Goal: Information Seeking & Learning: Find specific page/section

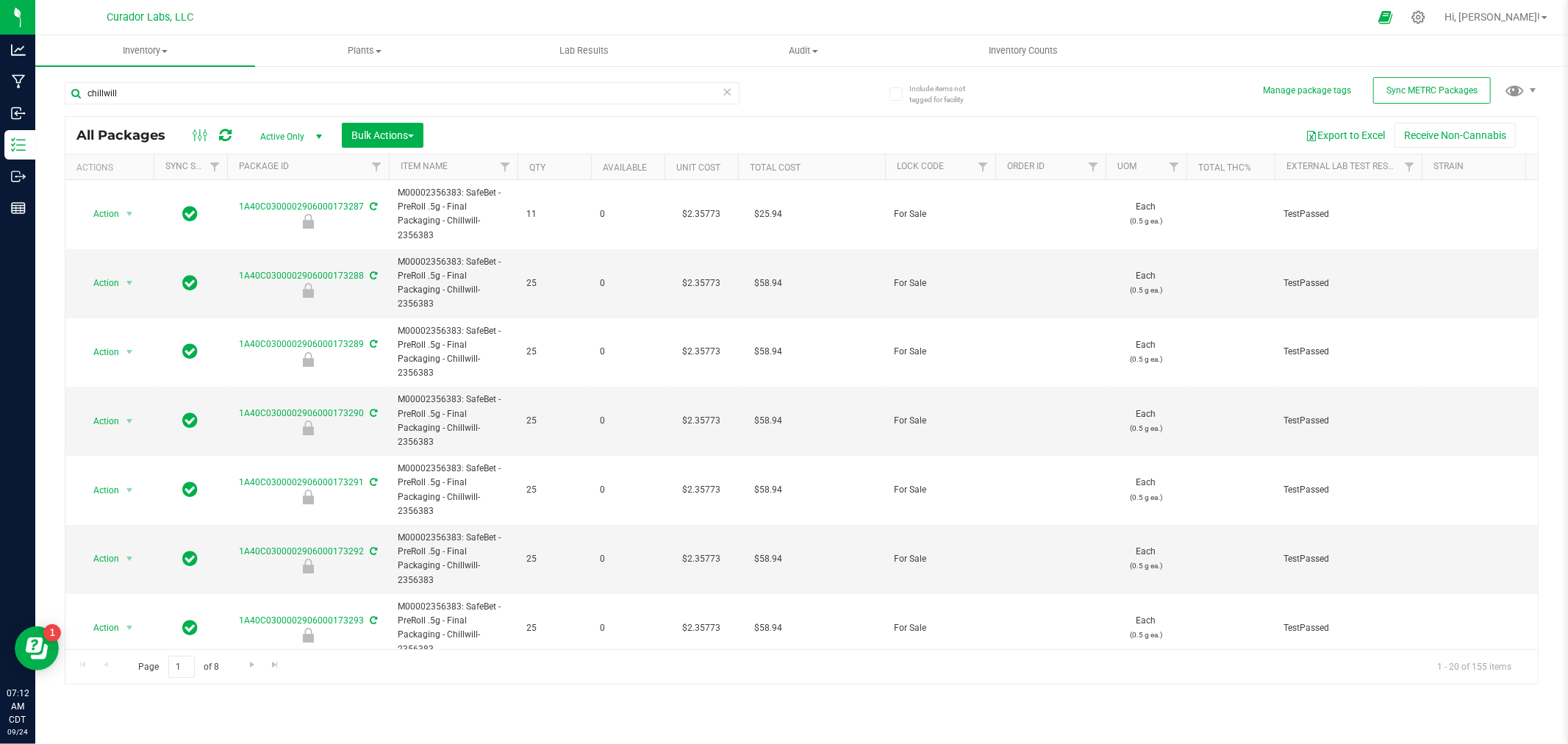
scroll to position [0, 2202]
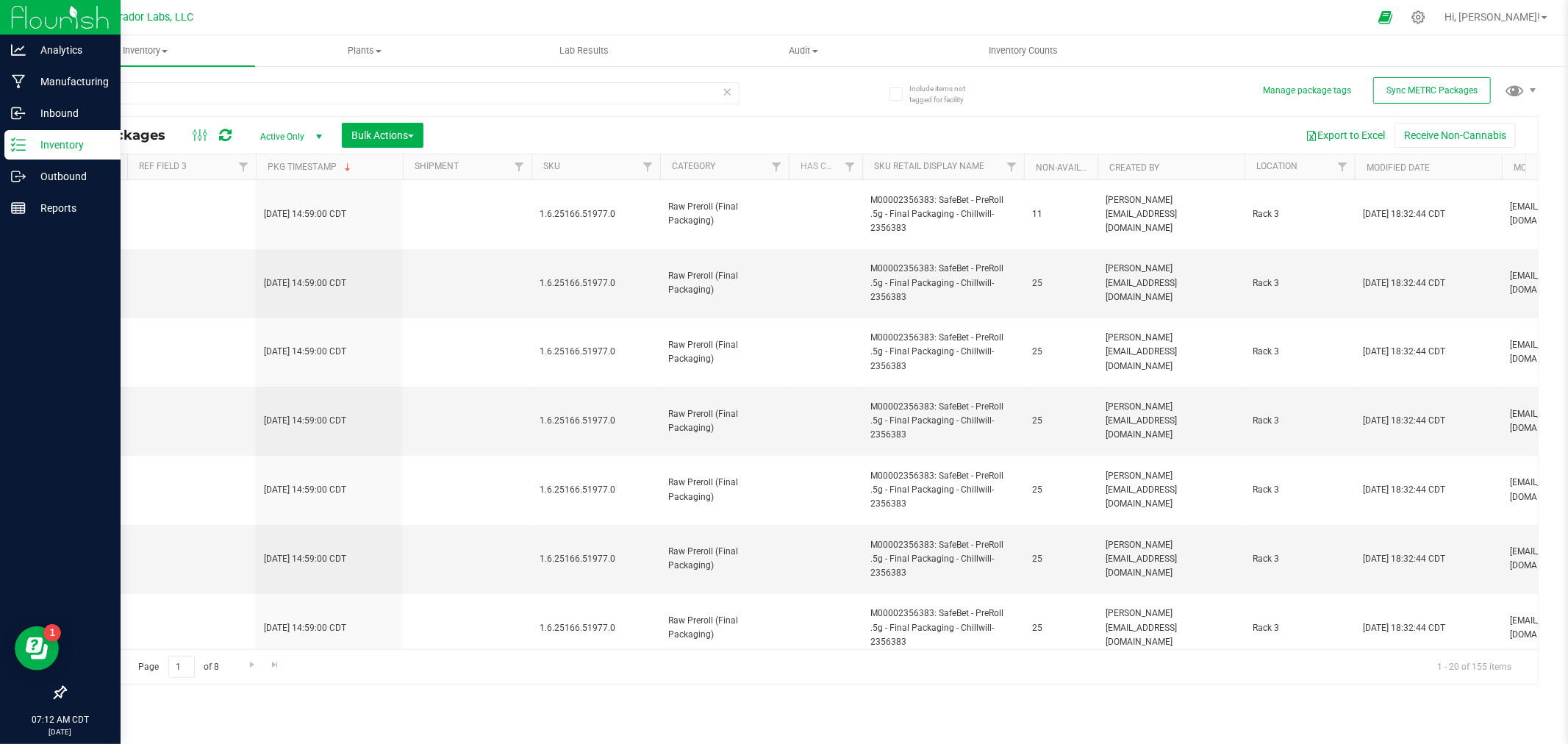
click at [20, 147] on icon at bounding box center [18, 144] width 14 height 14
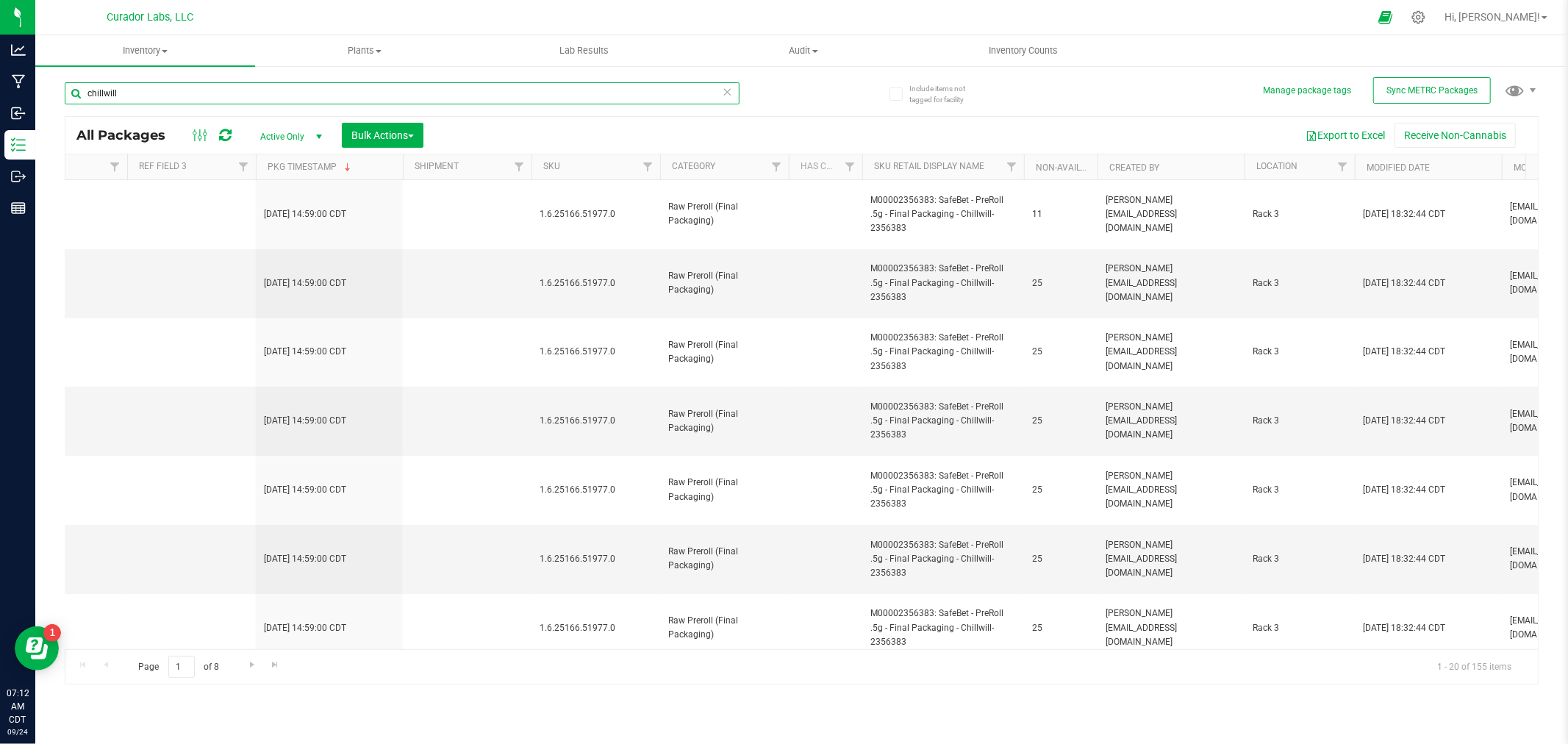
click at [144, 89] on input "chillwill" at bounding box center [402, 93] width 675 height 22
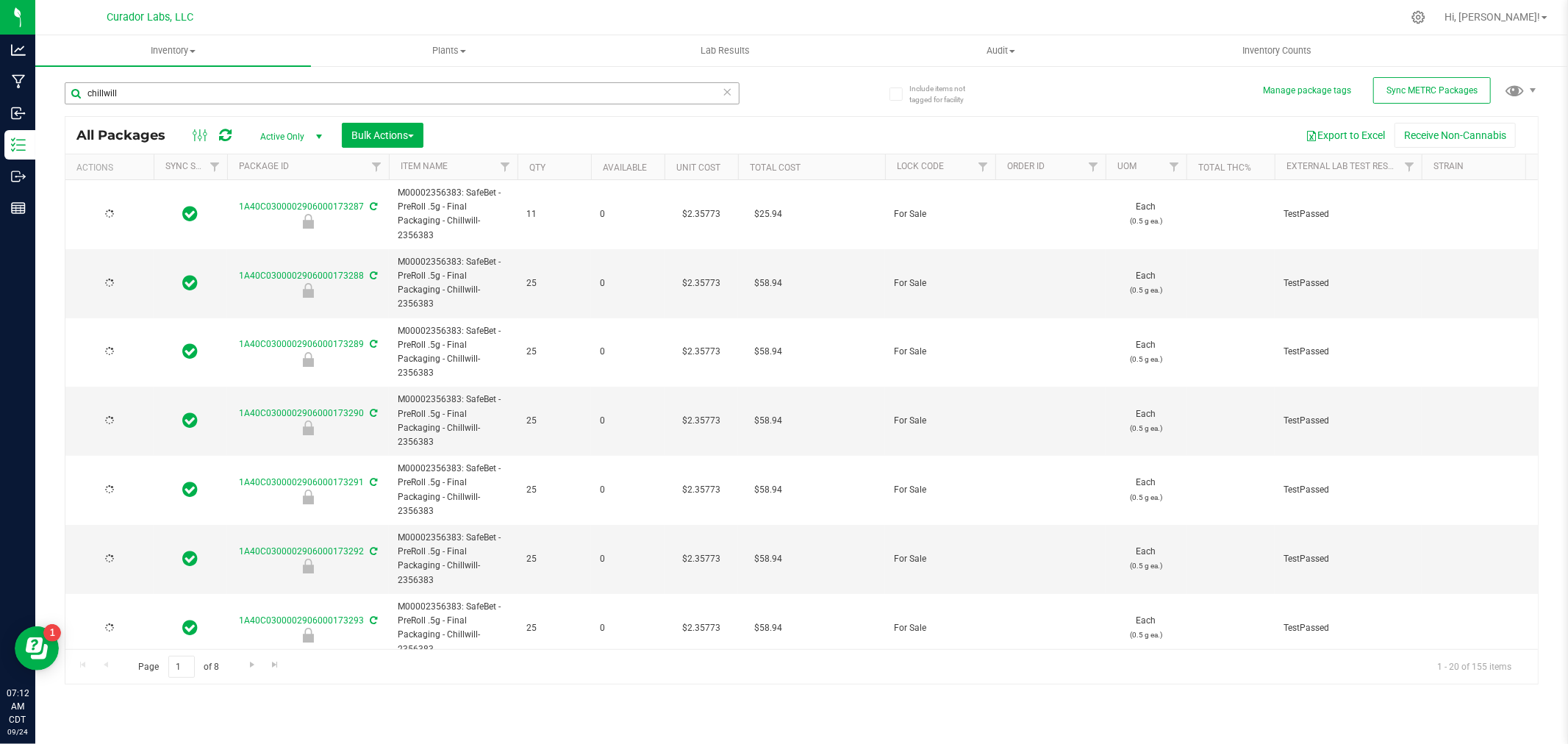
type input "[DATE]"
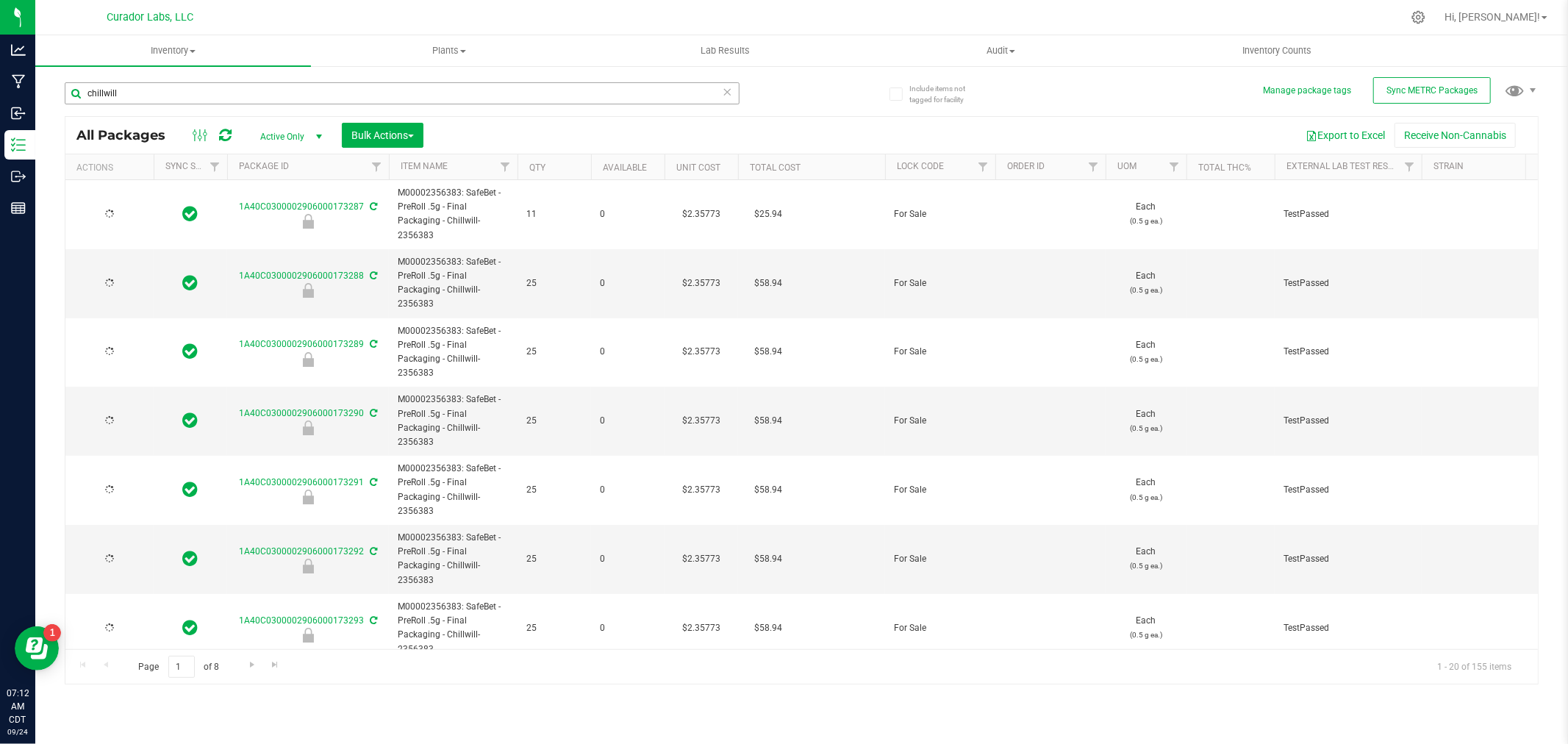
type input "[DATE]"
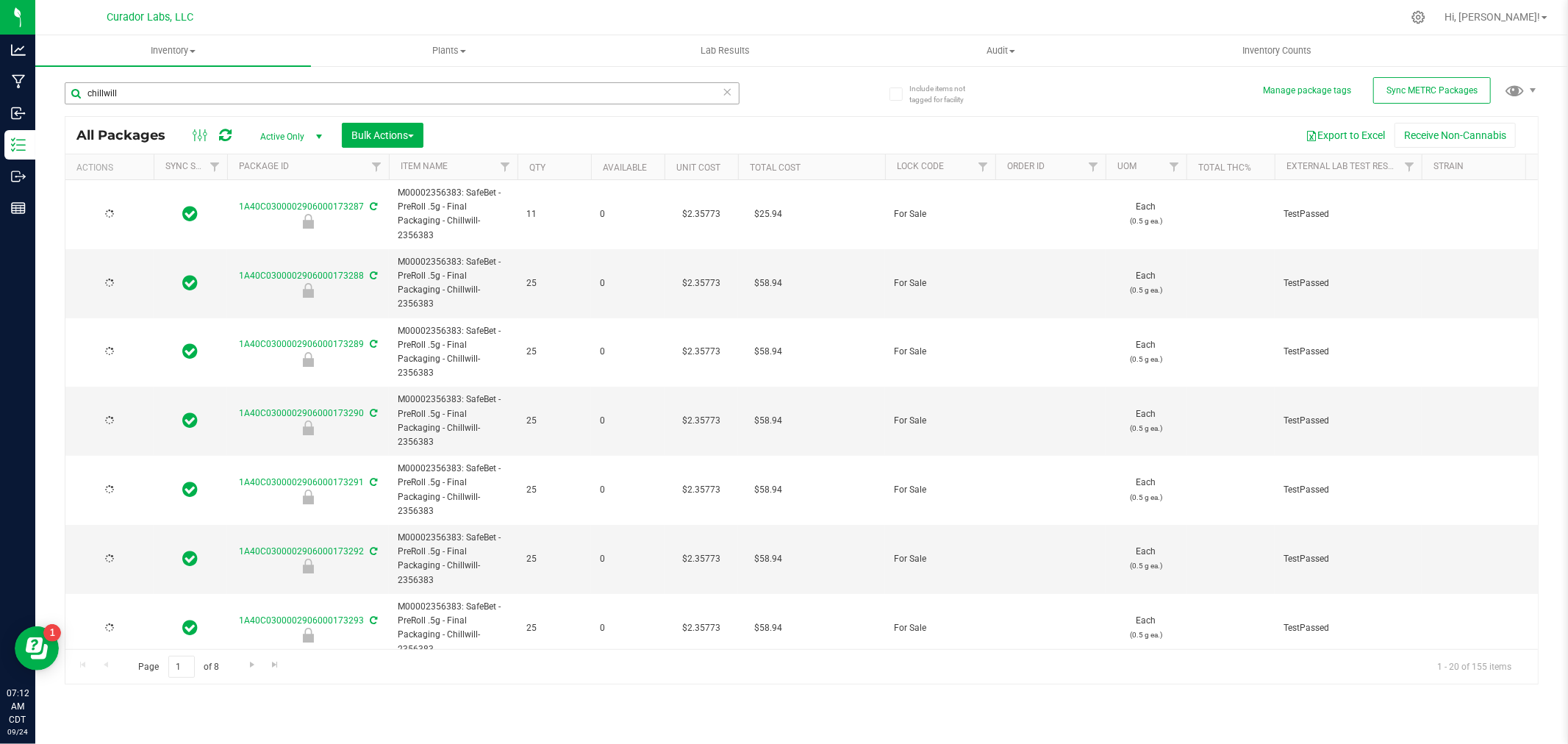
type input "[DATE]"
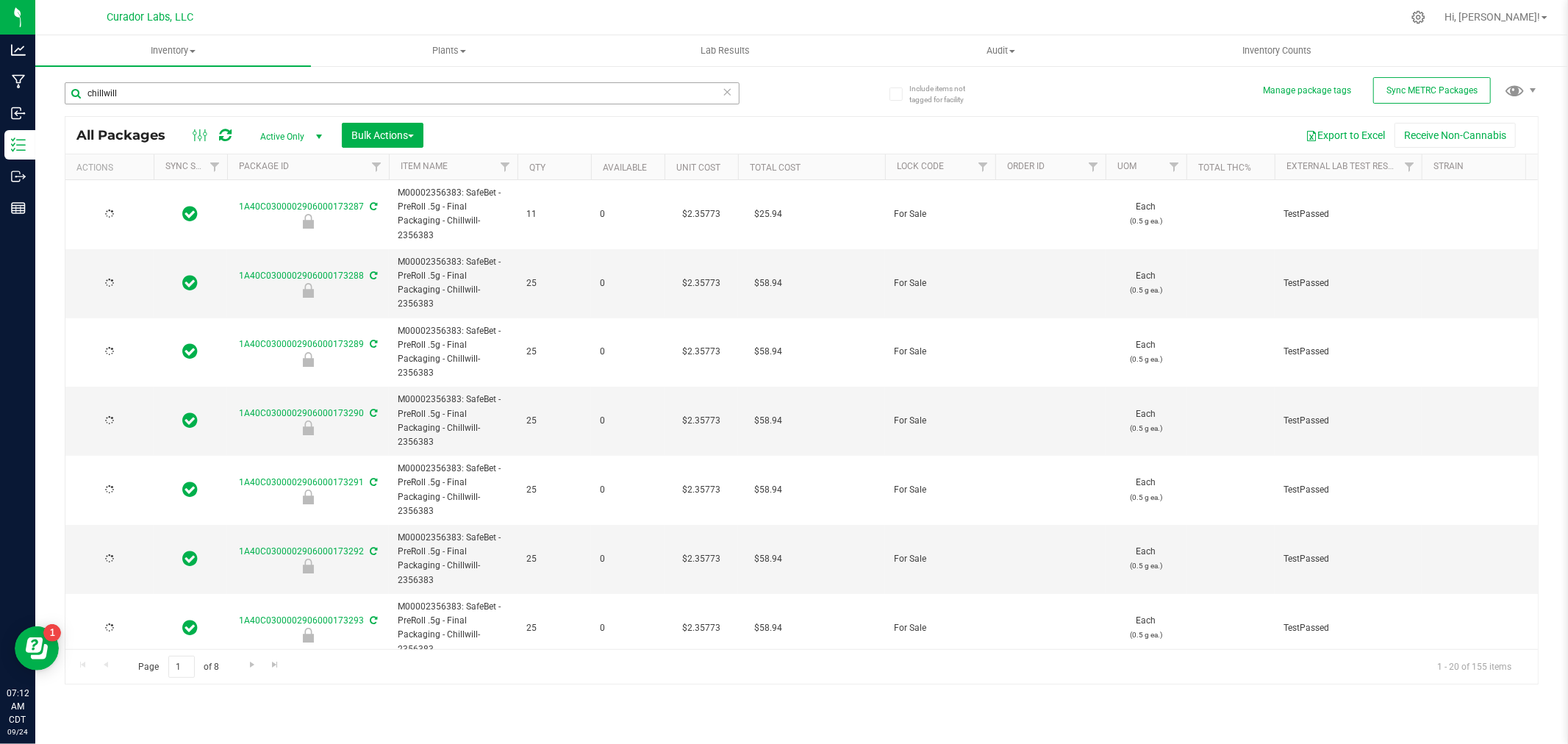
type input "[DATE]"
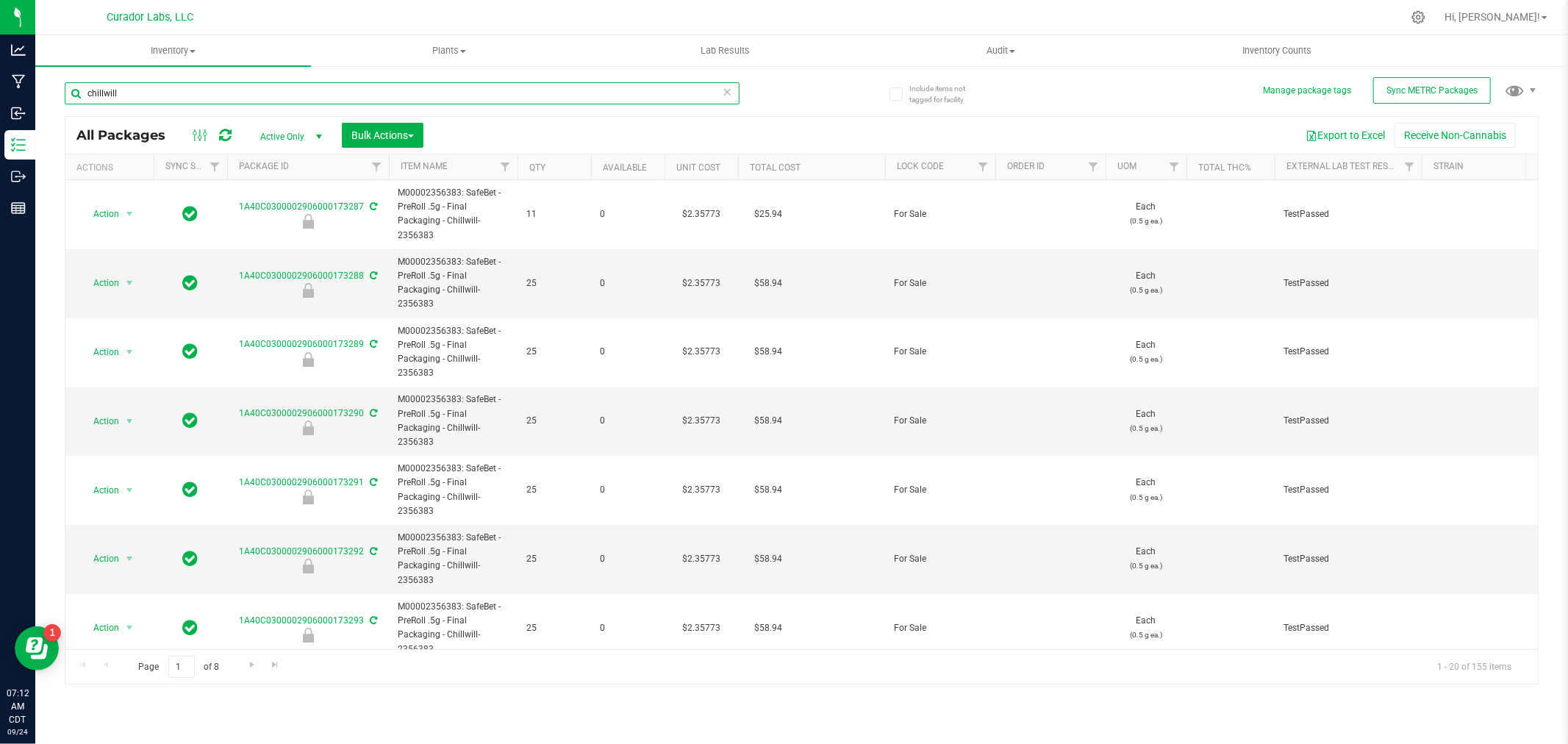
click at [130, 85] on input "chillwill" at bounding box center [402, 93] width 675 height 22
click at [160, 50] on span "Inventory" at bounding box center [173, 51] width 275 height 14
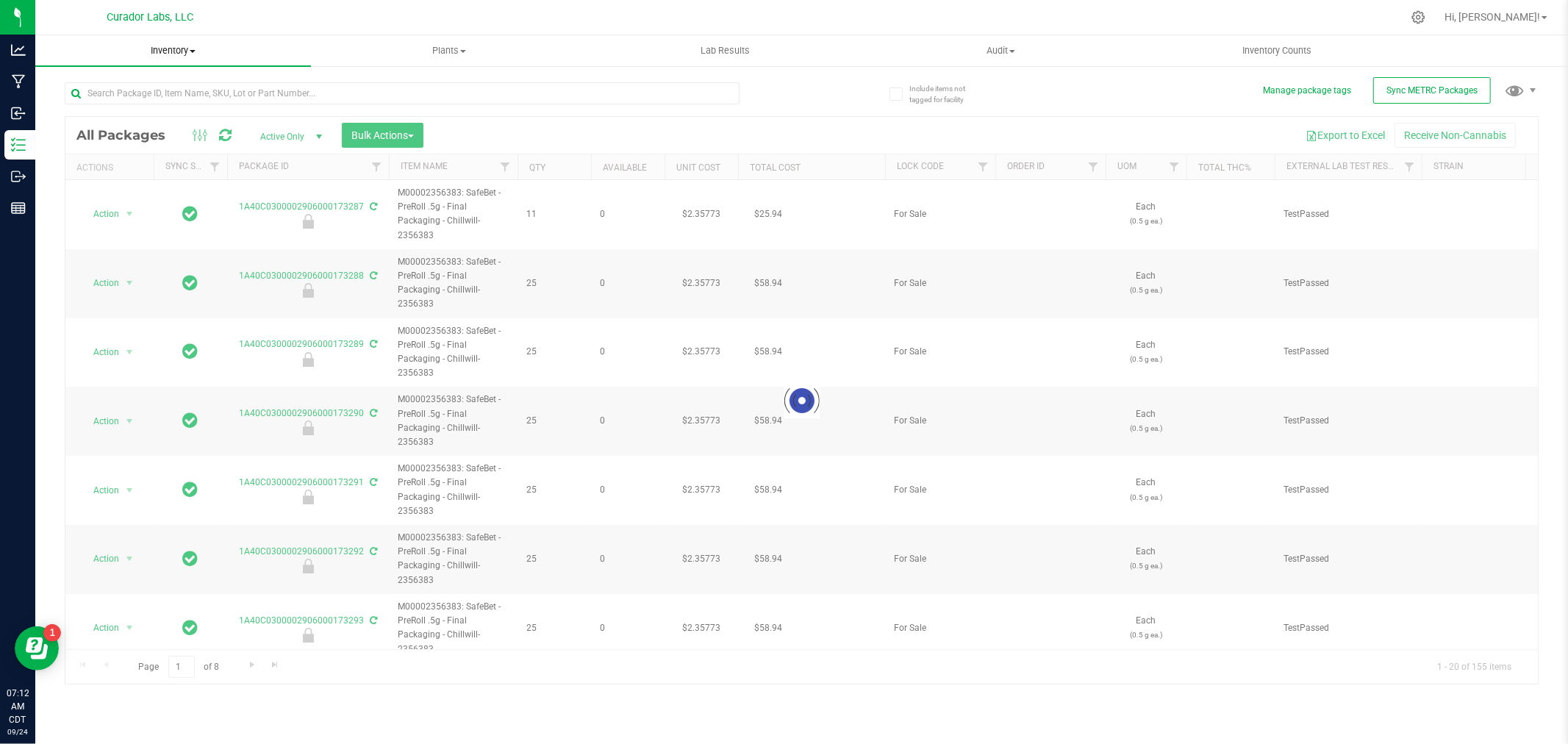
click at [160, 63] on uib-tab-heading "Inventory All packages All inventory Waste log Create inventory" at bounding box center [173, 51] width 275 height 31
click at [100, 104] on span "All inventory" at bounding box center [85, 106] width 100 height 13
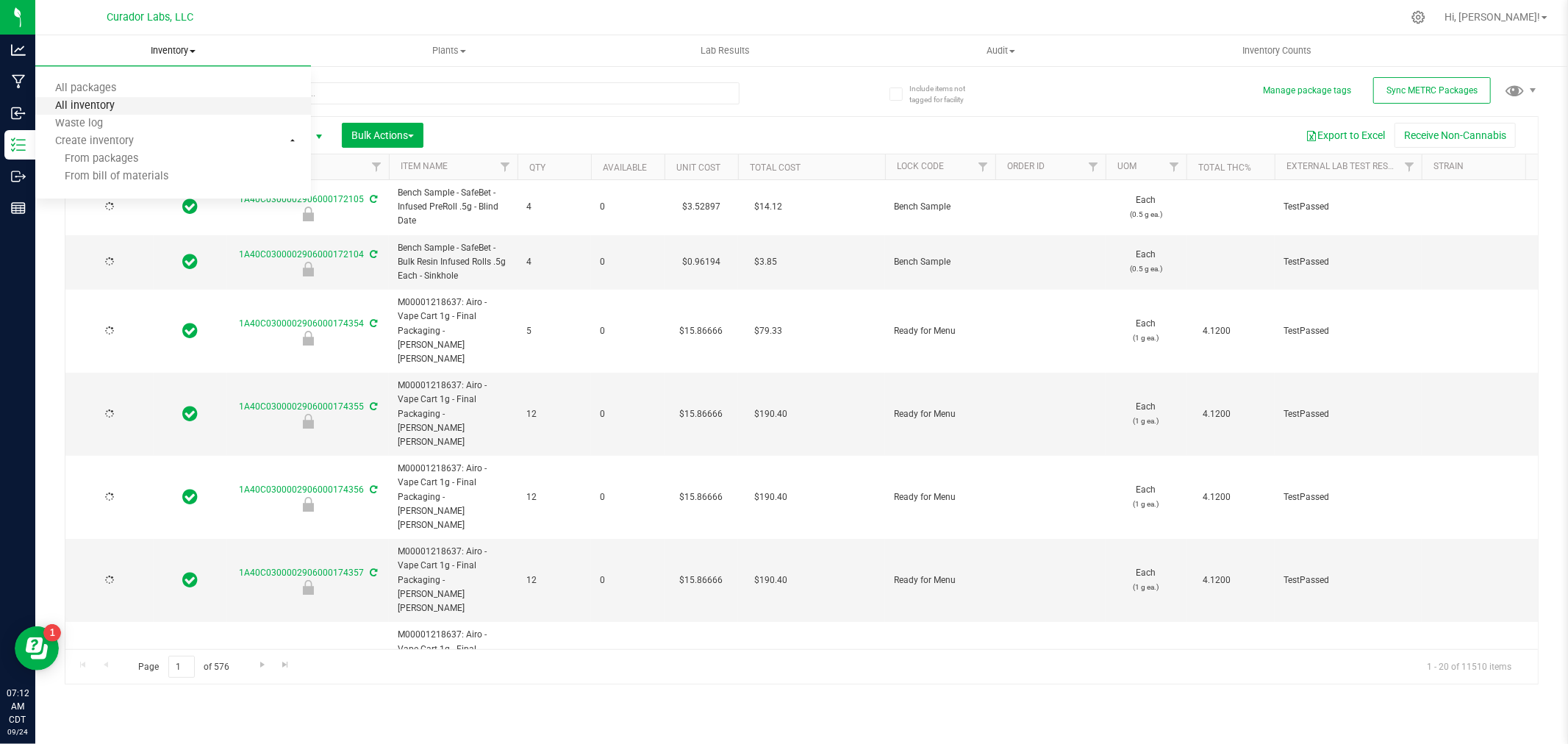
type input "[DATE]"
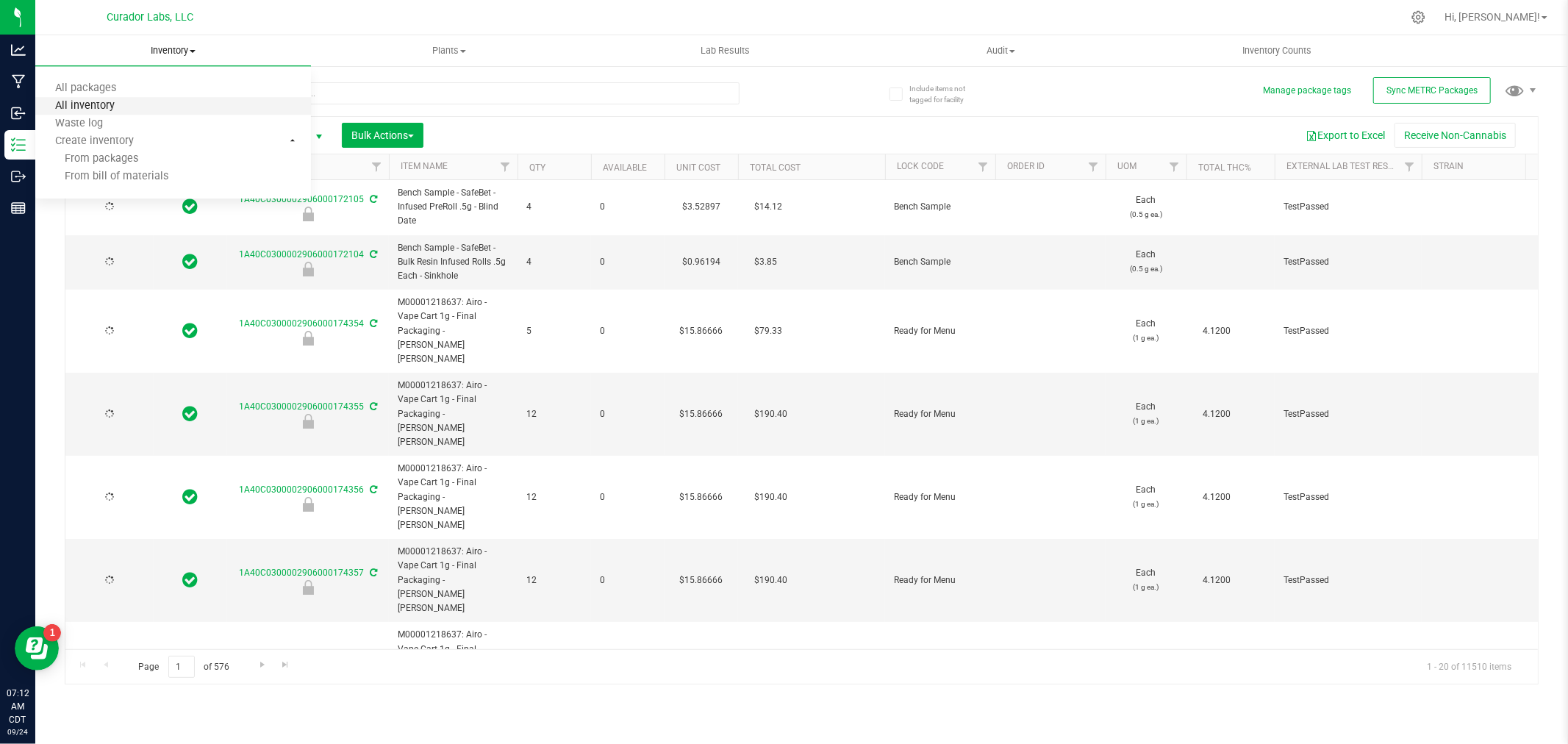
type input "[DATE]"
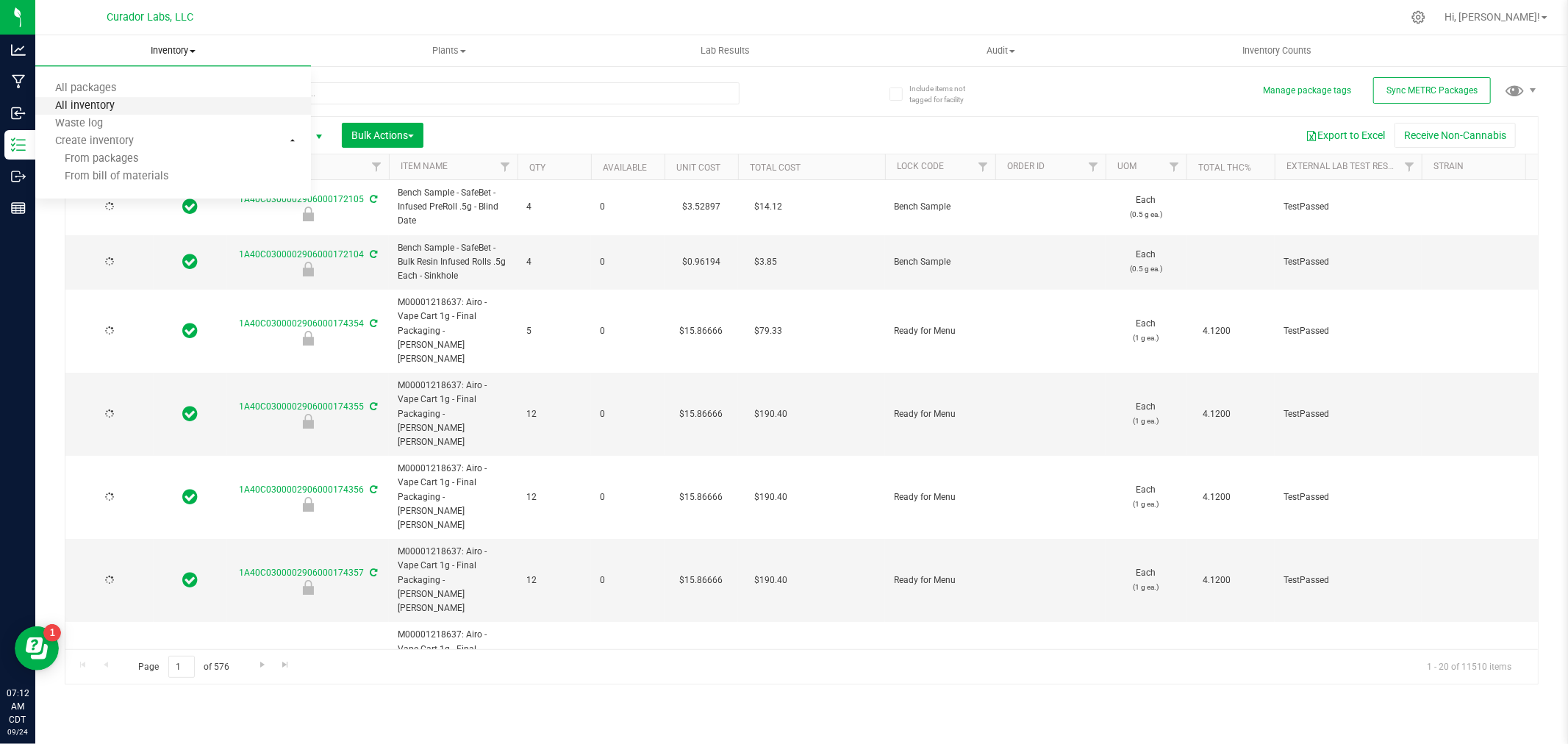
type input "[DATE]"
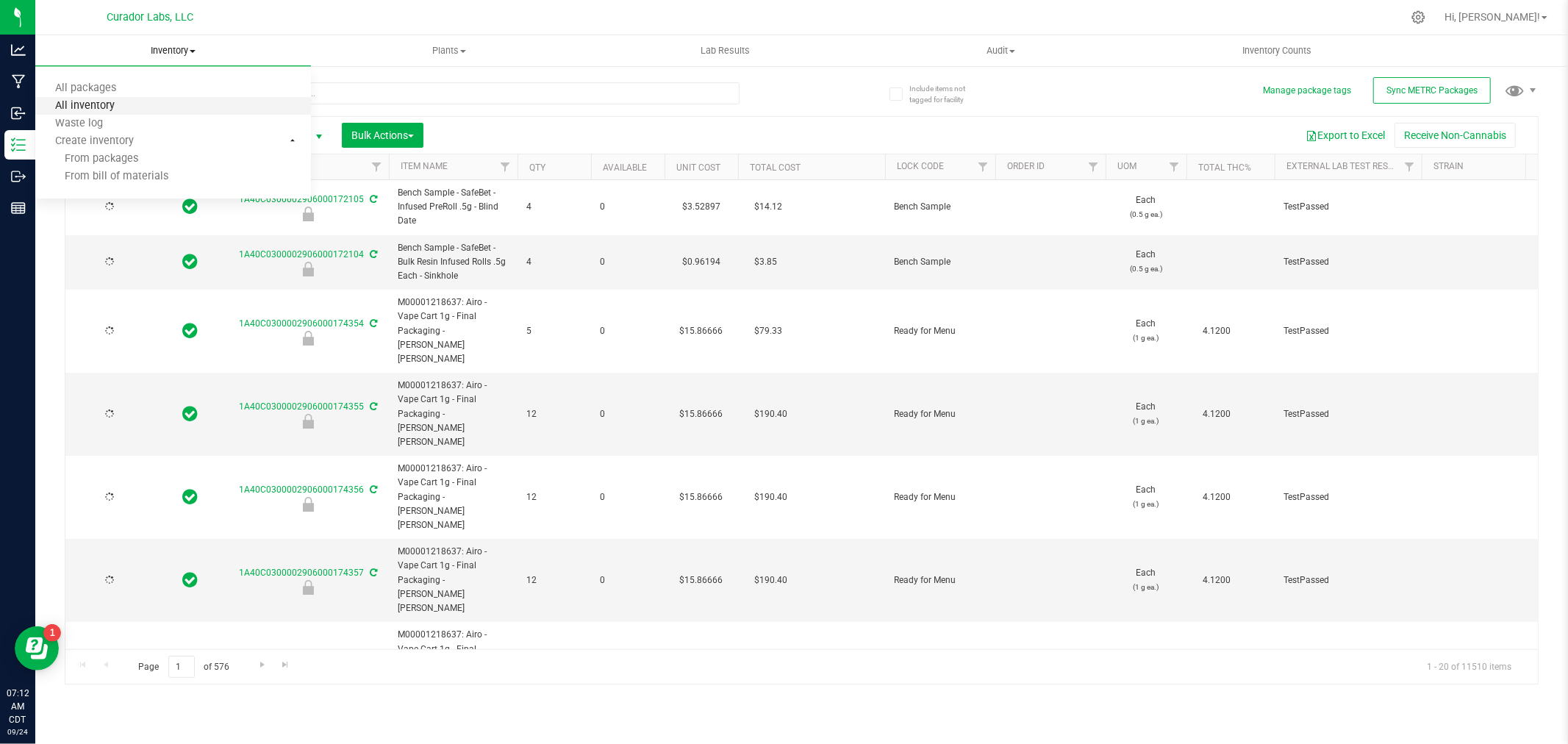
type input "[DATE]"
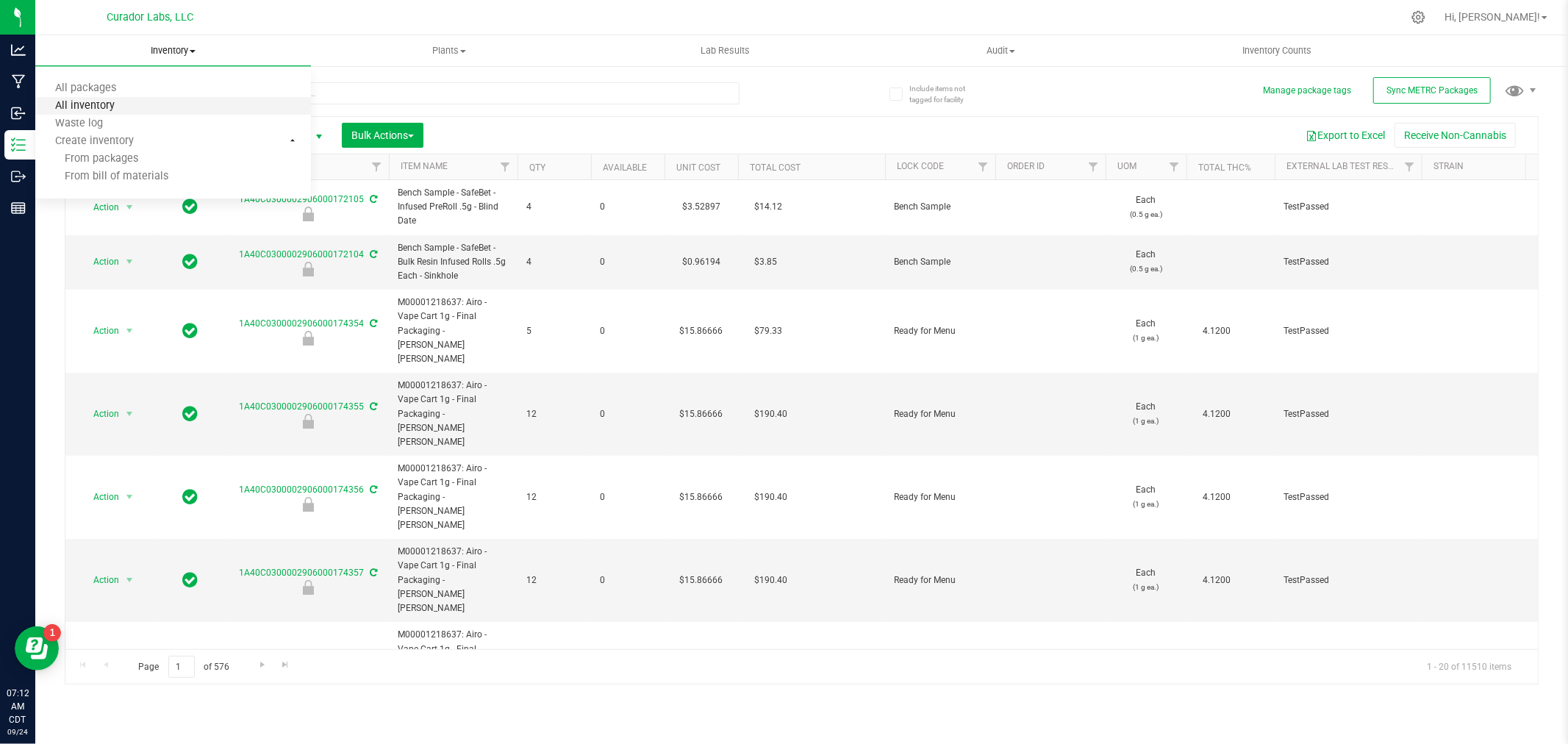
click at [109, 101] on span "All inventory" at bounding box center [85, 106] width 100 height 13
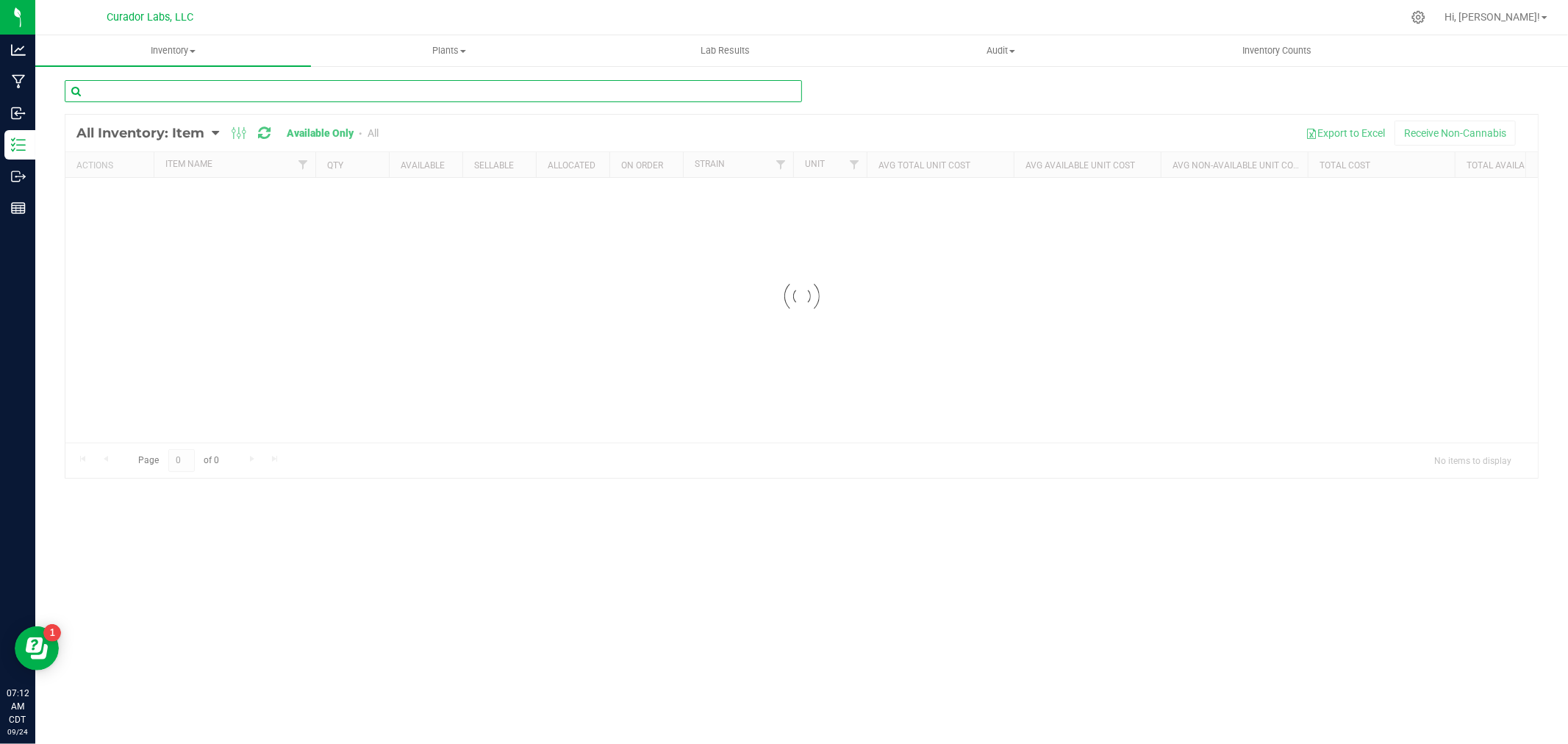
click at [109, 101] on input "text" at bounding box center [434, 91] width 738 height 22
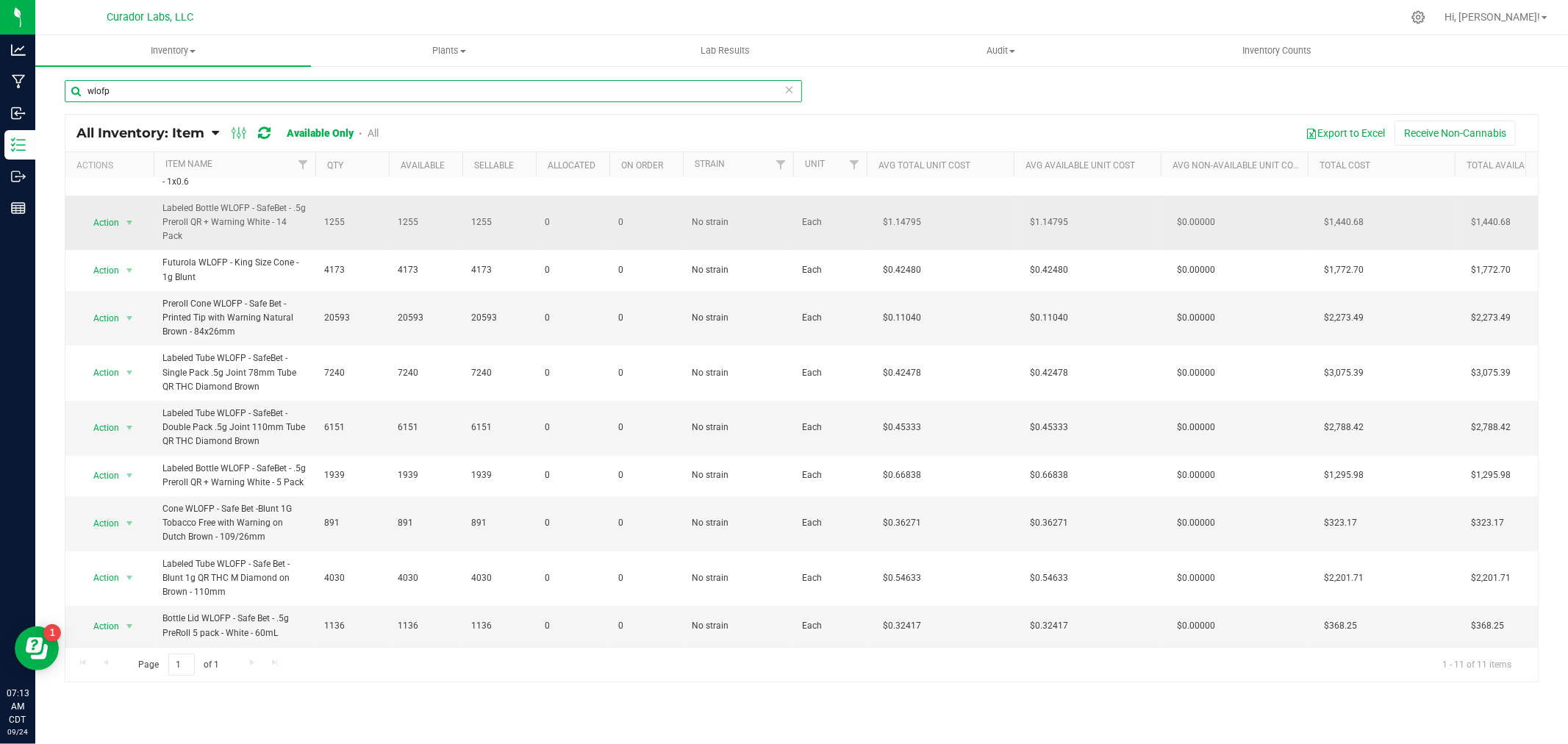
scroll to position [75, 0]
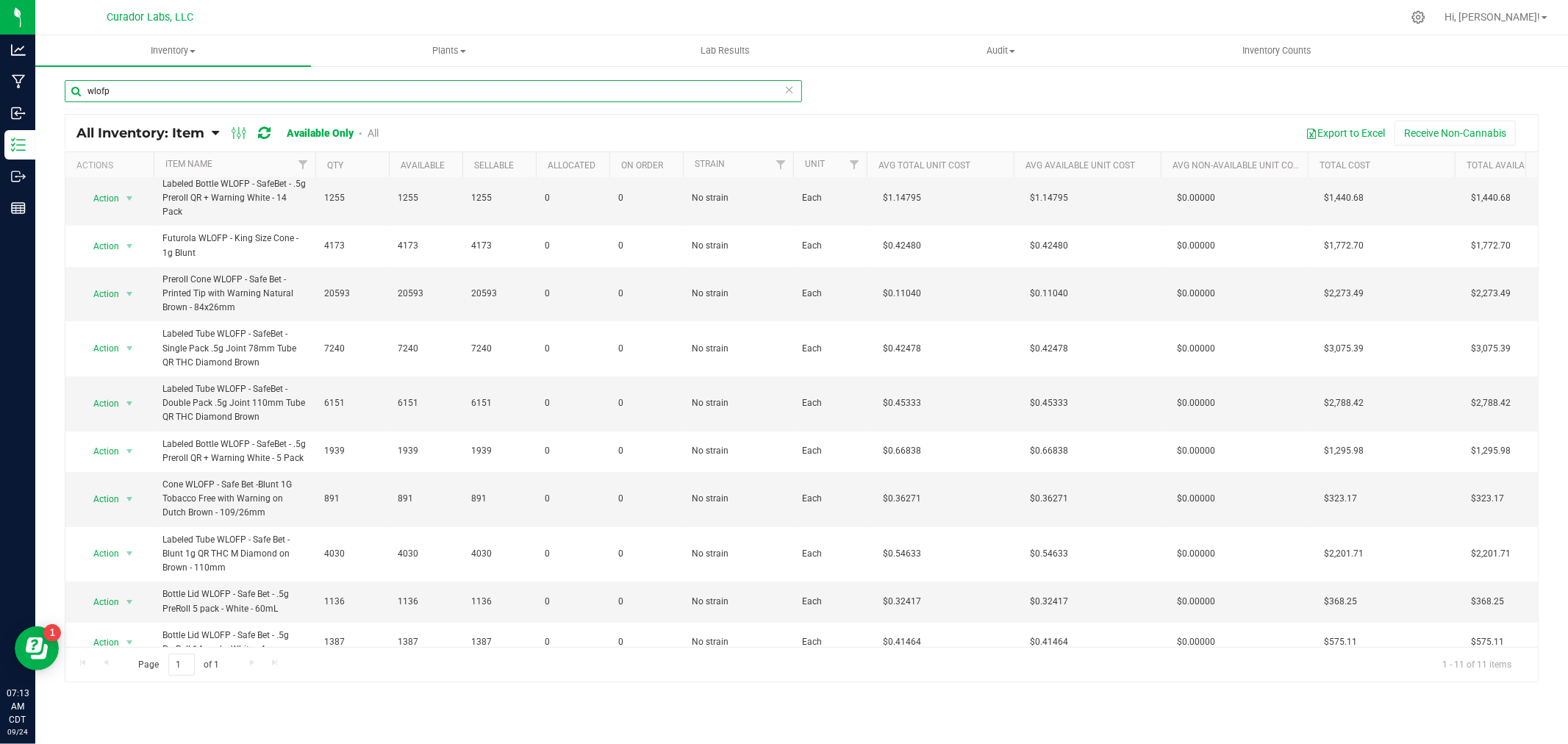
click at [144, 91] on input "wlofp" at bounding box center [434, 91] width 738 height 22
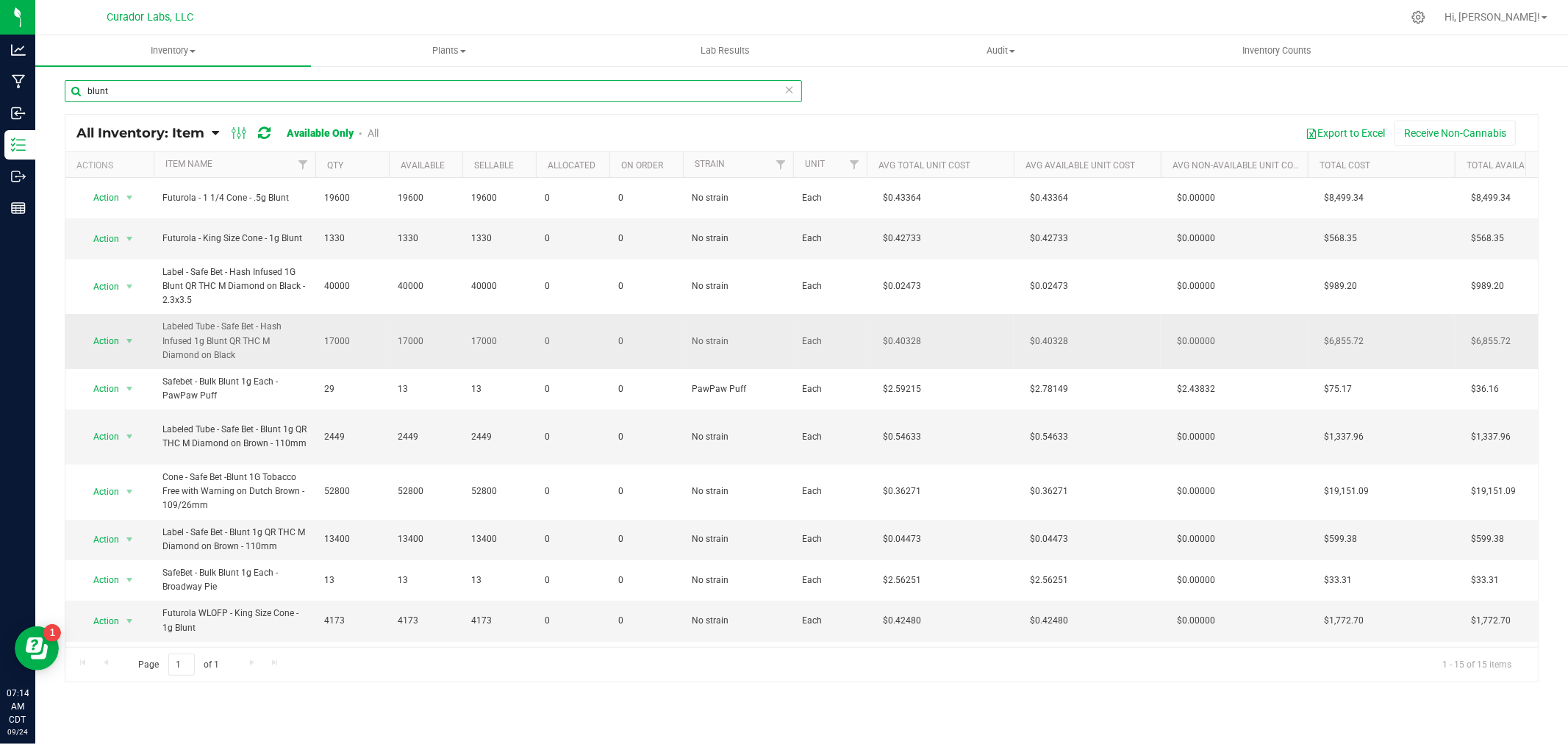
scroll to position [81, 0]
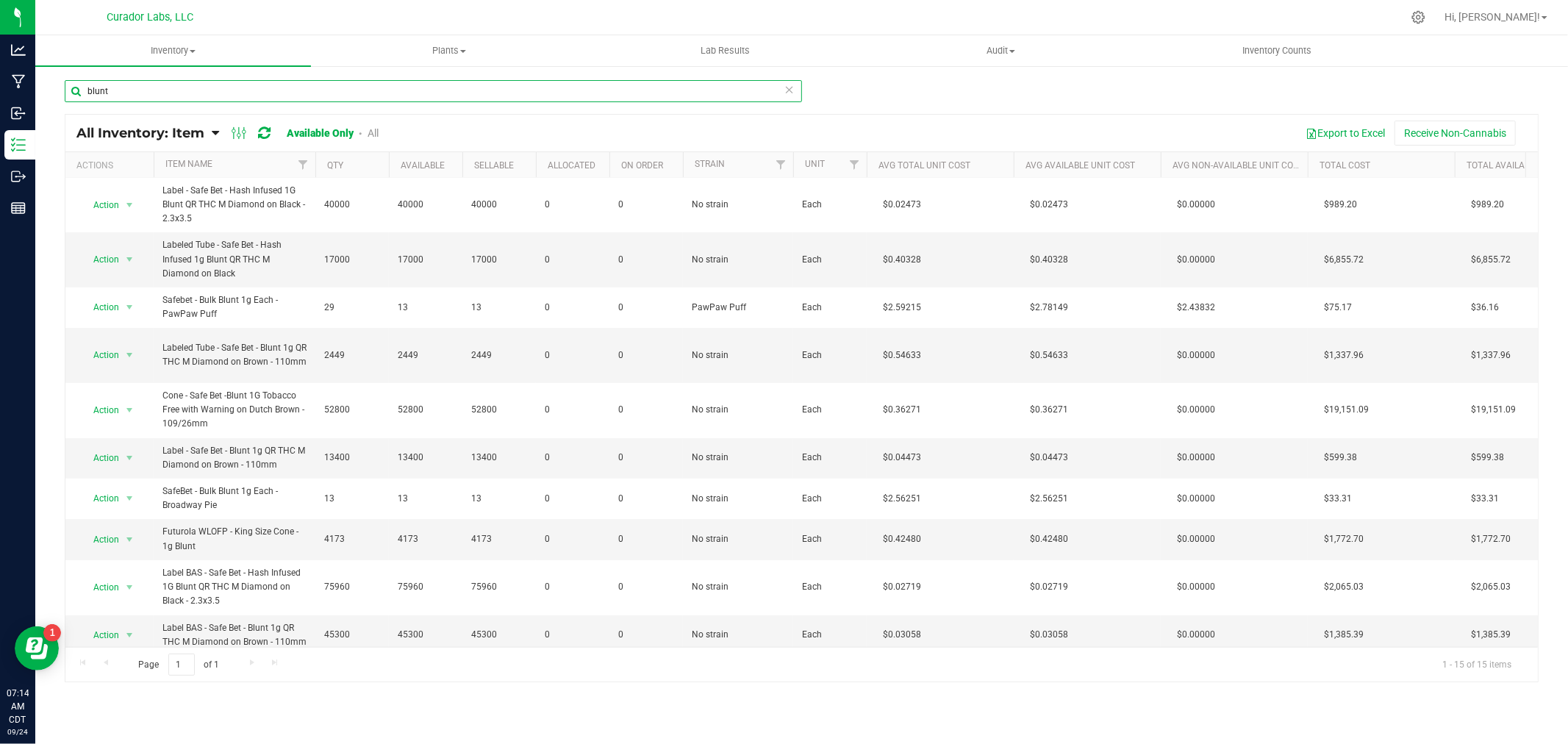
click at [328, 89] on input "blunt" at bounding box center [434, 91] width 738 height 22
type input "blunt"
click at [215, 134] on icon at bounding box center [216, 134] width 8 height 14
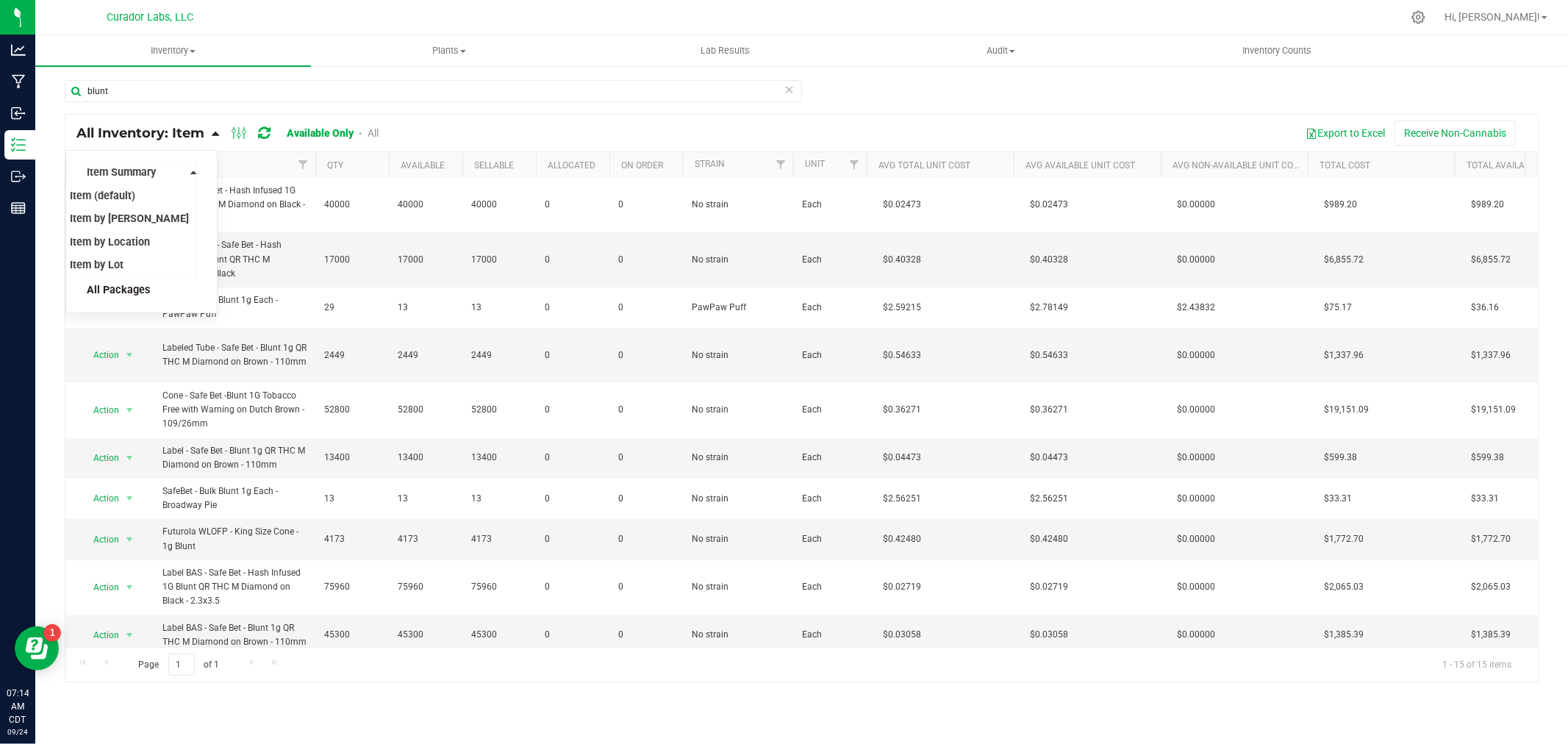
click at [110, 289] on span "All Packages" at bounding box center [118, 290] width 63 height 13
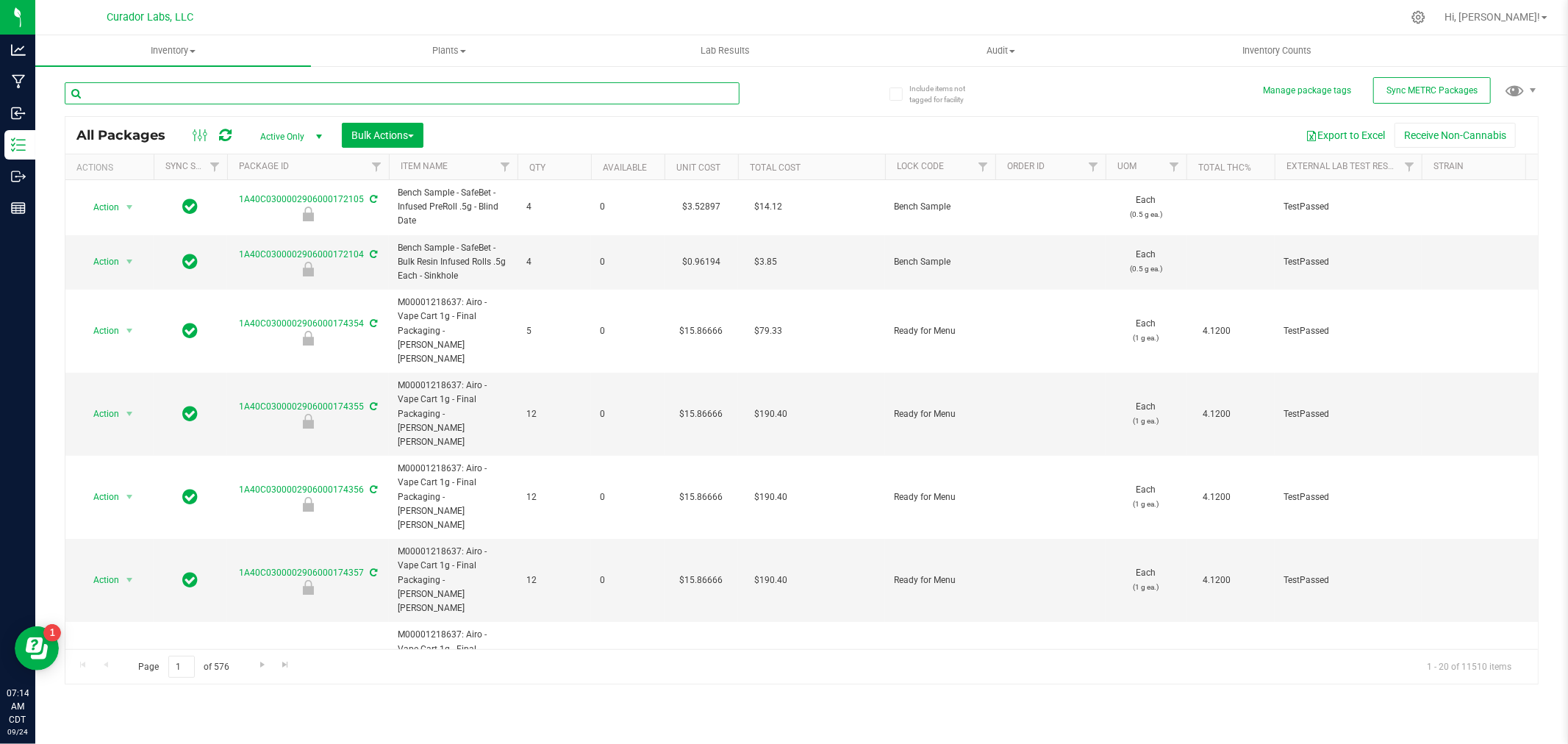
click at [326, 96] on input "text" at bounding box center [402, 93] width 675 height 22
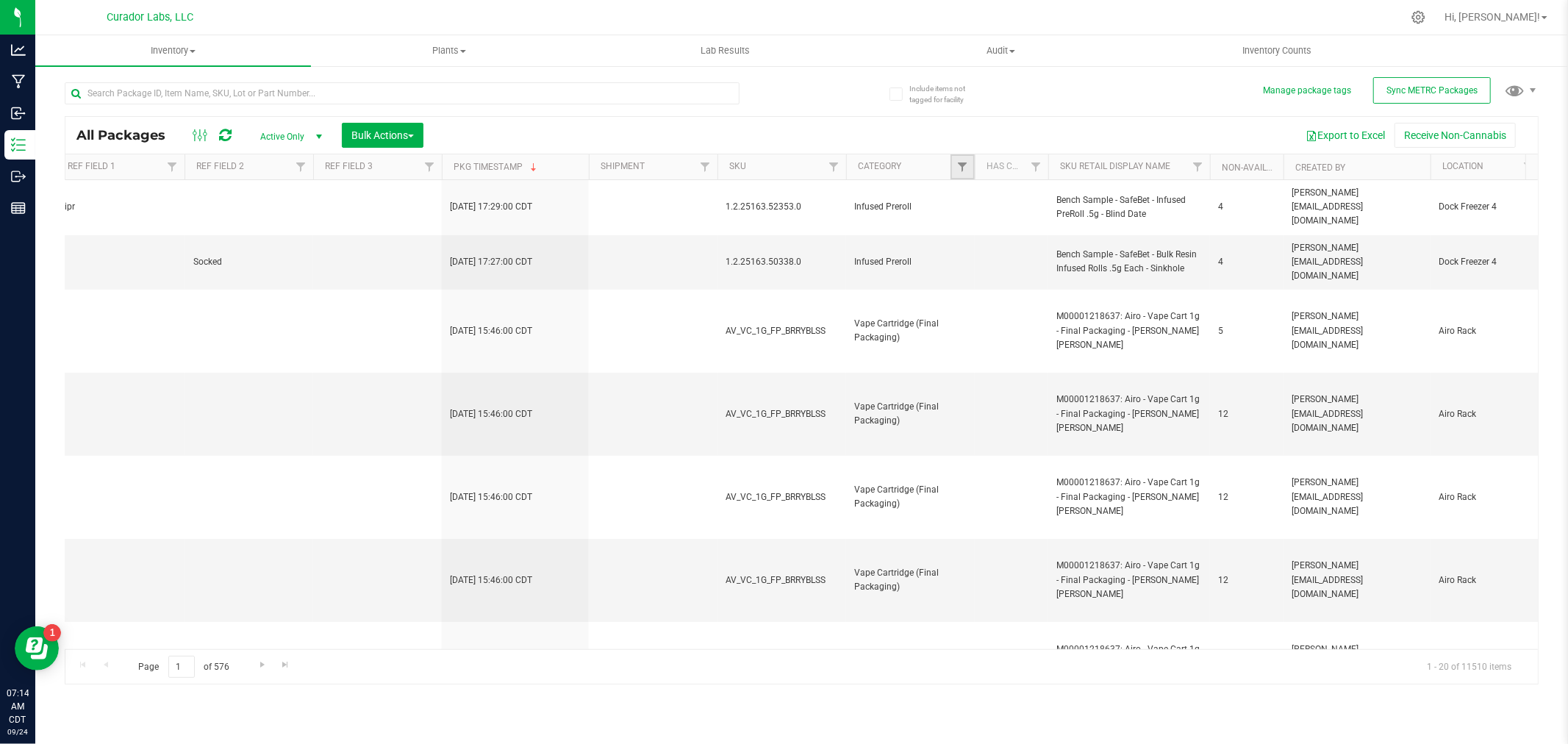
click at [969, 164] on link "Filter" at bounding box center [962, 167] width 24 height 25
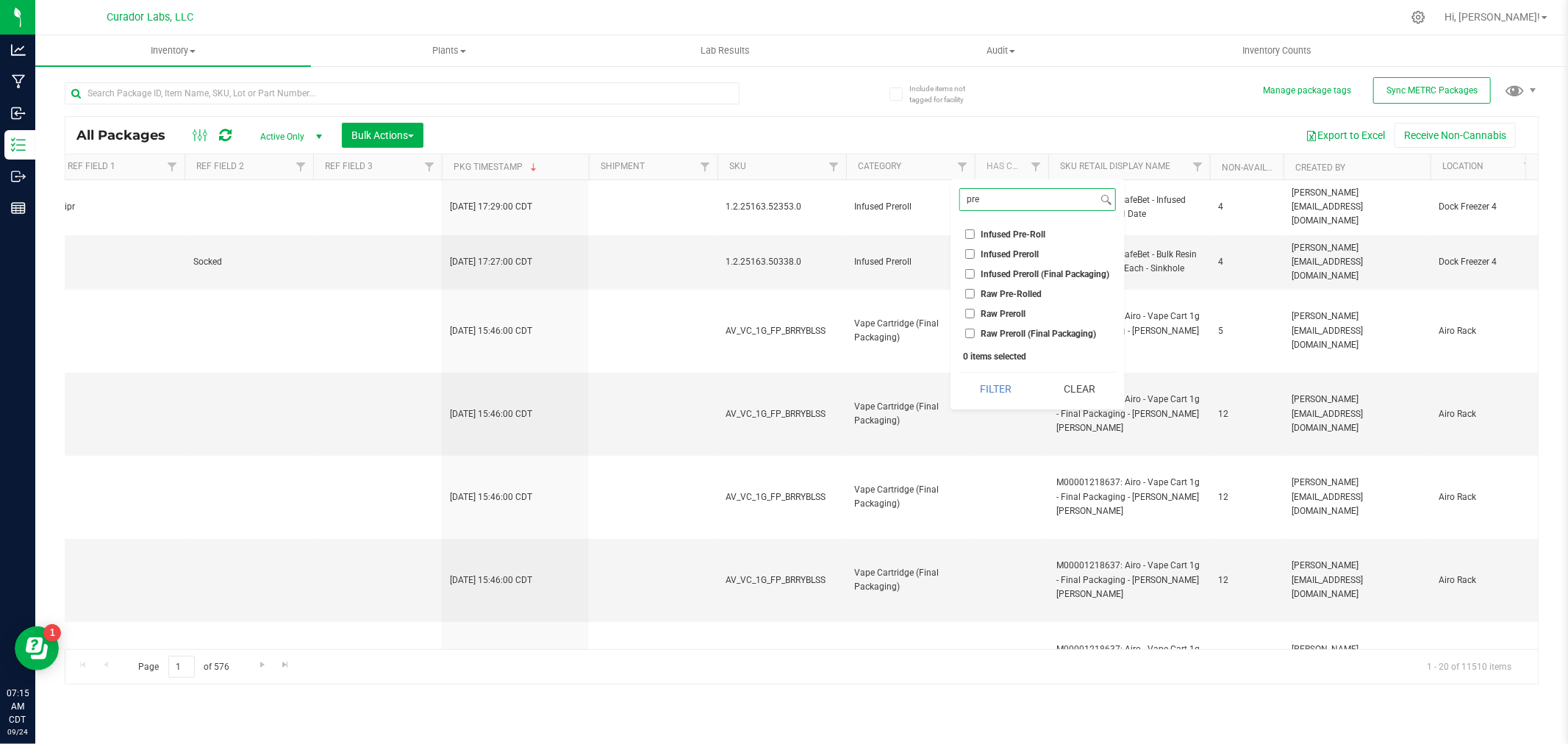
type input "pre"
click at [1009, 313] on span "Raw Preroll" at bounding box center [1003, 314] width 44 height 9
click at [974, 313] on input "Raw Preroll" at bounding box center [970, 313] width 10 height 10
click at [1000, 309] on span "Raw Preroll" at bounding box center [1003, 314] width 44 height 9
click at [974, 309] on input "Raw Preroll" at bounding box center [970, 313] width 10 height 10
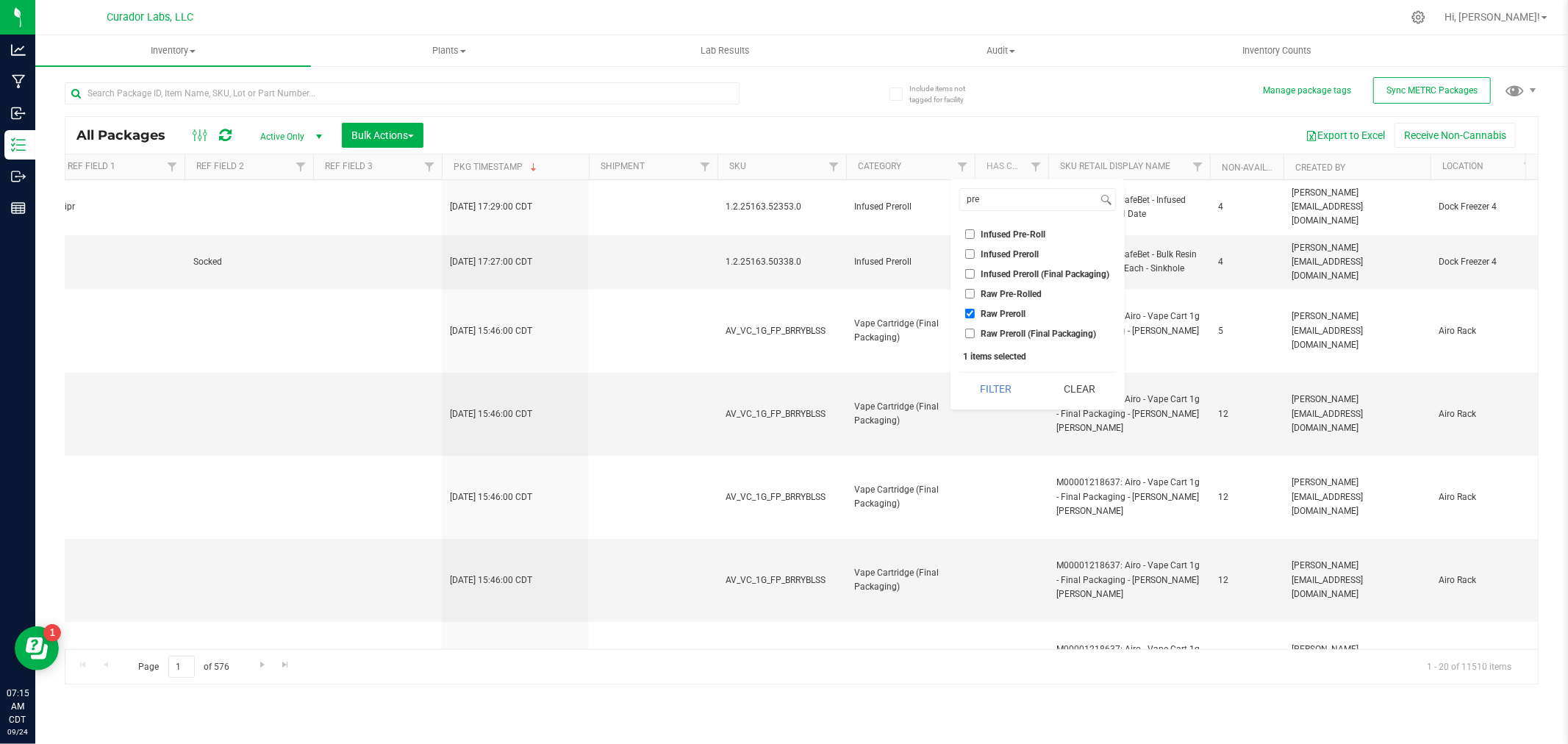
checkbox input "false"
click at [1000, 334] on span "Raw Preroll (Final Packaging)" at bounding box center [1039, 334] width 115 height 9
click at [974, 334] on input "Raw Preroll (Final Packaging)" at bounding box center [970, 334] width 10 height 10
checkbox input "true"
click at [997, 388] on button "Filter" at bounding box center [996, 389] width 72 height 32
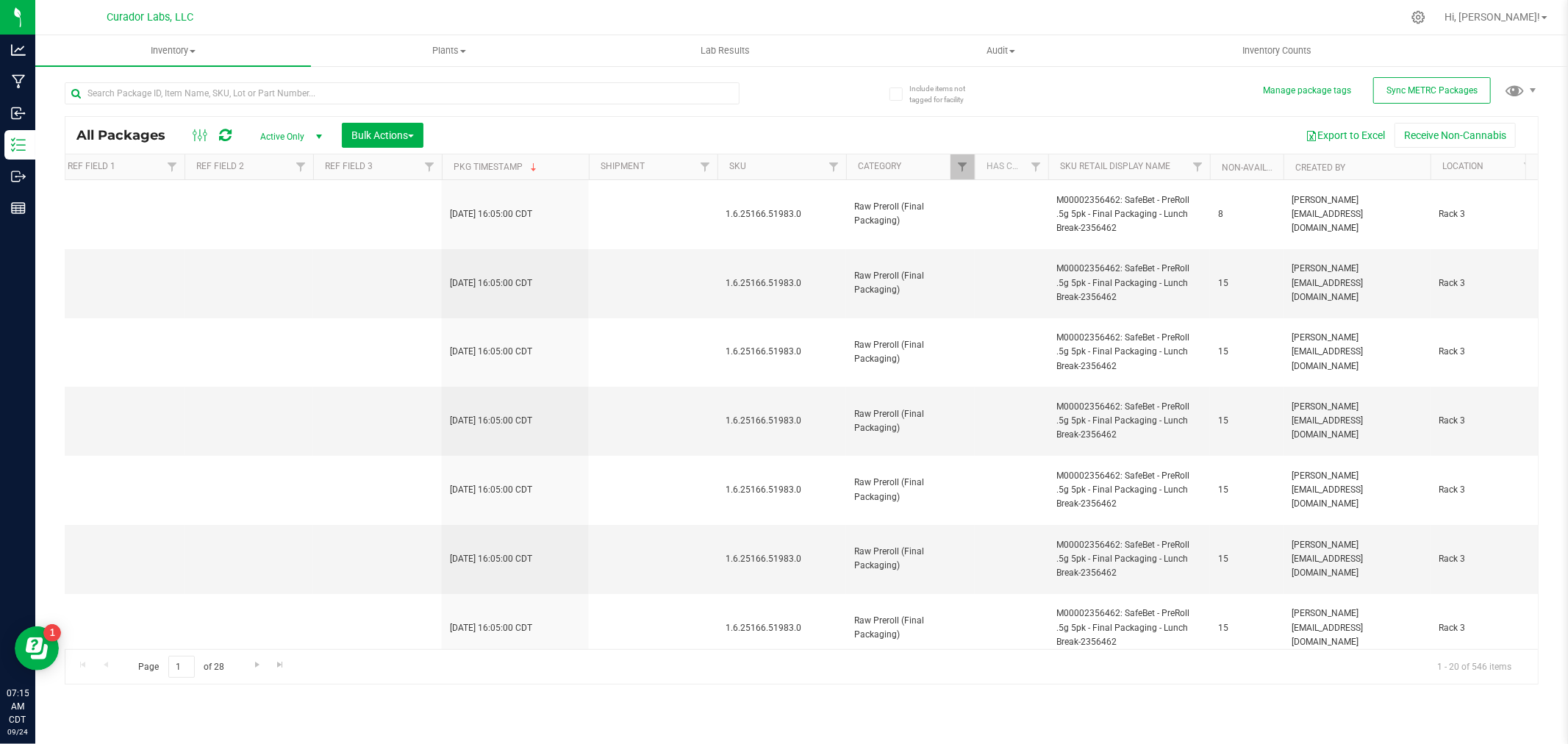
type input "[DATE]"
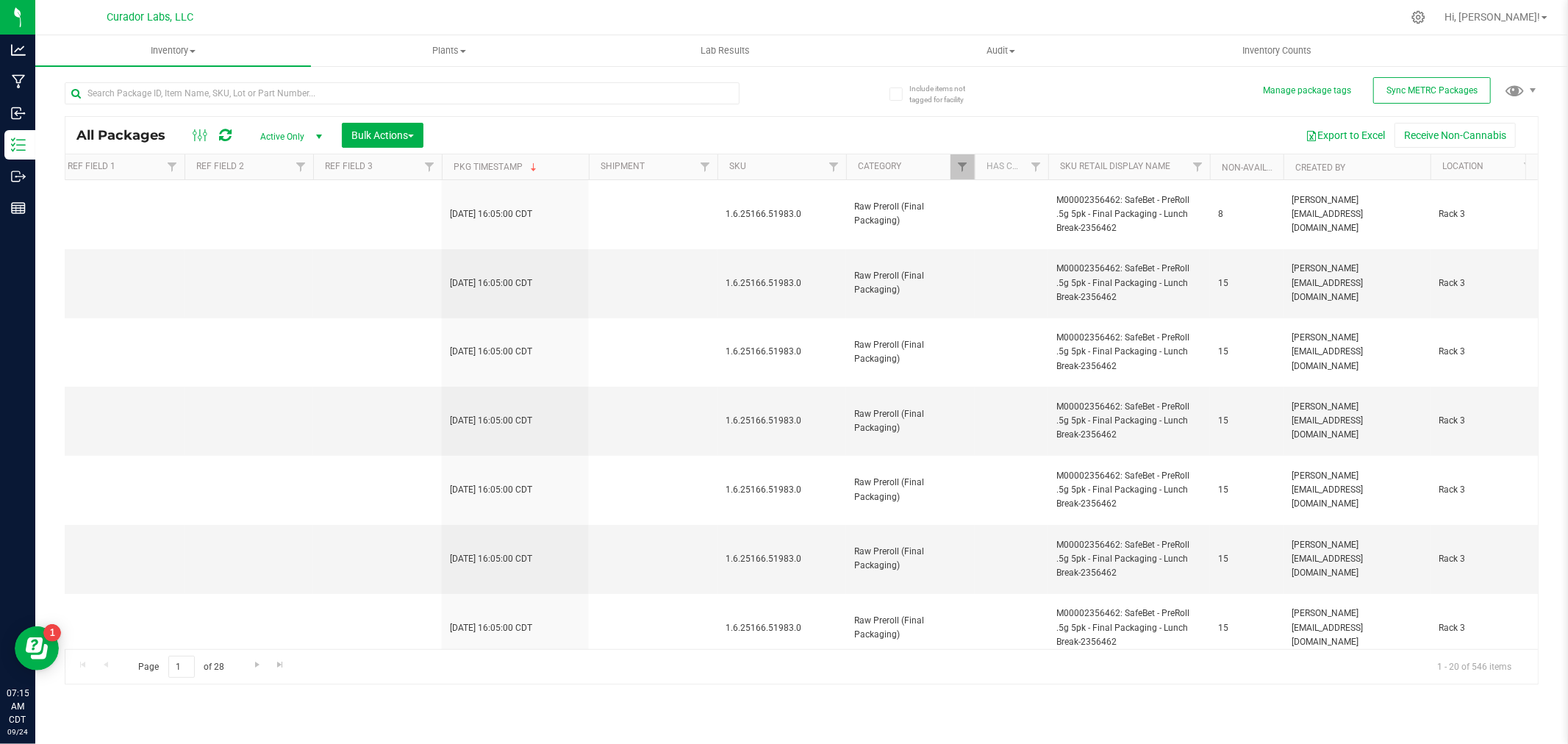
type input "[DATE]"
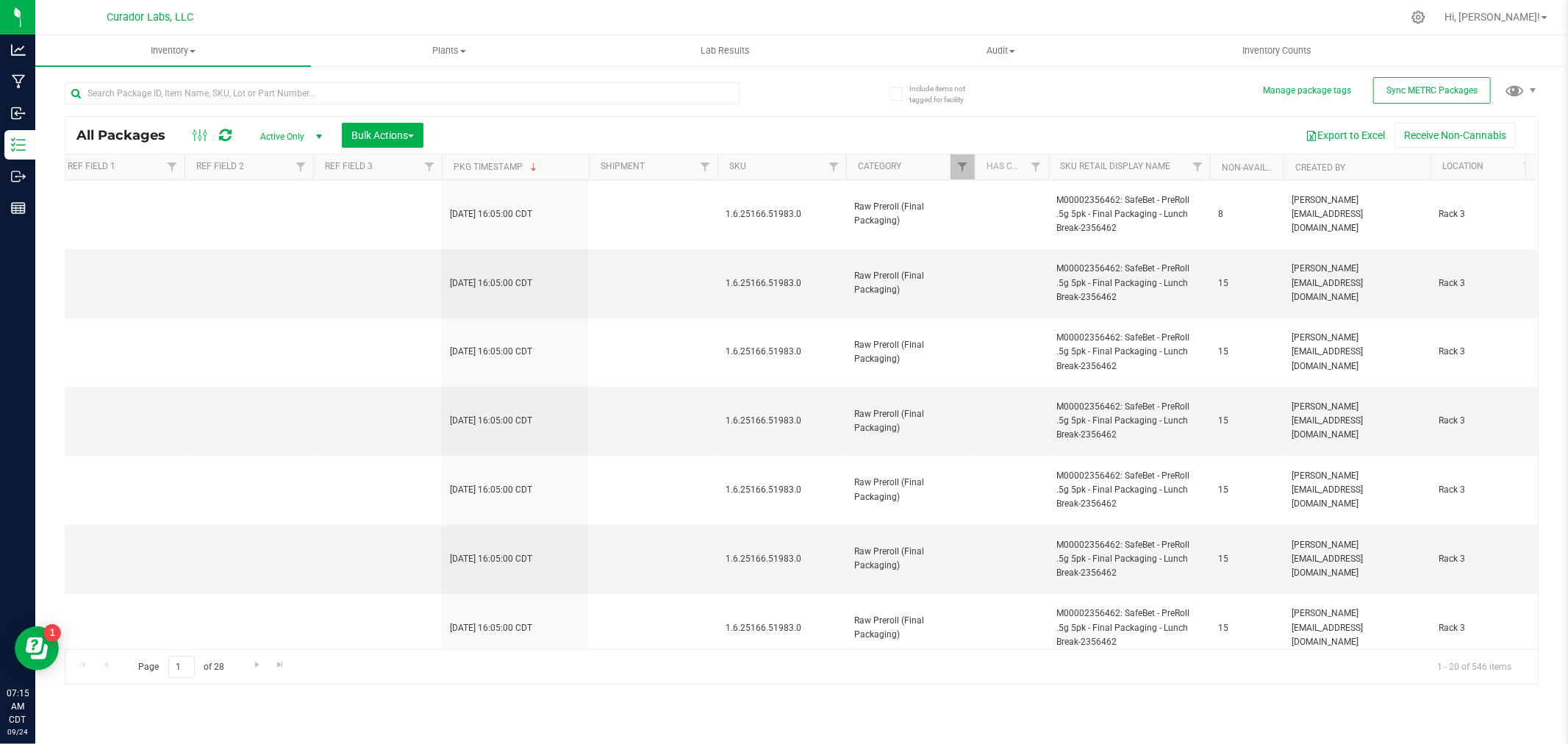
type input "[DATE]"
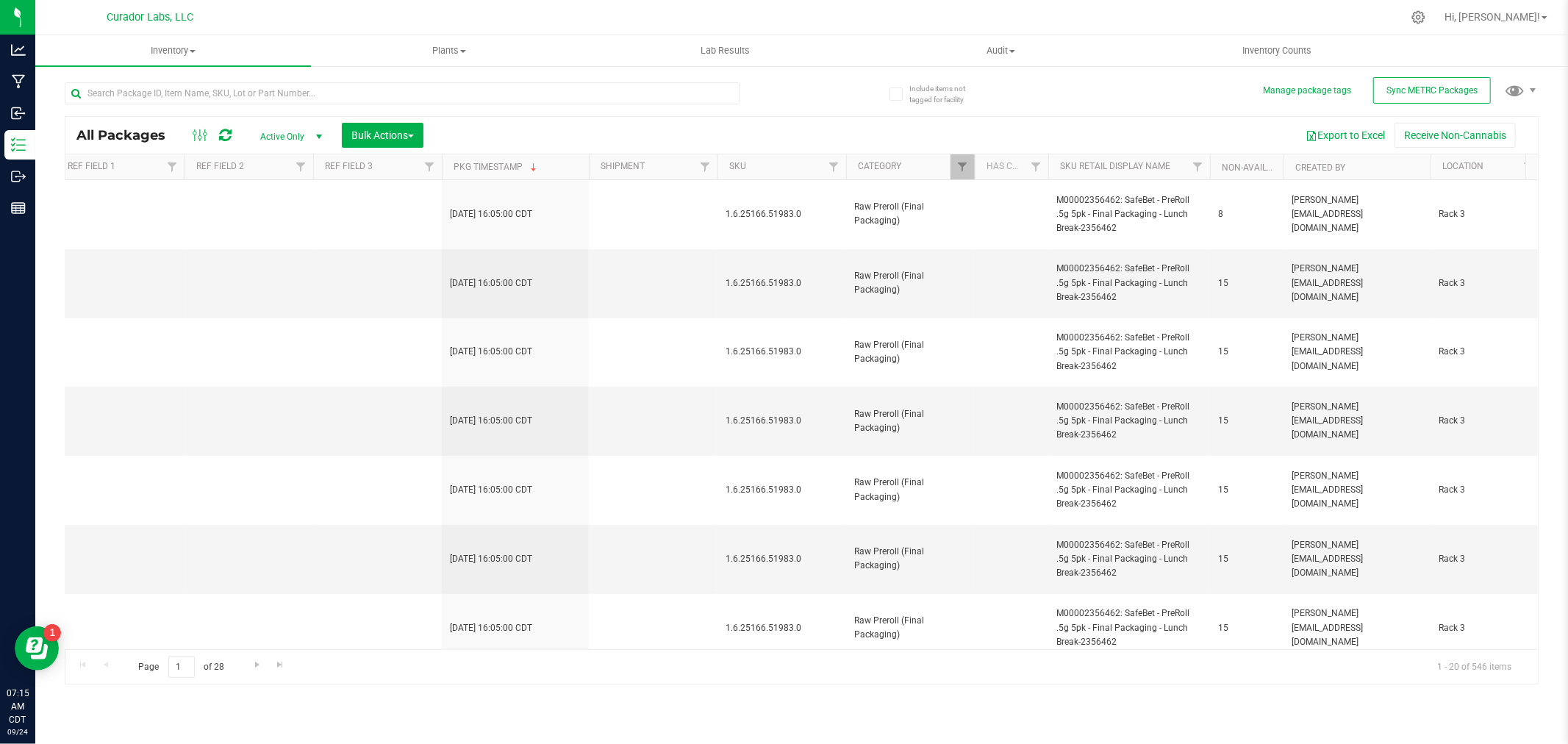
type input "[DATE]"
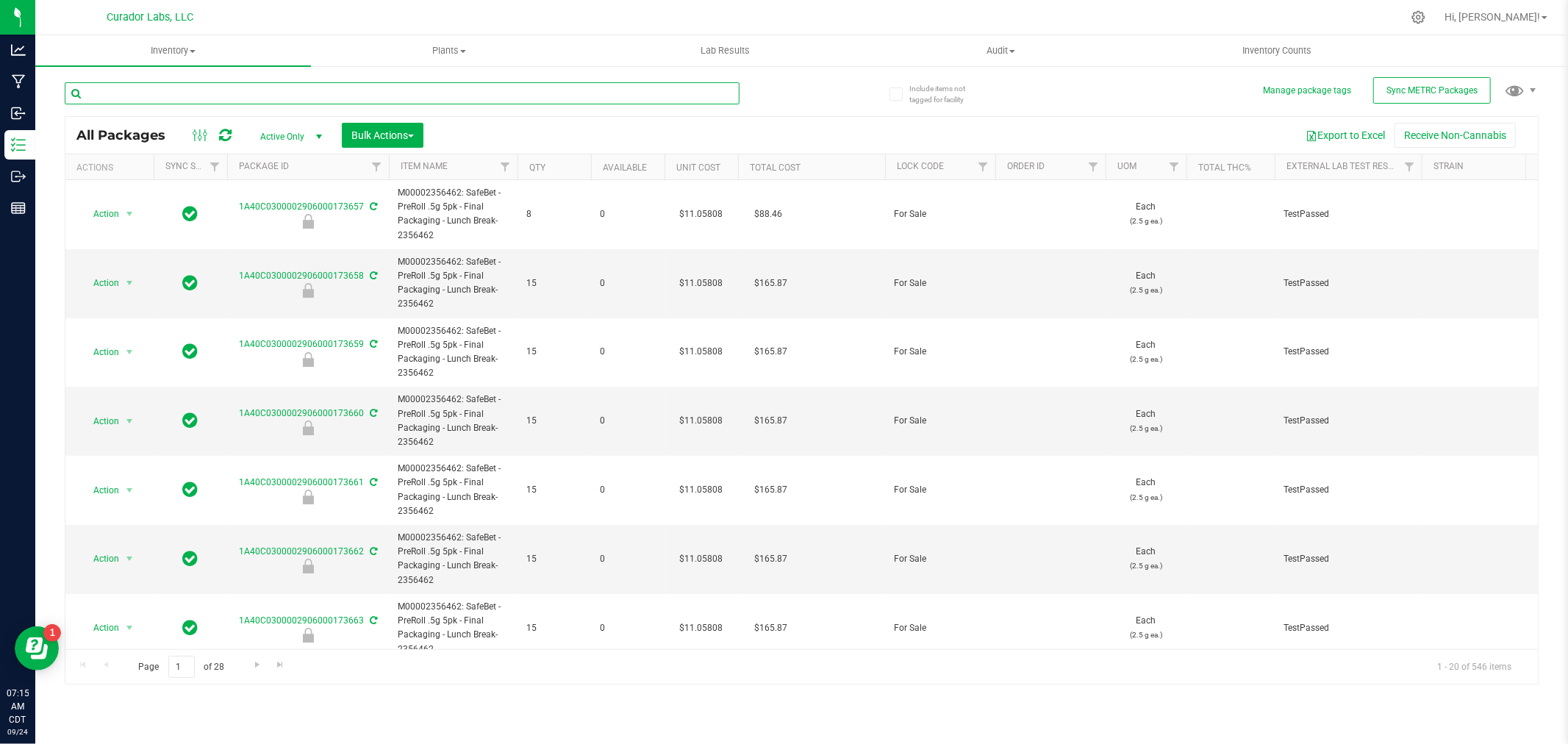
click at [257, 100] on input "text" at bounding box center [402, 93] width 675 height 22
type input "5pk"
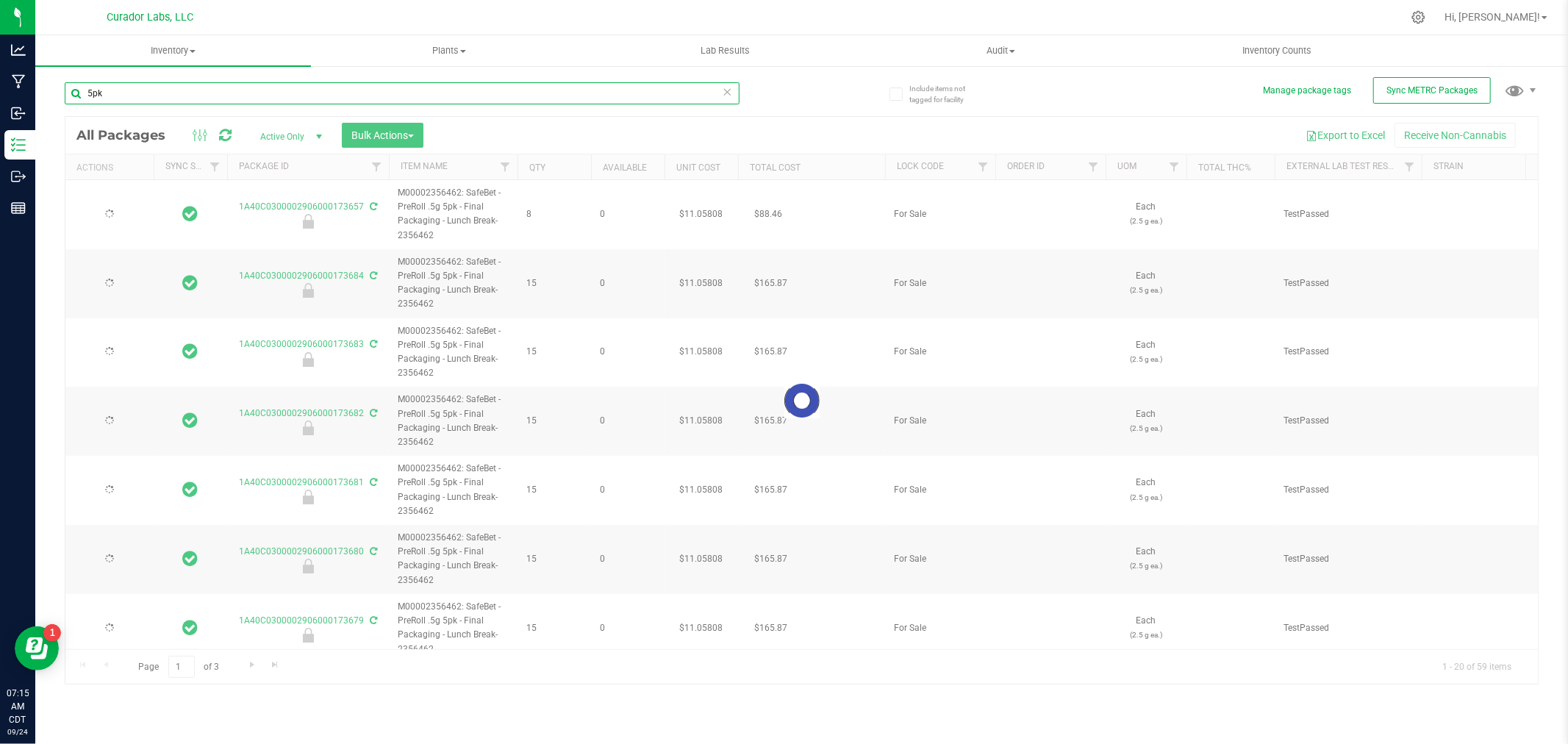
type input "[DATE]"
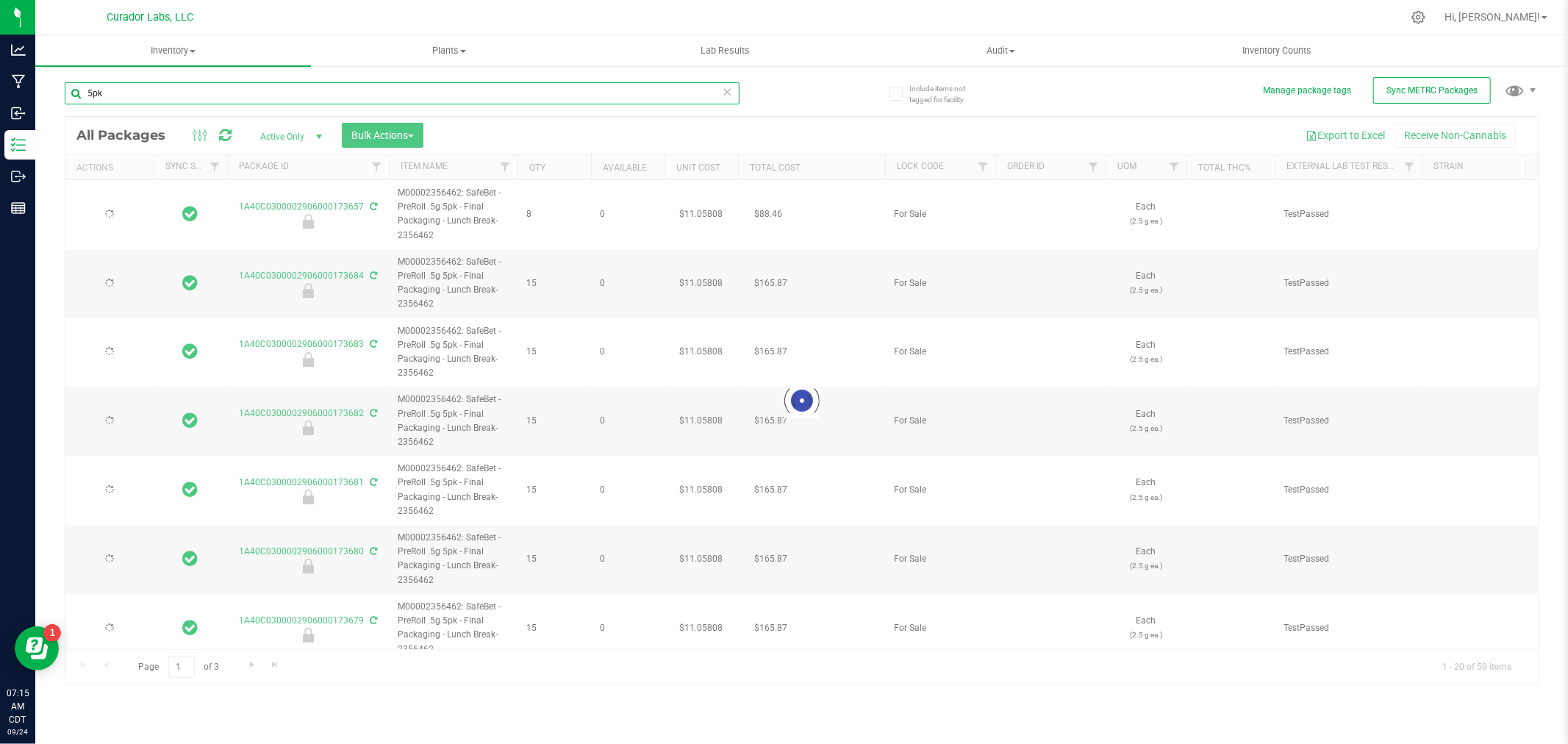
type input "[DATE]"
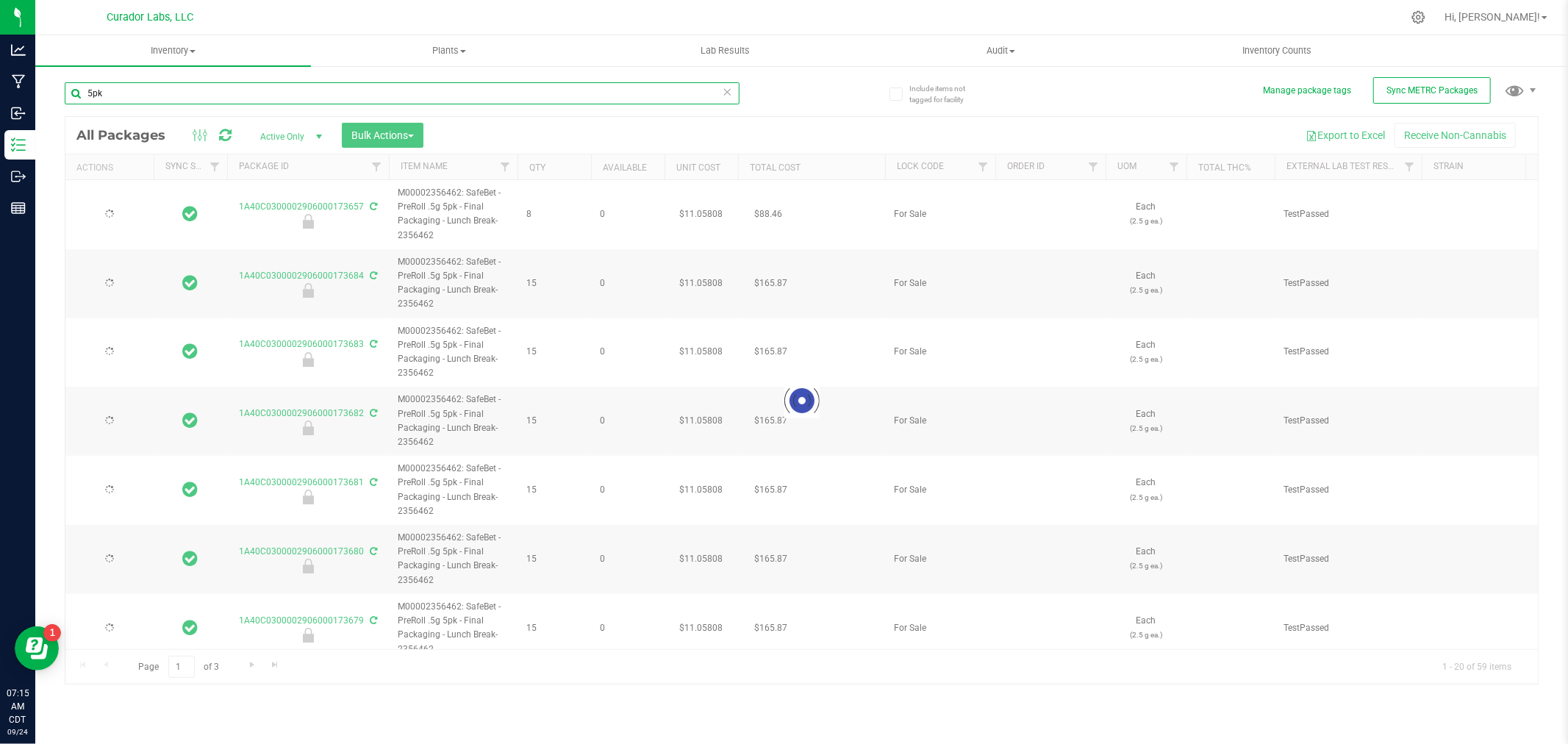
type input "[DATE]"
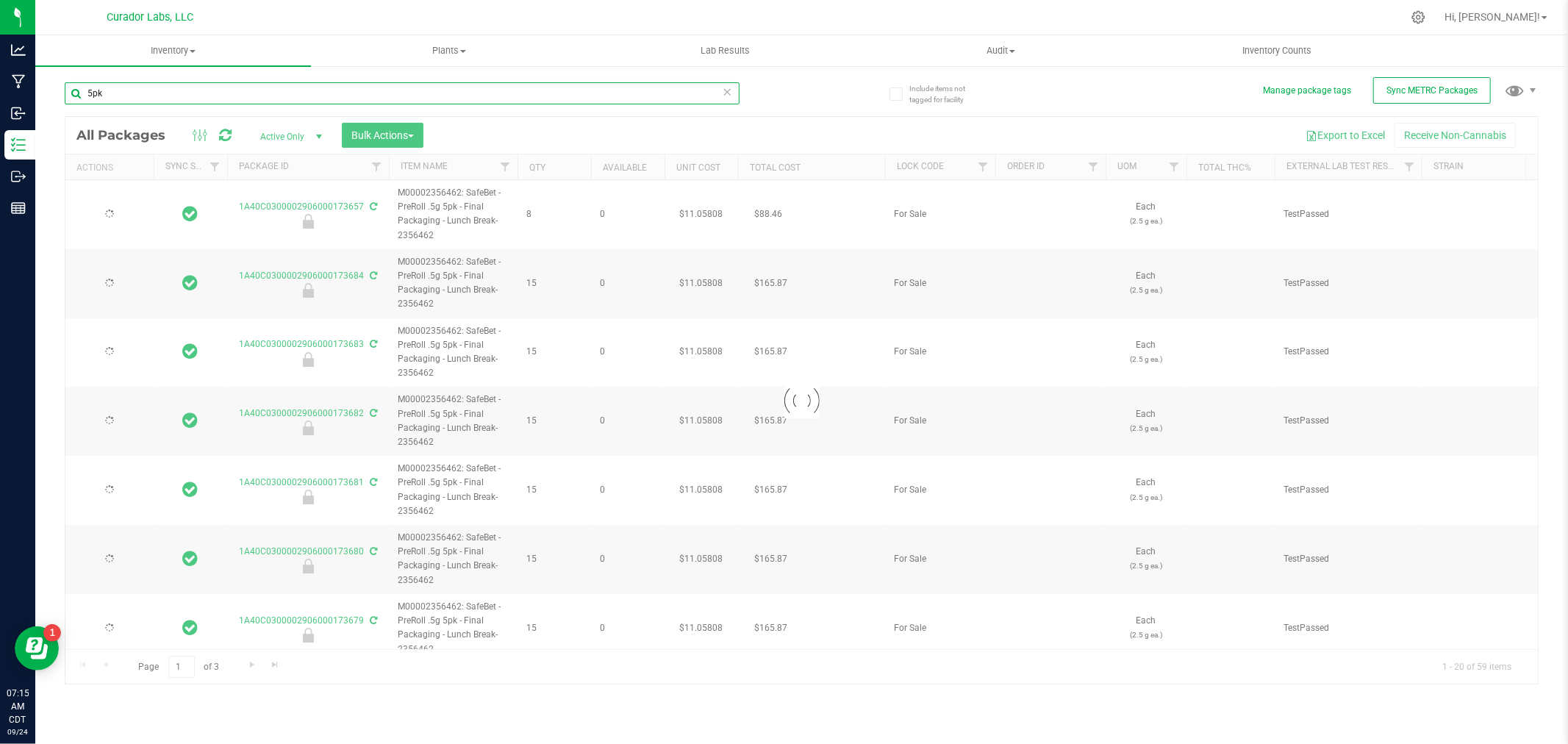
type input "[DATE]"
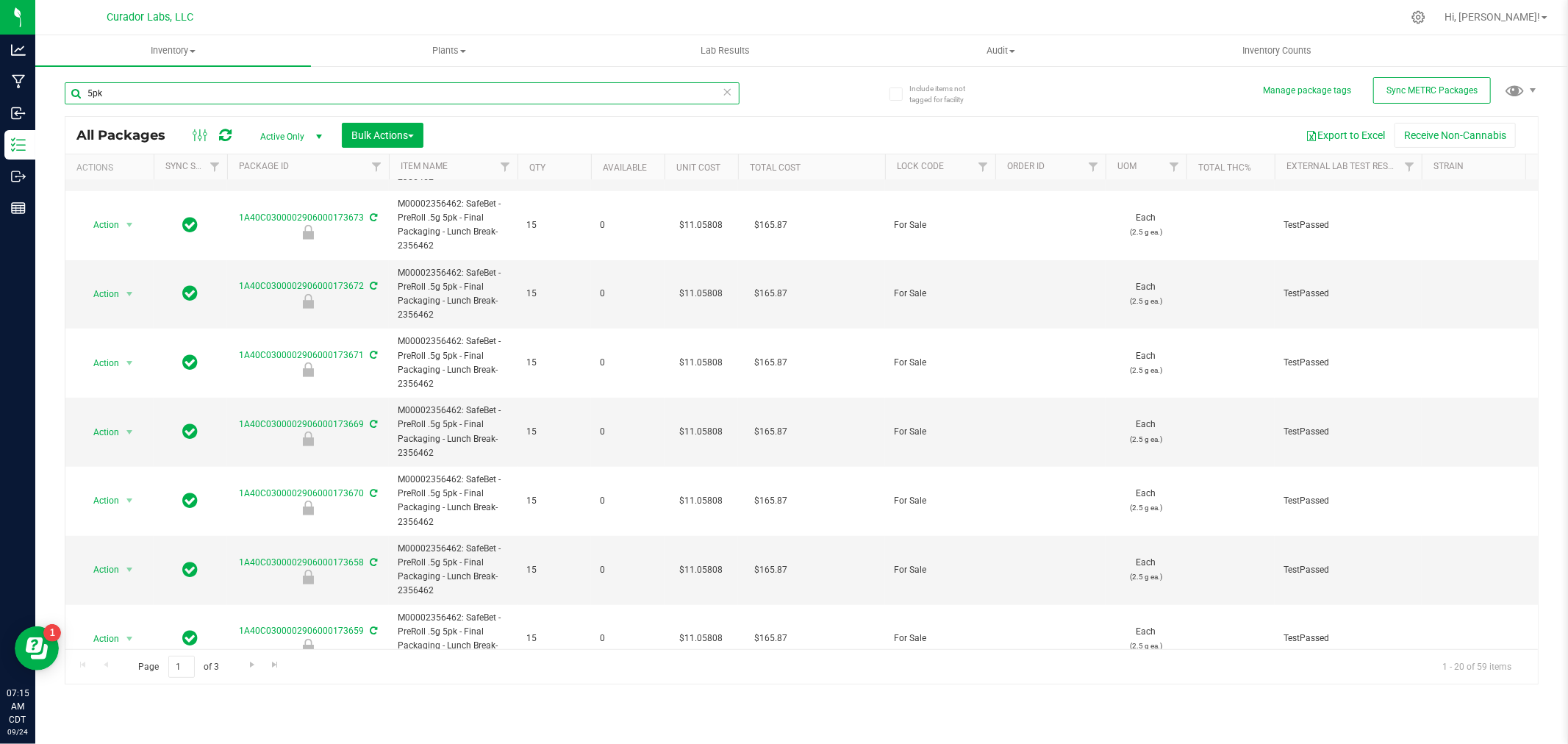
scroll to position [923, 0]
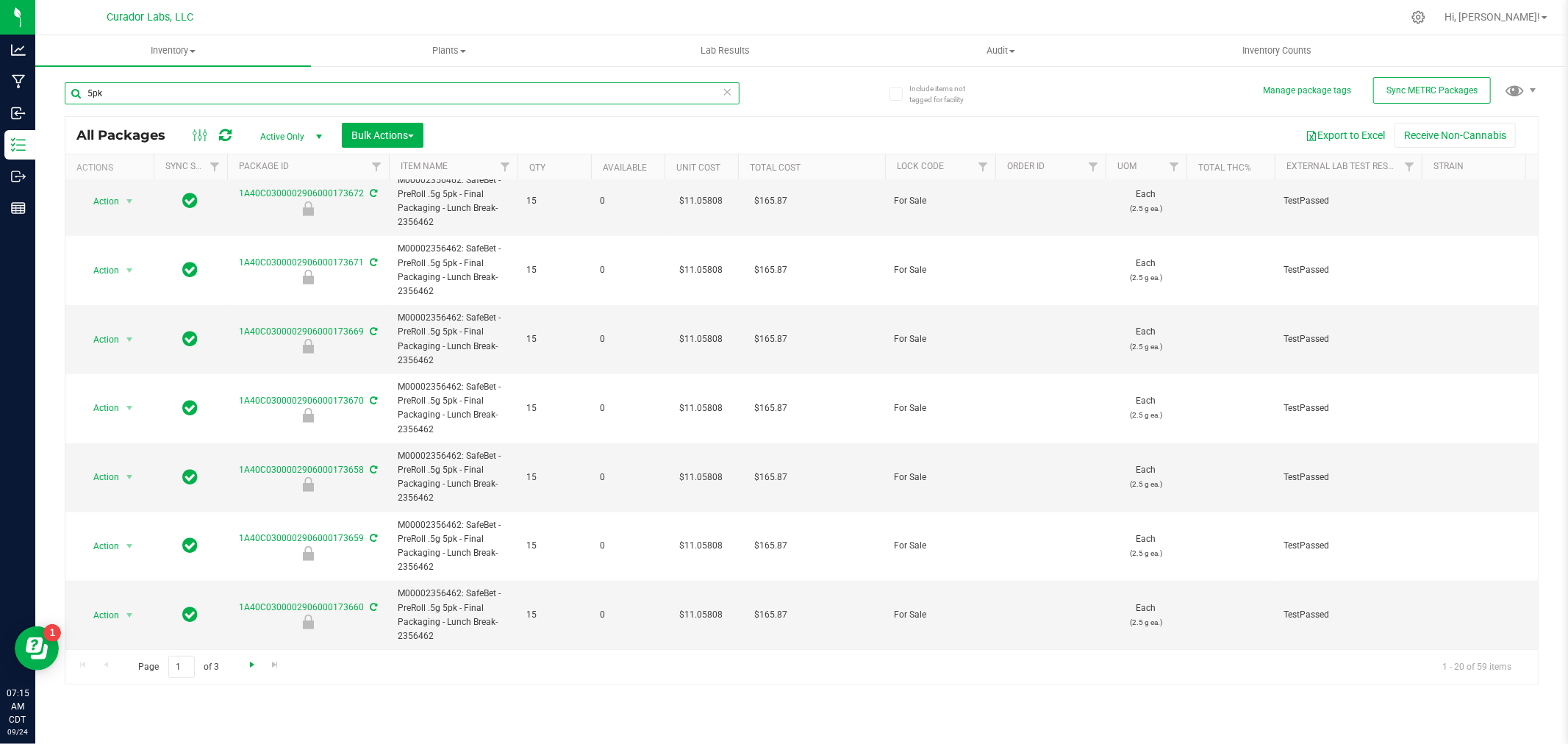
type input "5pk"
click at [248, 663] on span "Go to the next page" at bounding box center [252, 665] width 12 height 12
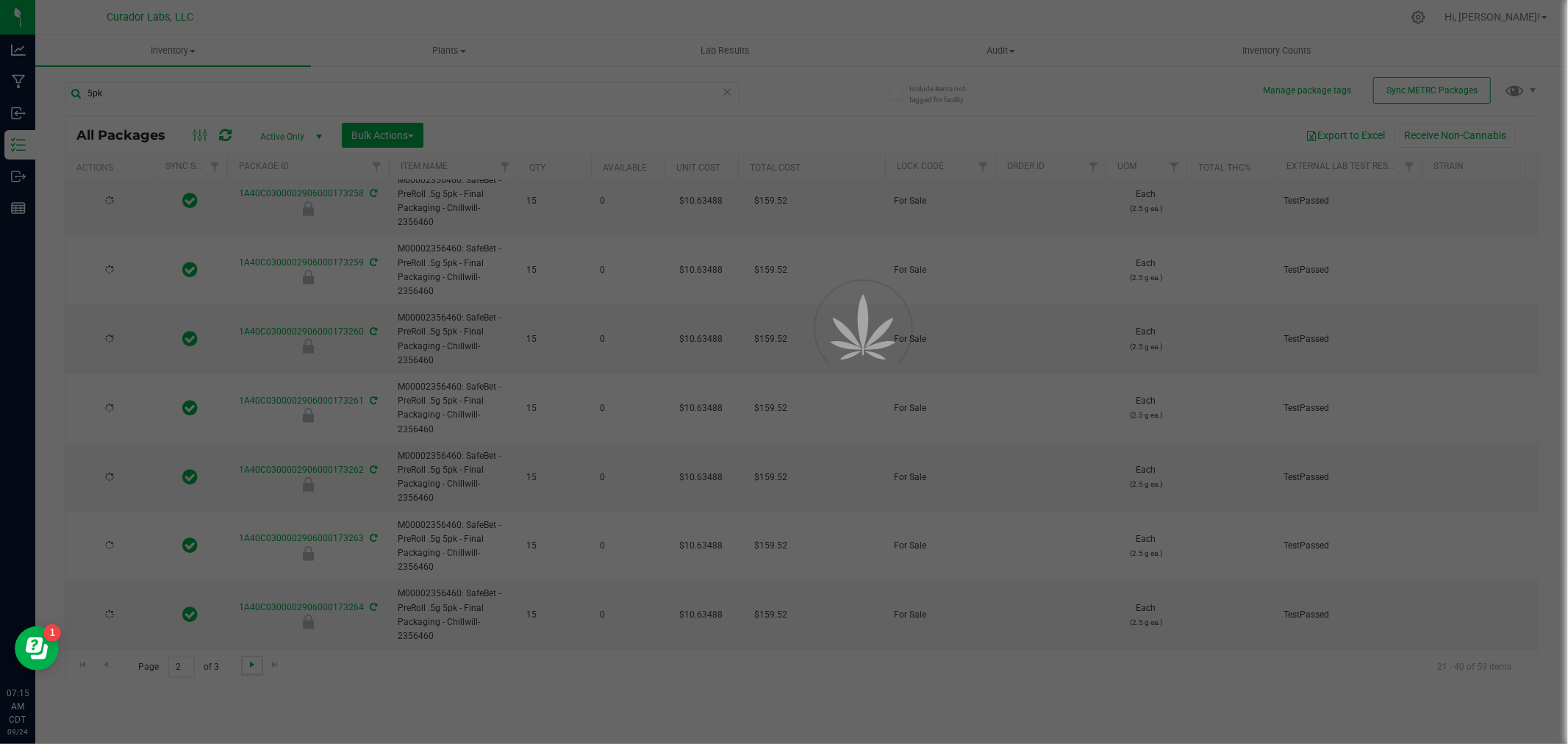
type input "[DATE]"
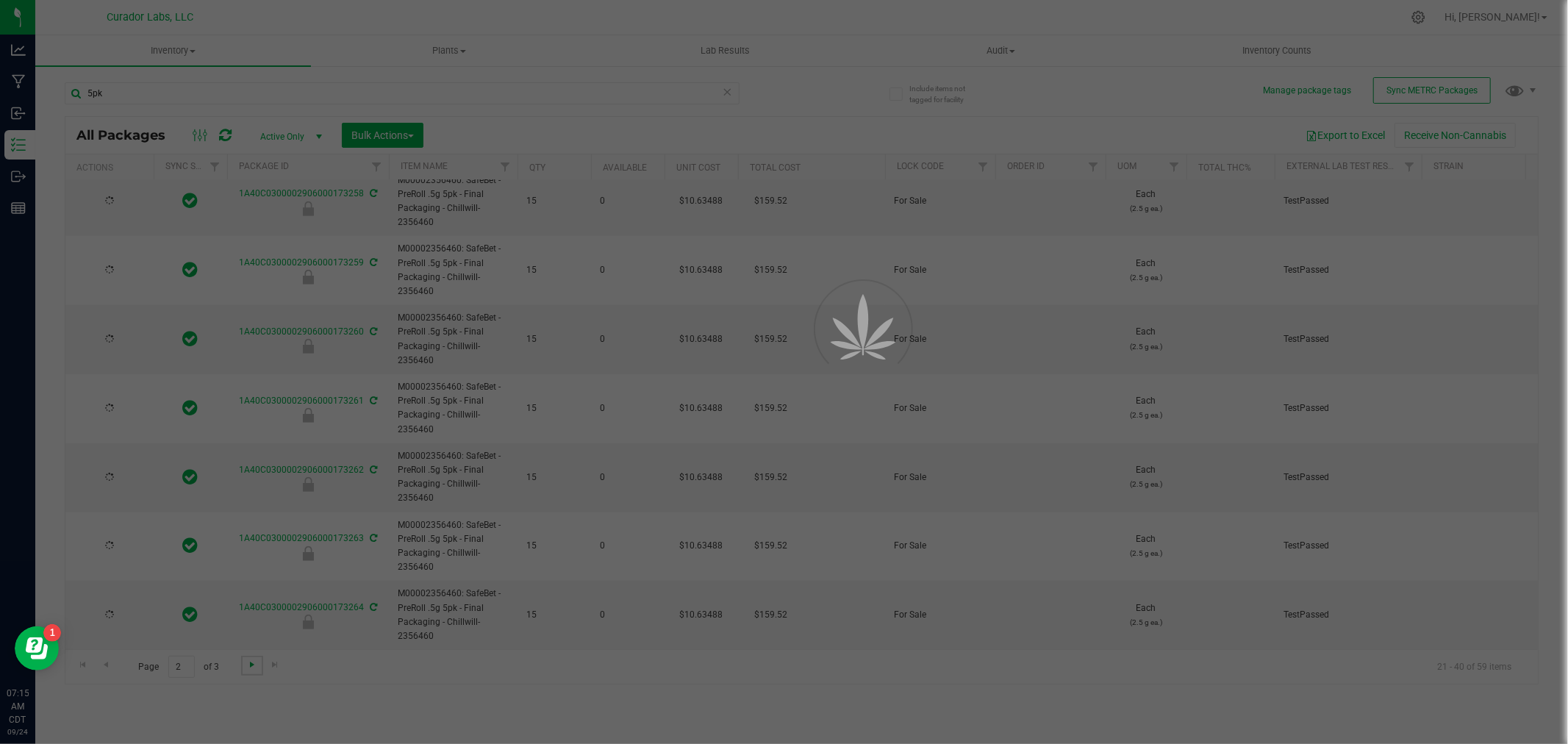
type input "[DATE]"
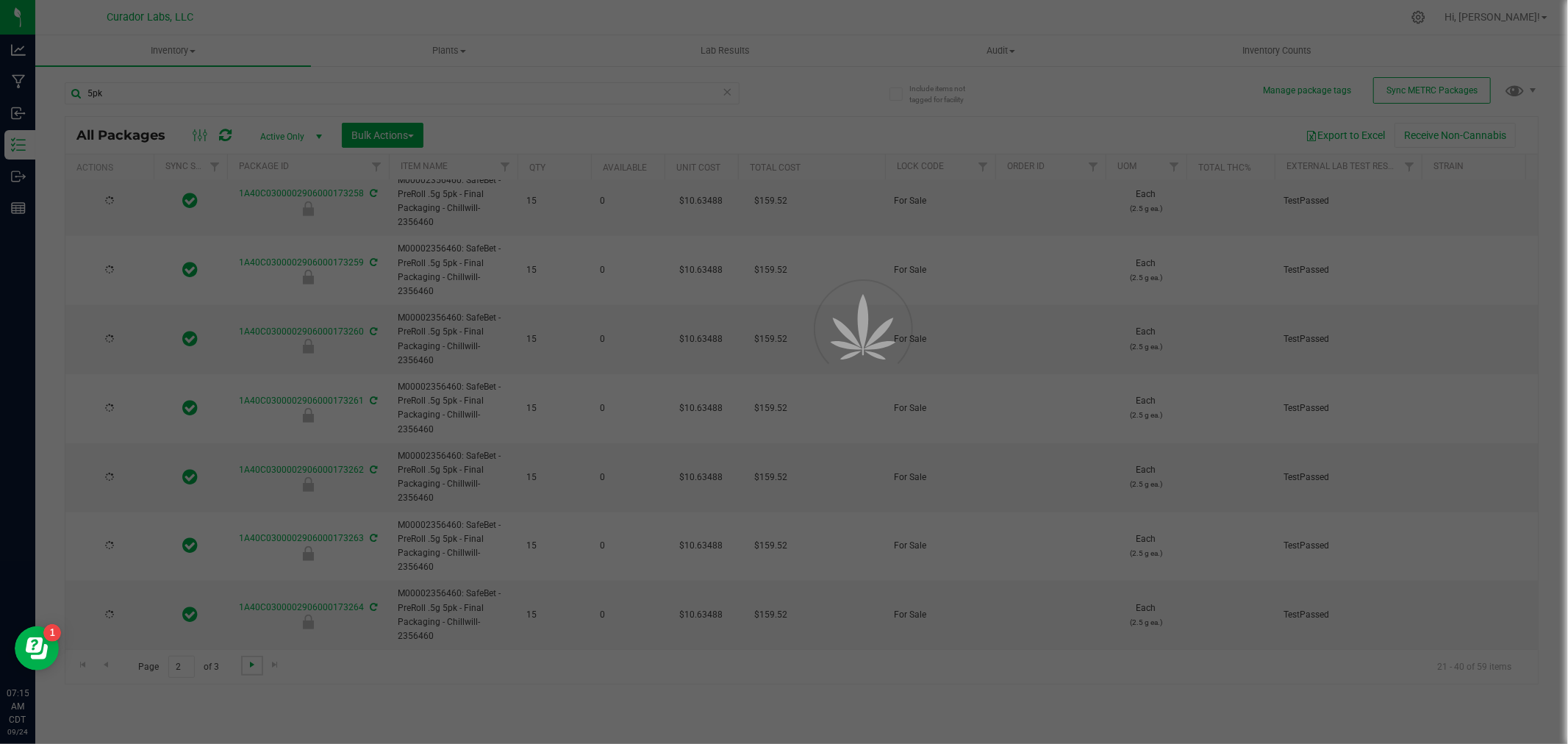
type input "[DATE]"
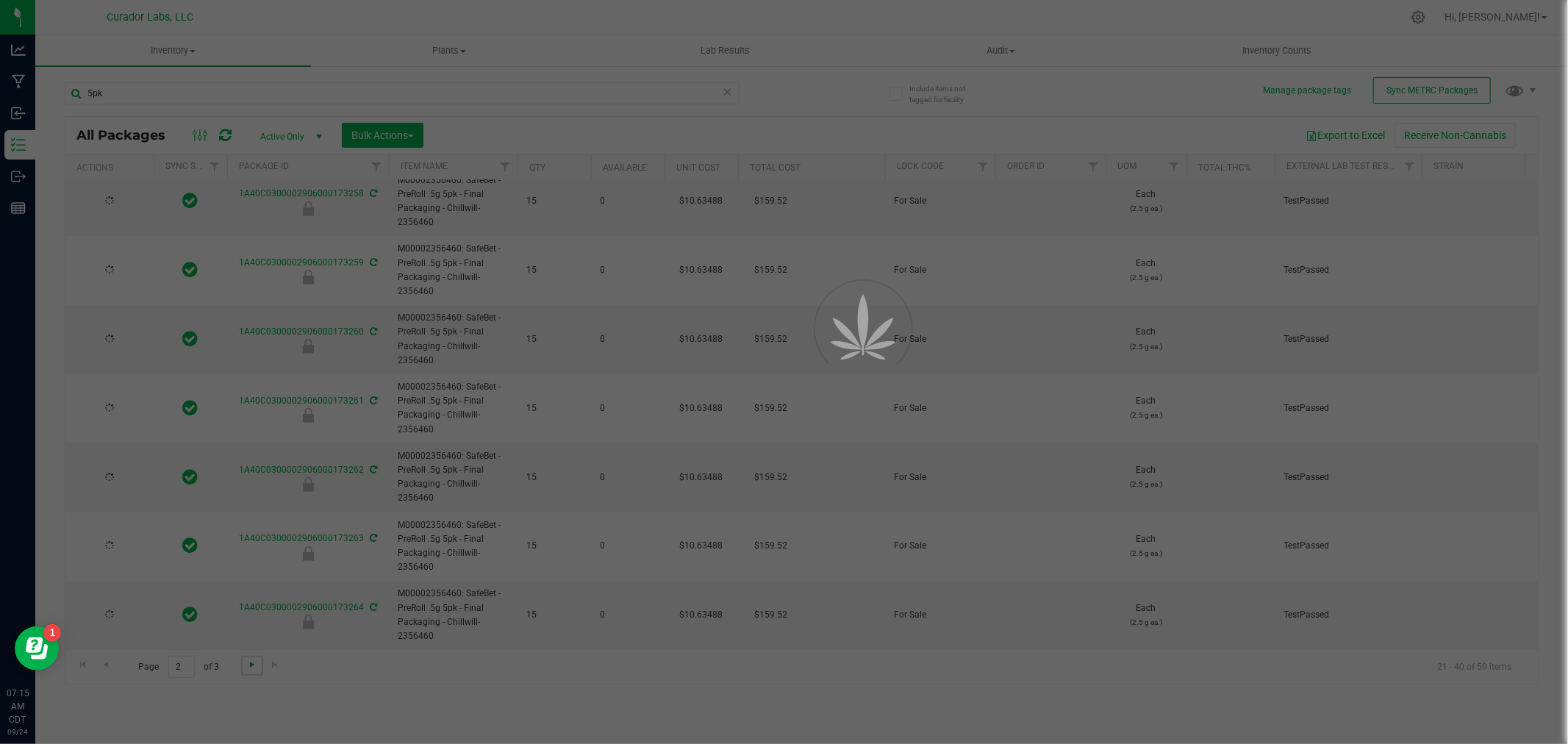
type input "[DATE]"
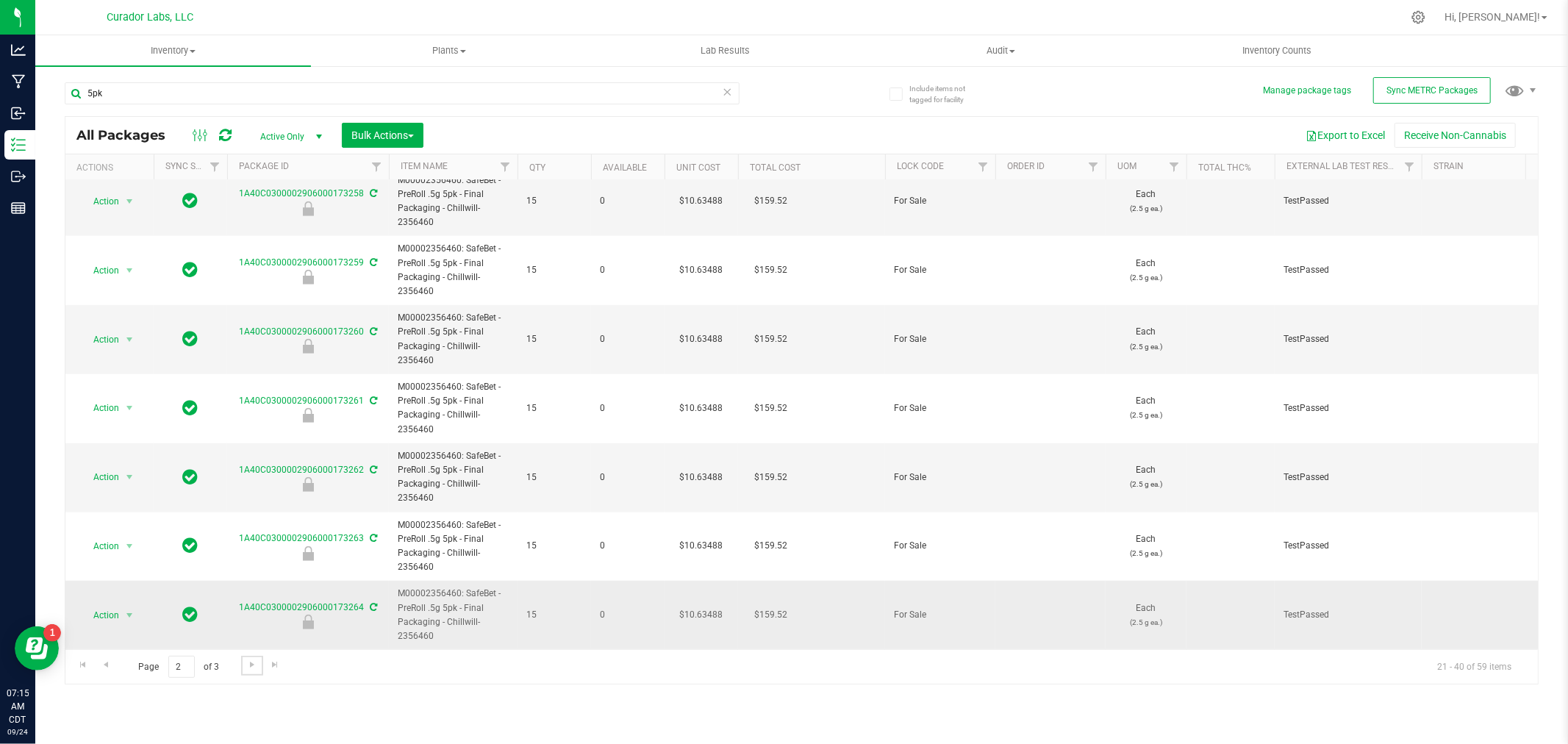
scroll to position [923, 0]
click at [247, 666] on span "Go to the next page" at bounding box center [252, 665] width 12 height 12
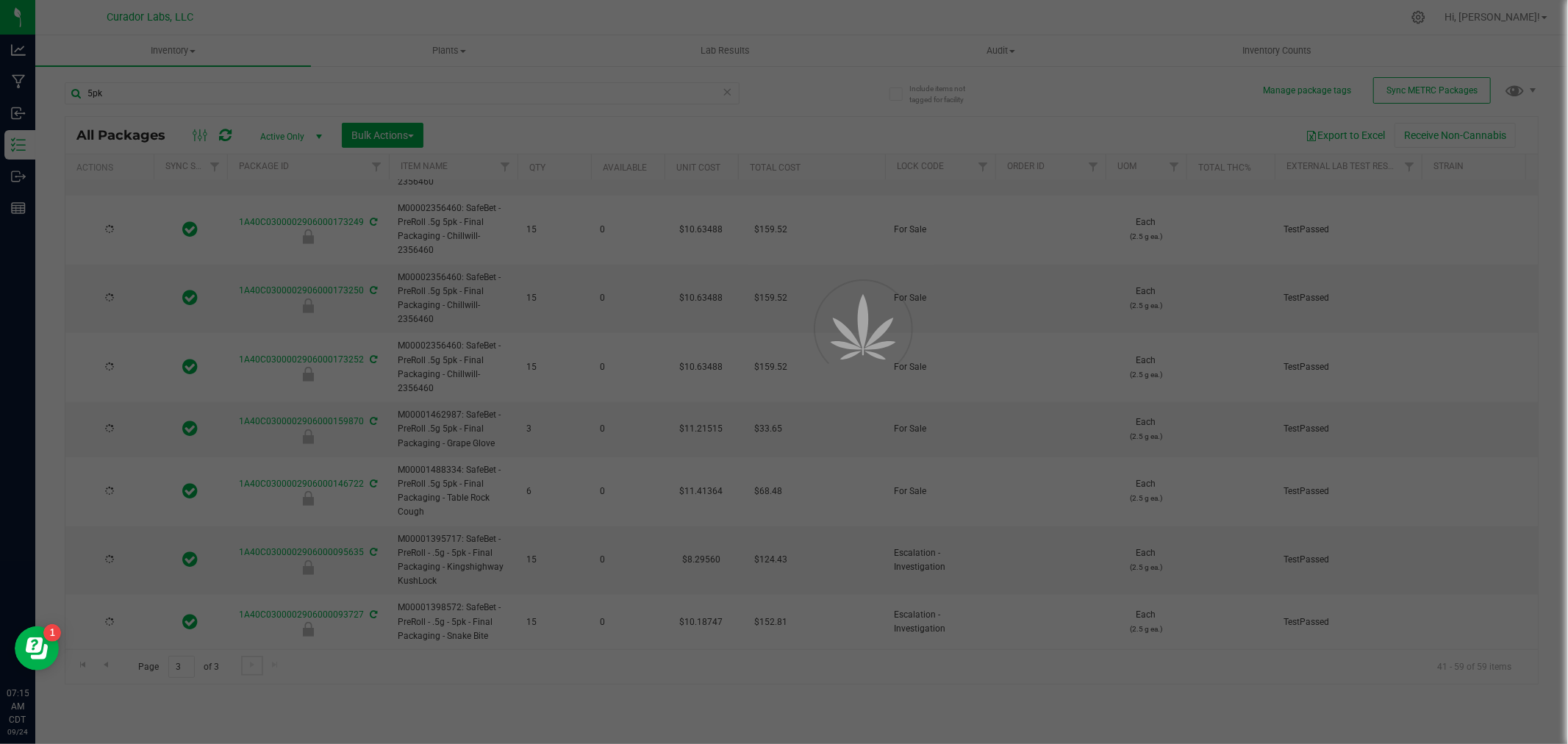
type input "[DATE]"
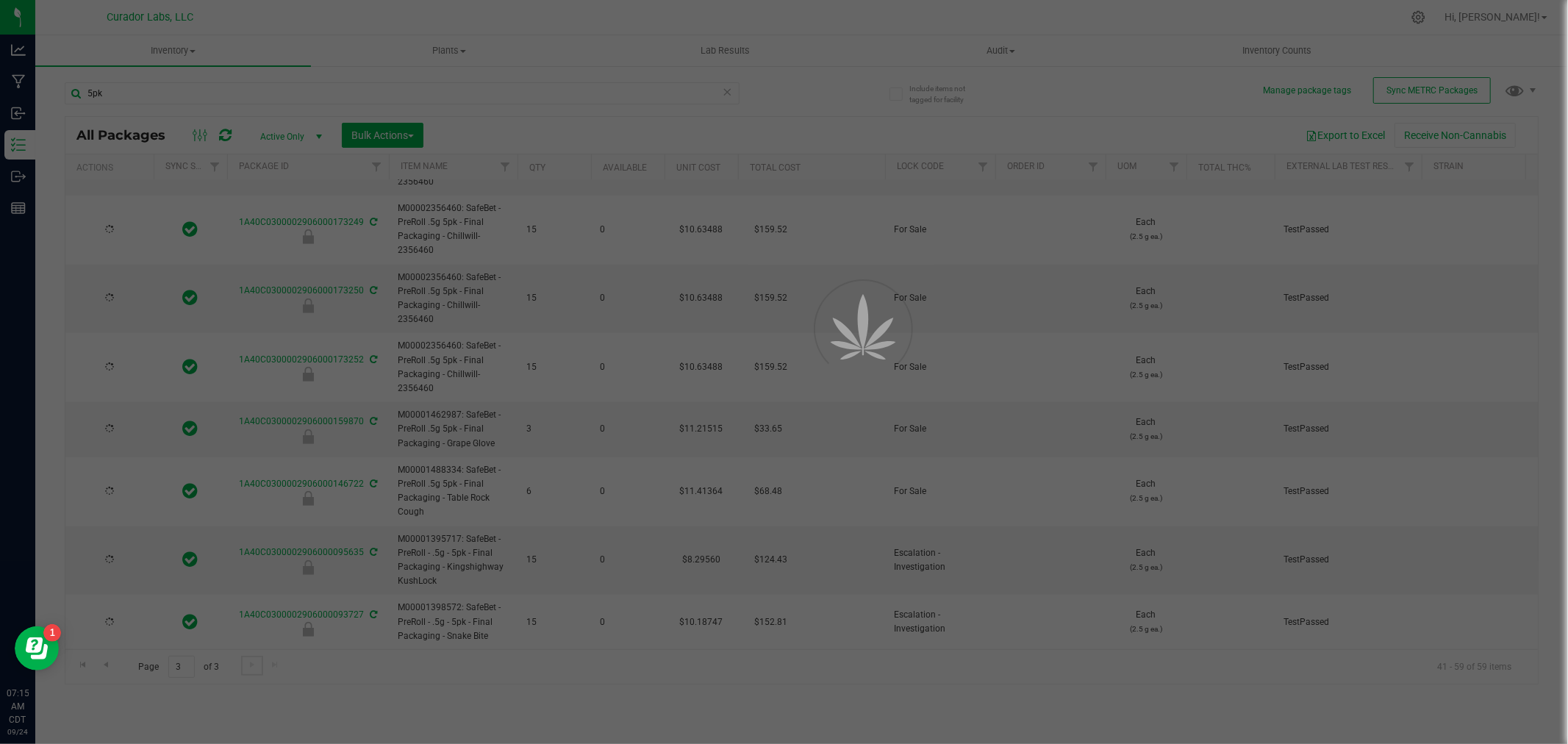
type input "[DATE]"
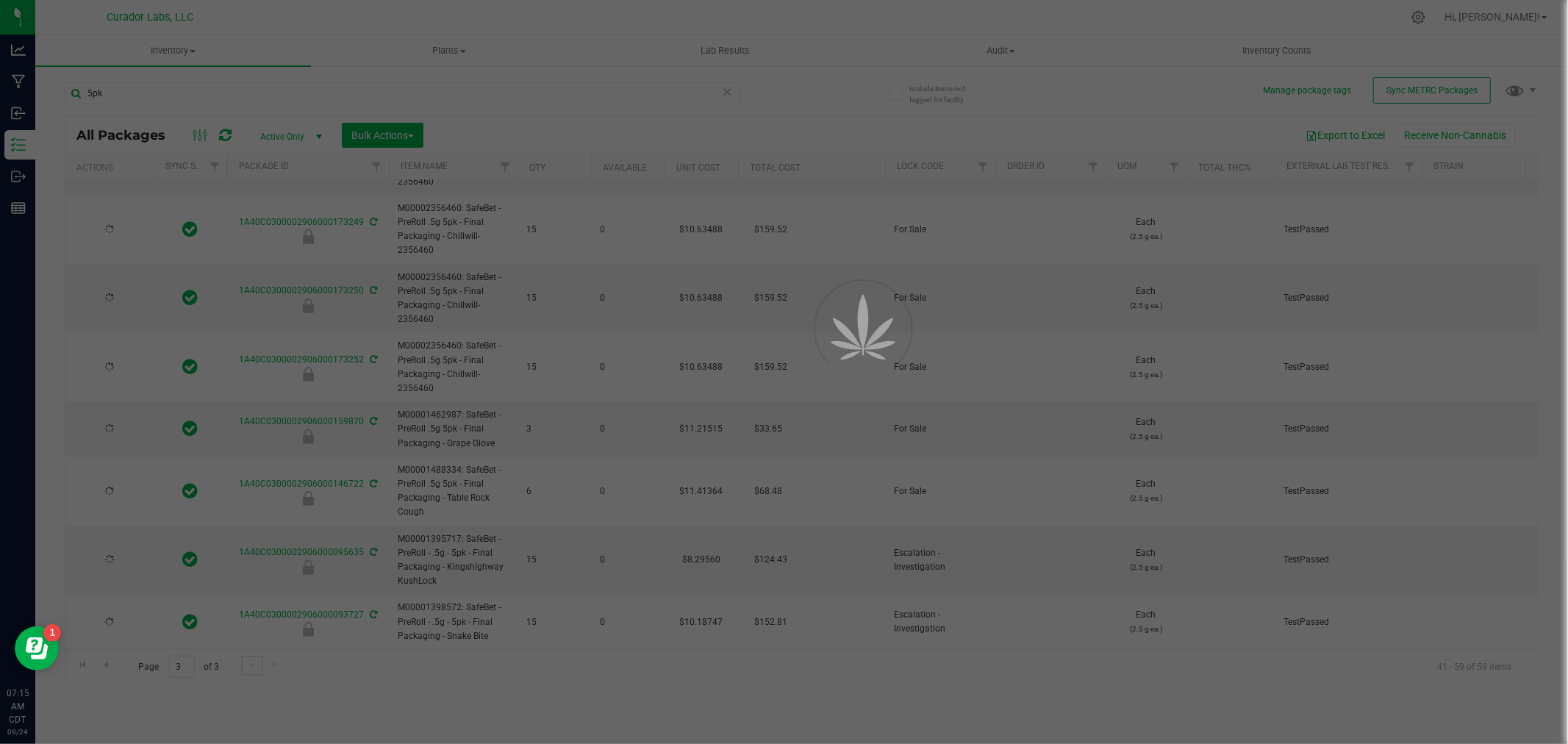
type input "[DATE]"
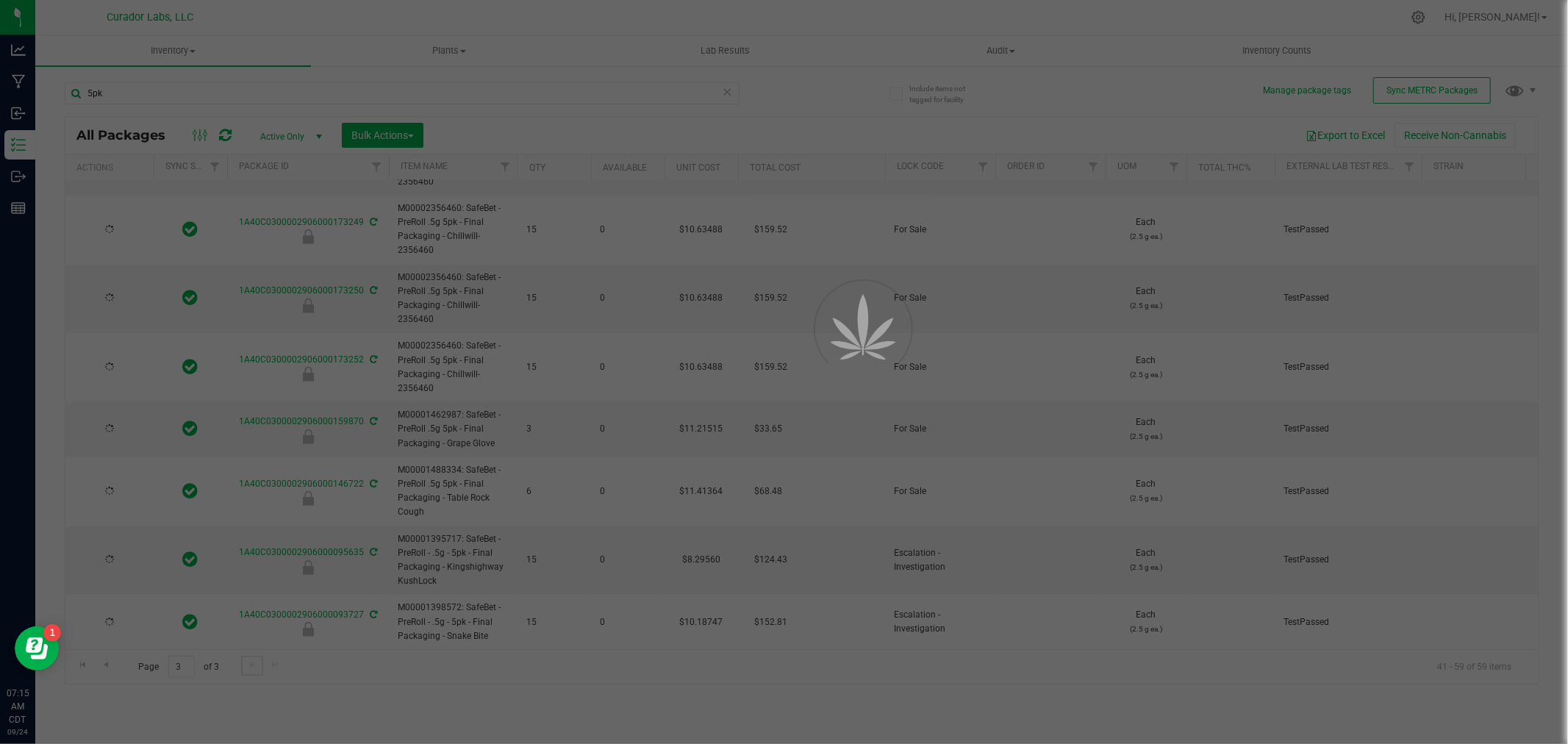
type input "[DATE]"
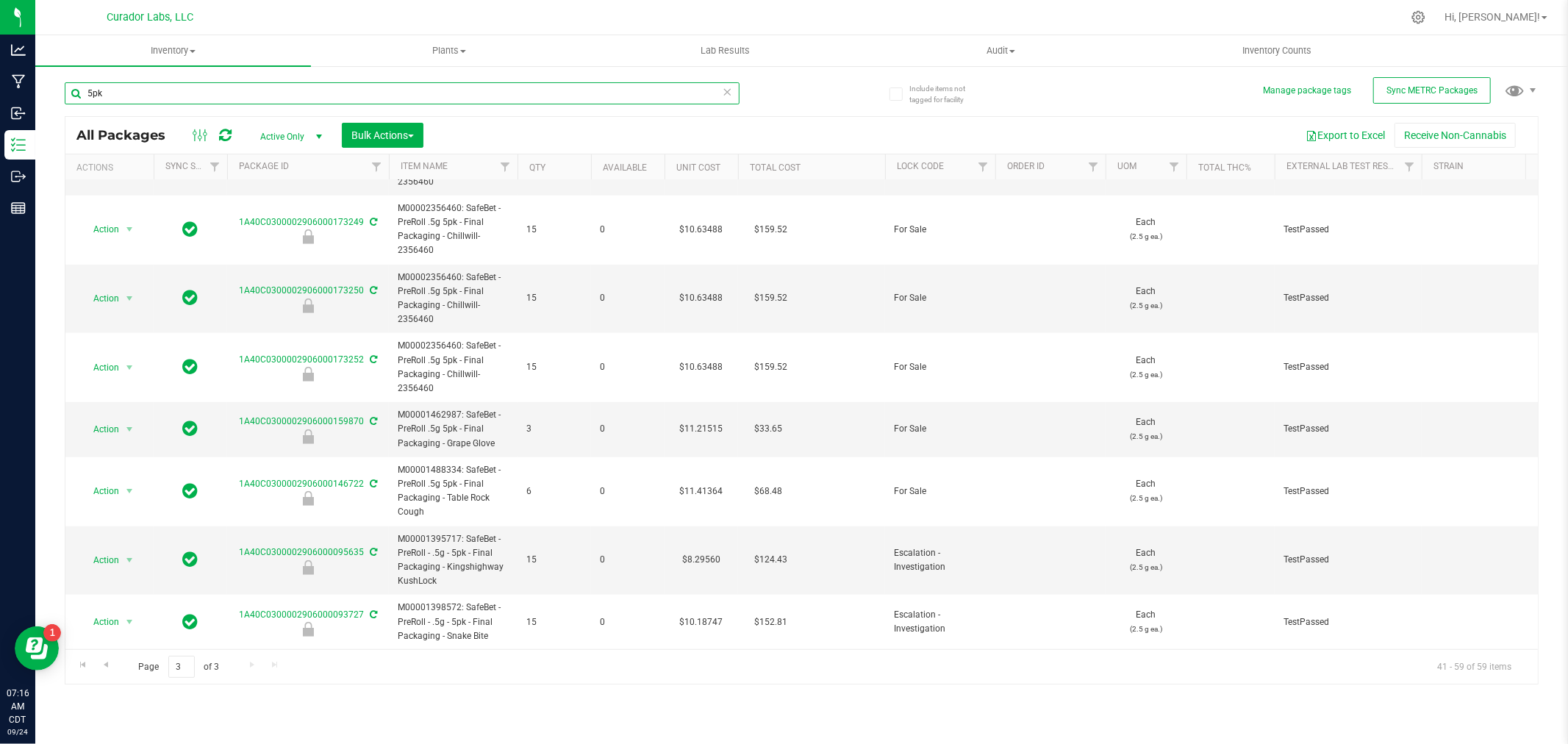
click at [149, 97] on input "5pk" at bounding box center [402, 93] width 675 height 22
type input "14pk"
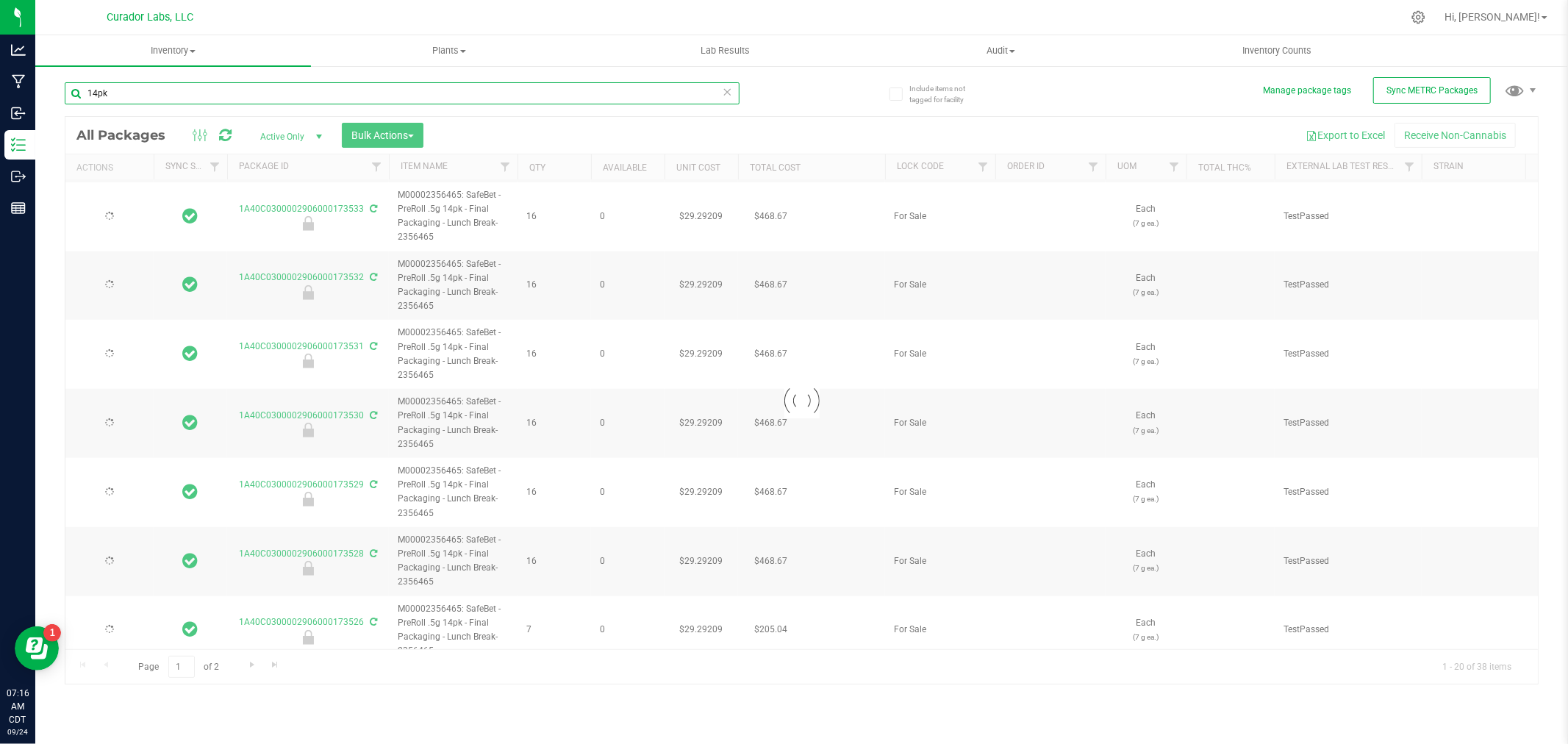
type input "[DATE]"
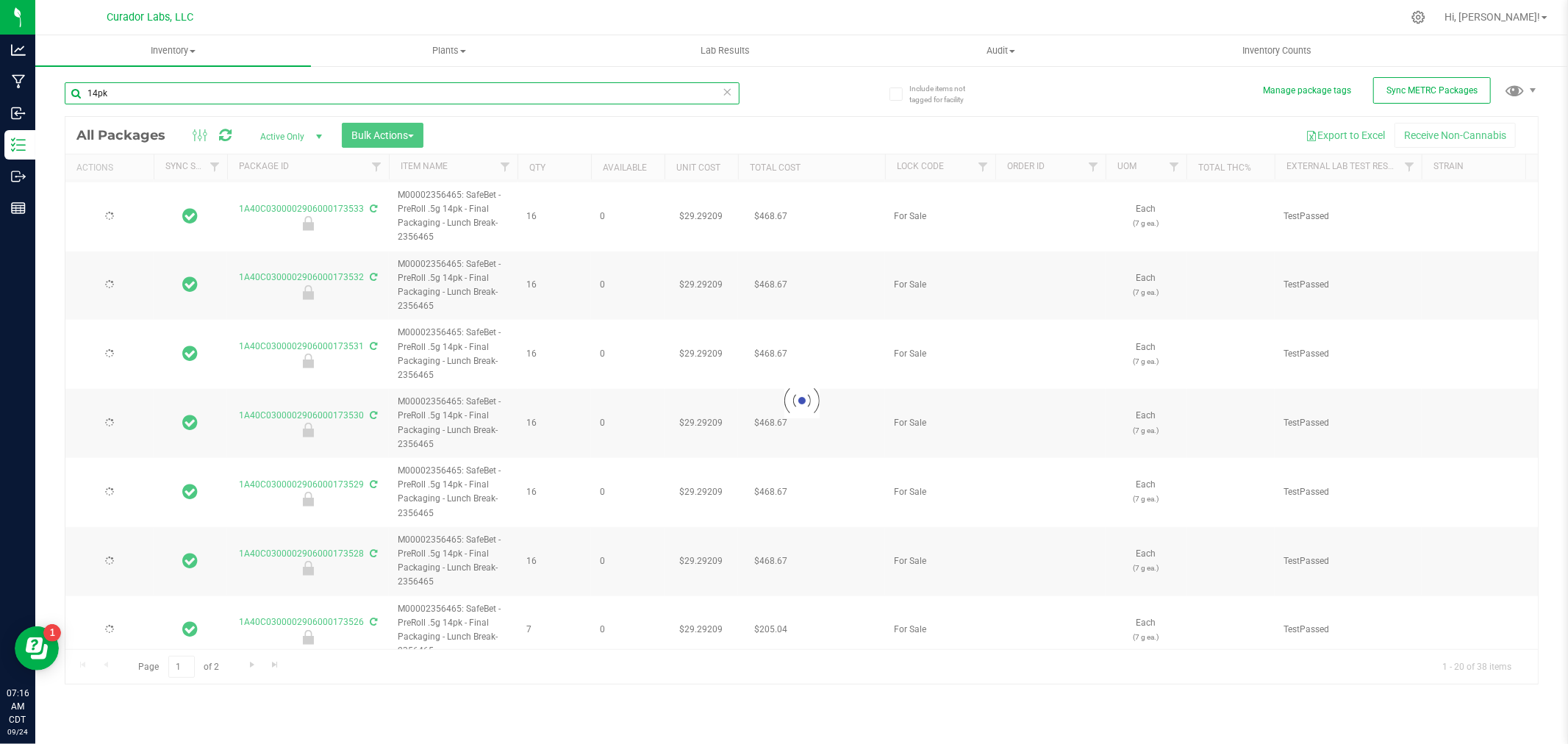
type input "[DATE]"
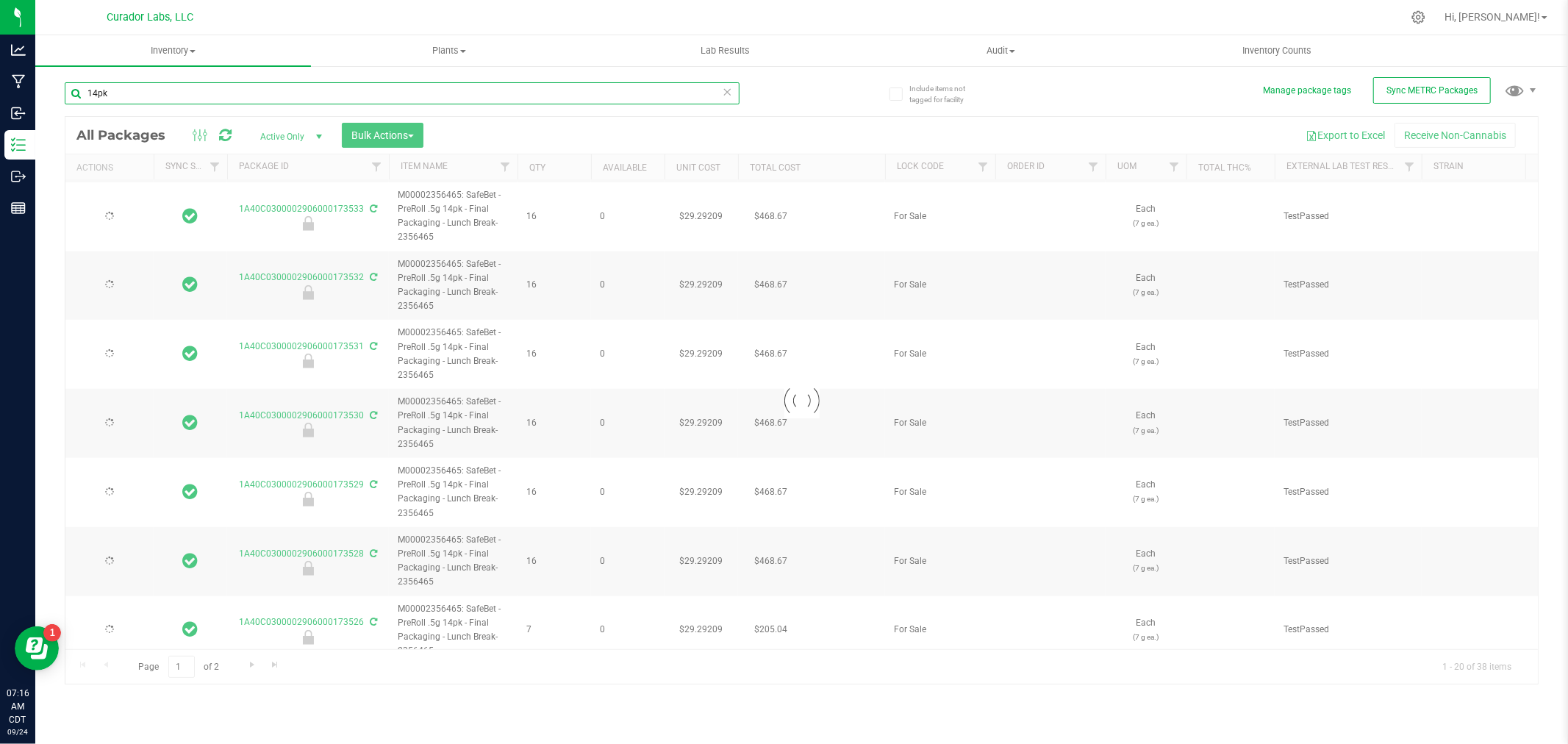
type input "[DATE]"
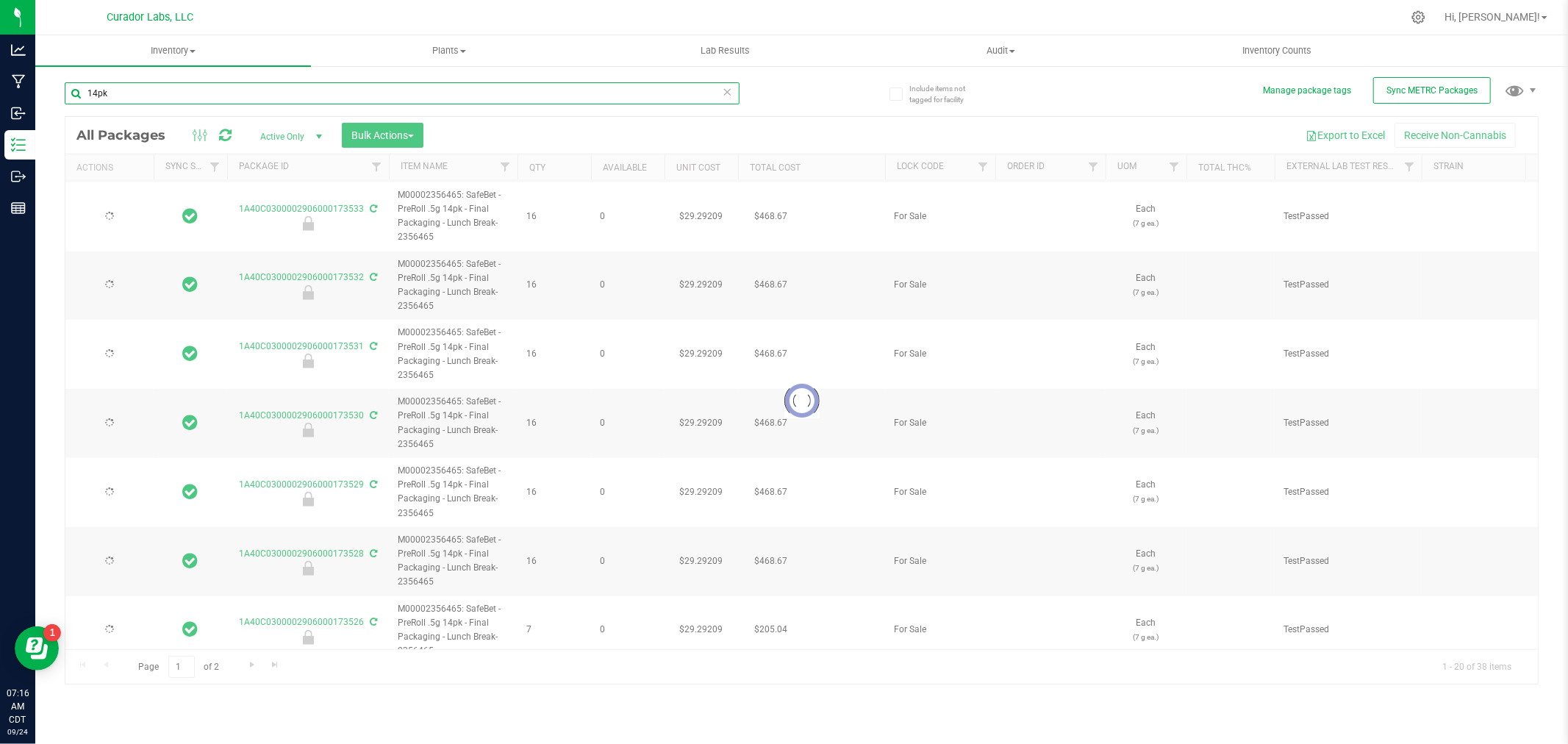
type input "[DATE]"
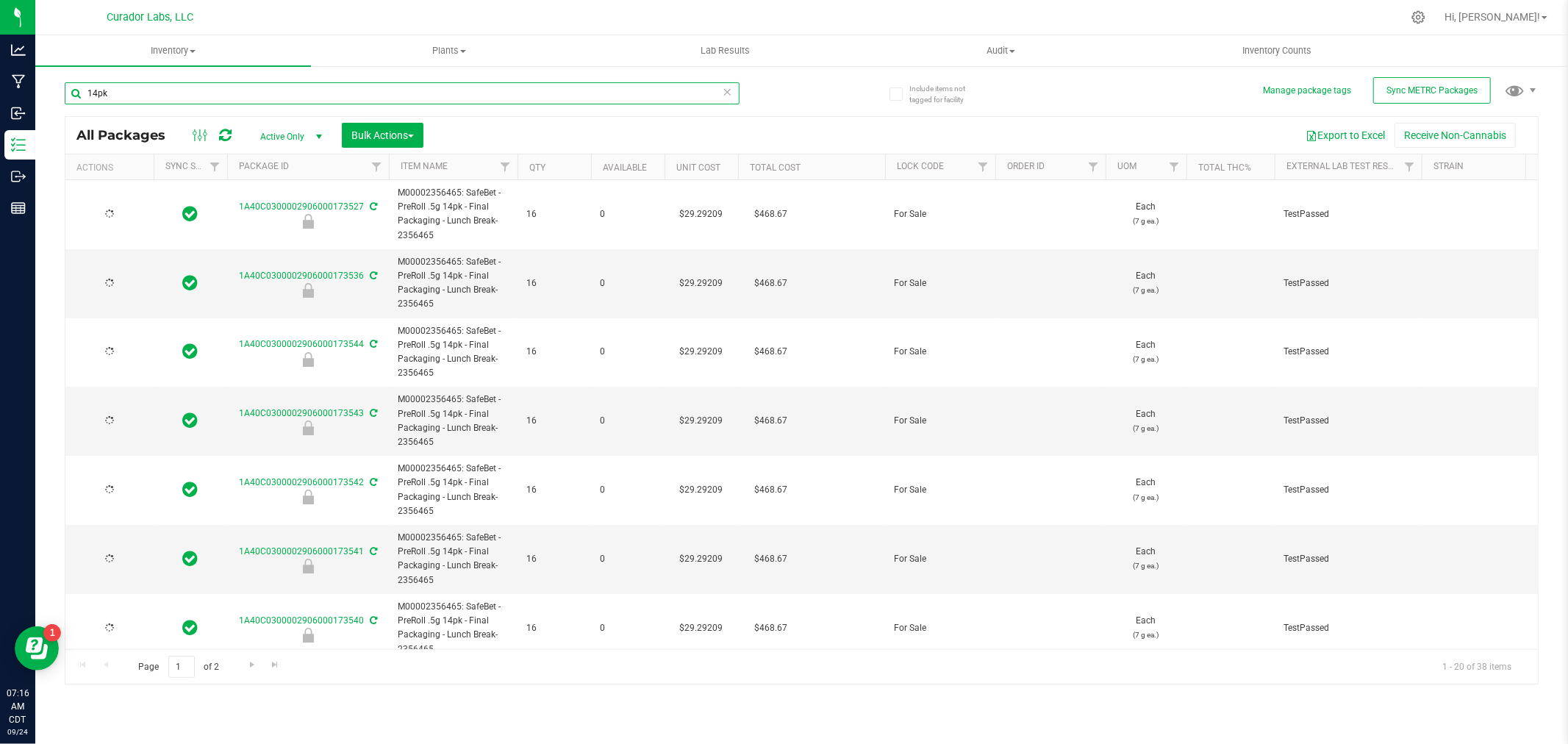
type input "[DATE]"
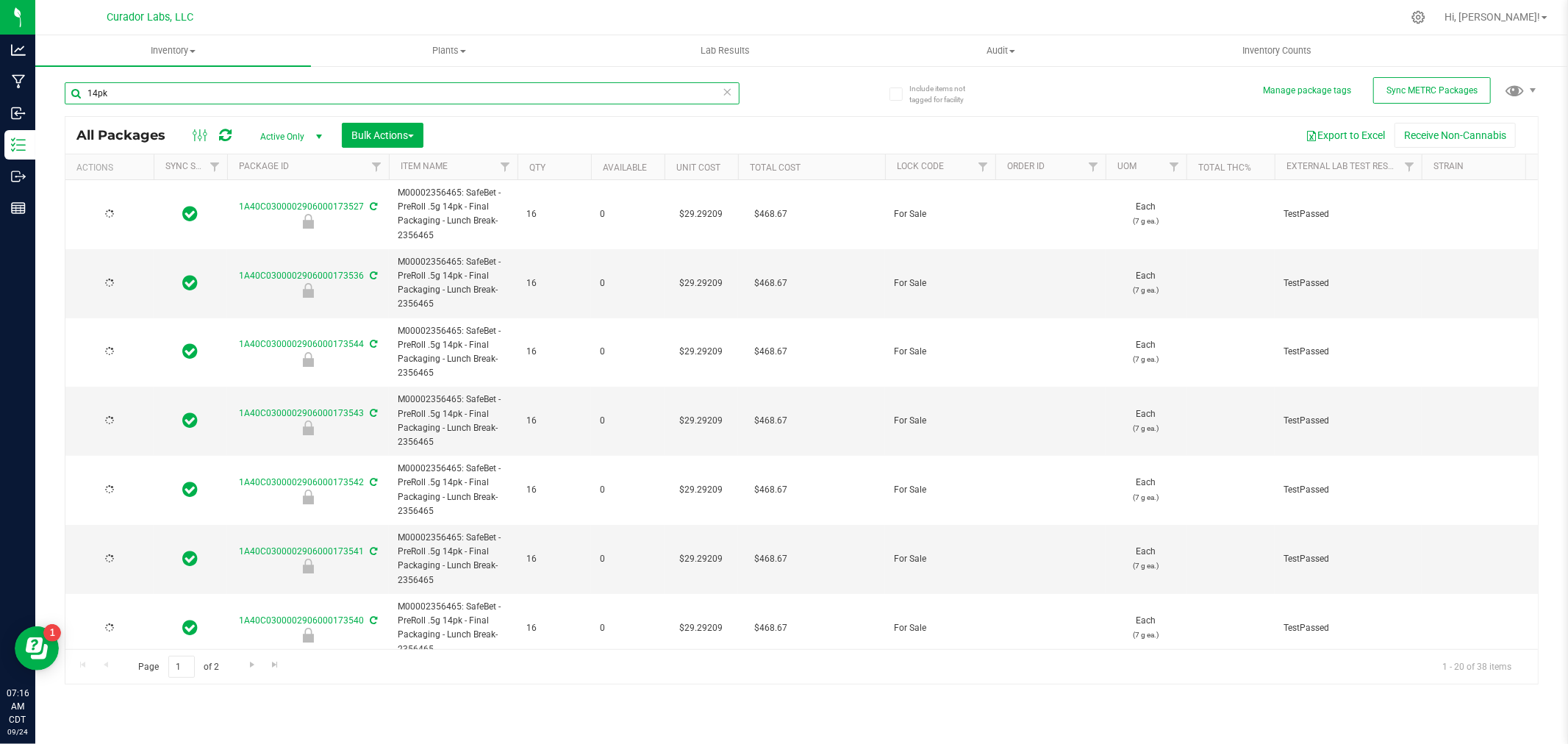
type input "[DATE]"
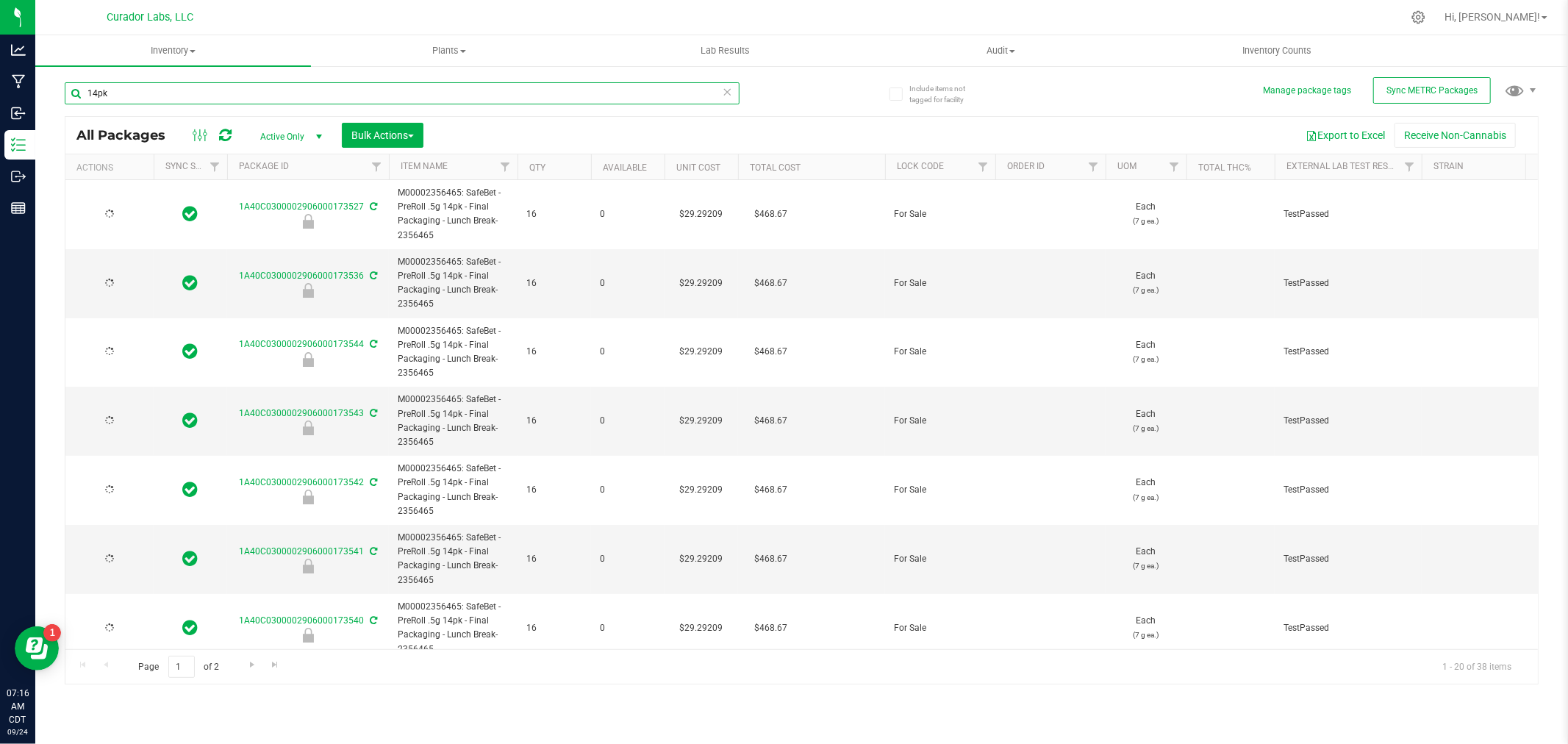
type input "[DATE]"
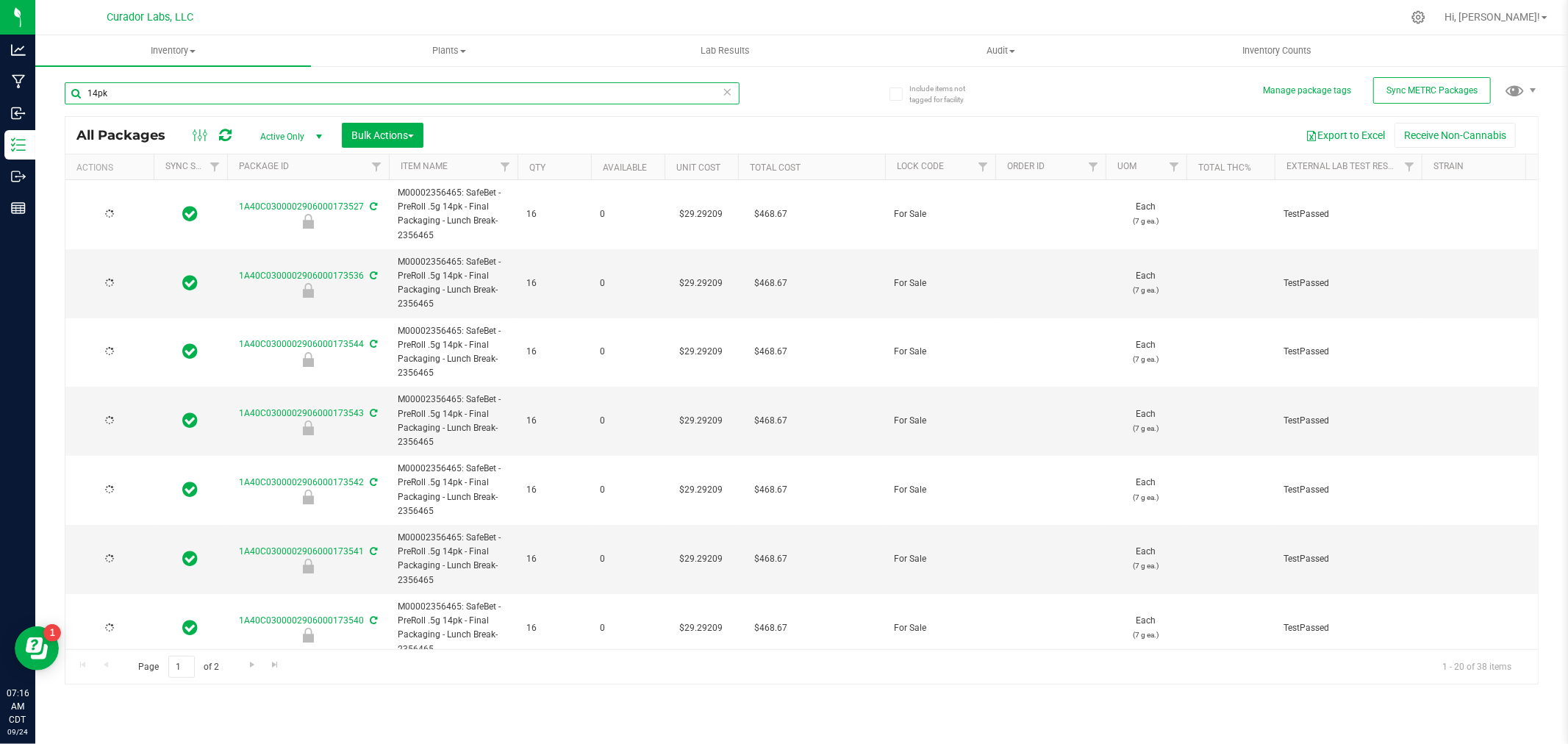
type input "[DATE]"
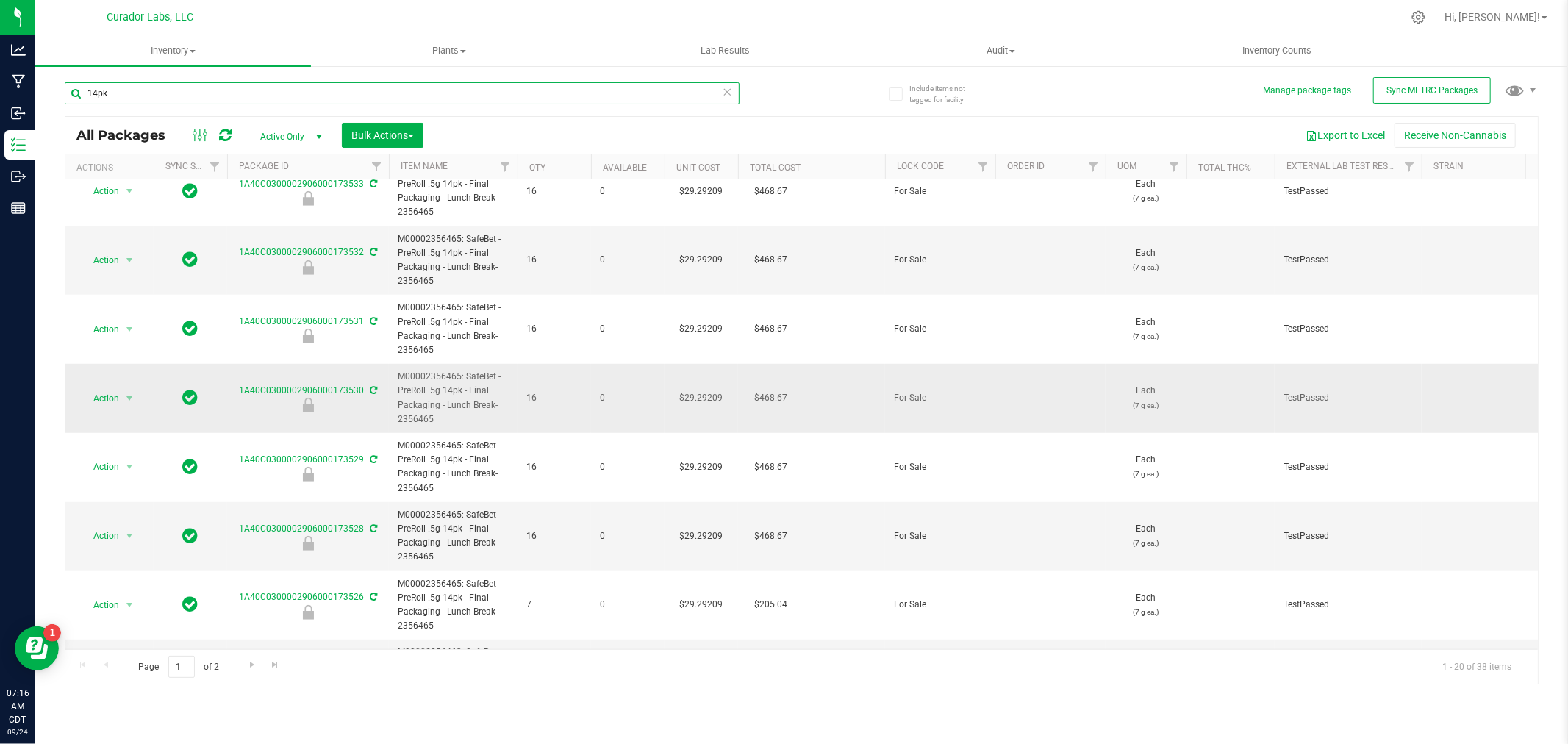
scroll to position [923, 0]
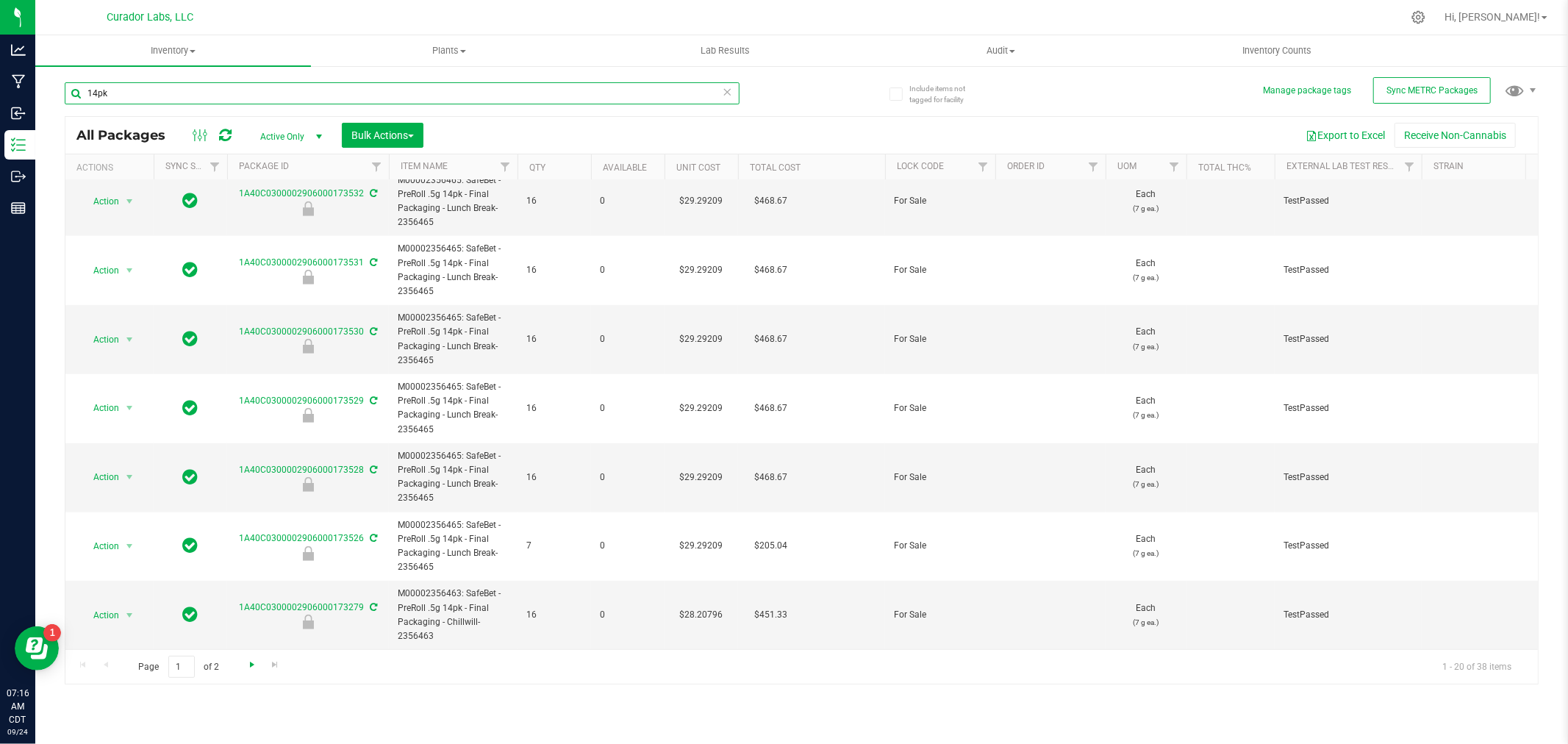
type input "14pk"
click at [247, 663] on span "Go to the next page" at bounding box center [252, 665] width 12 height 12
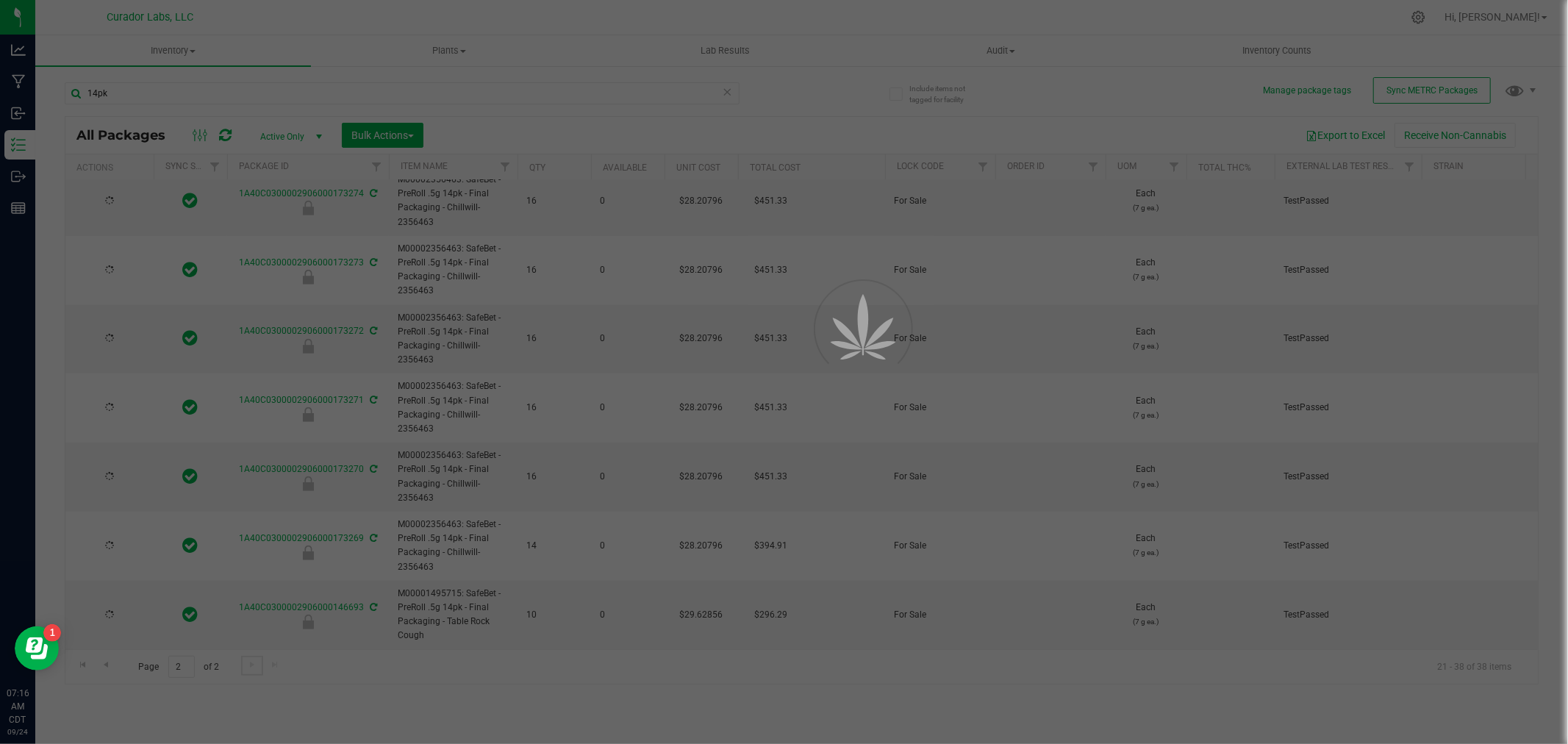
type input "[DATE]"
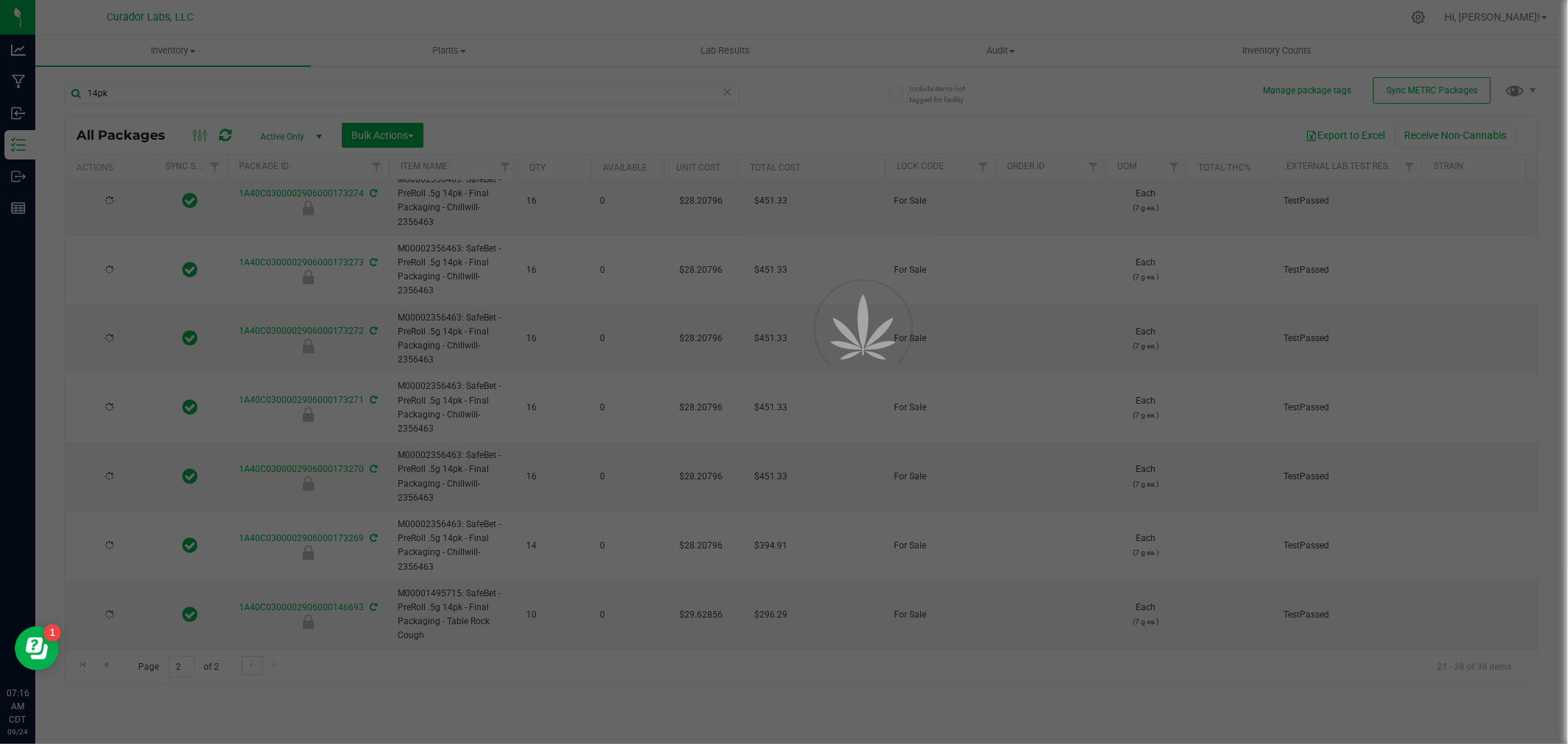
type input "[DATE]"
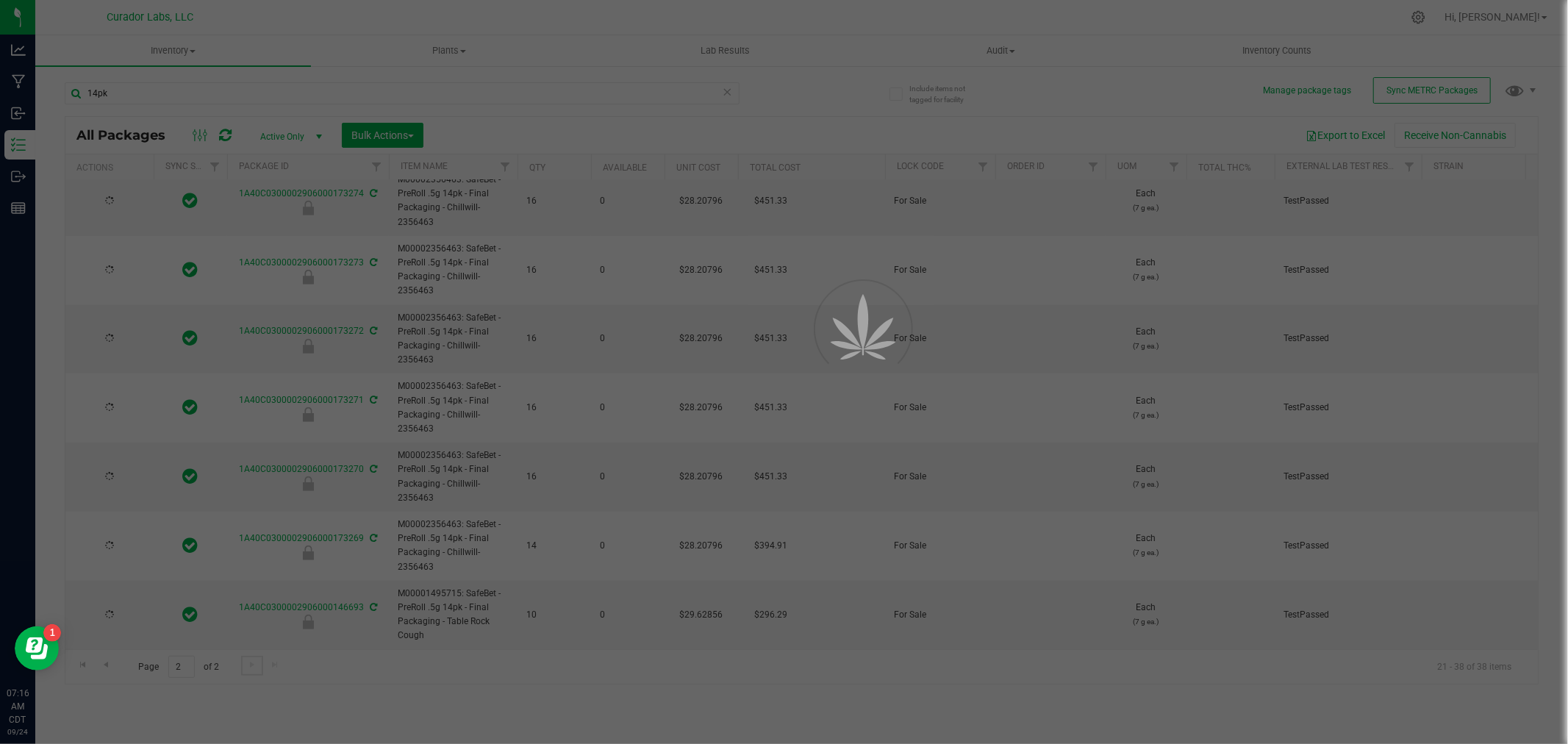
type input "[DATE]"
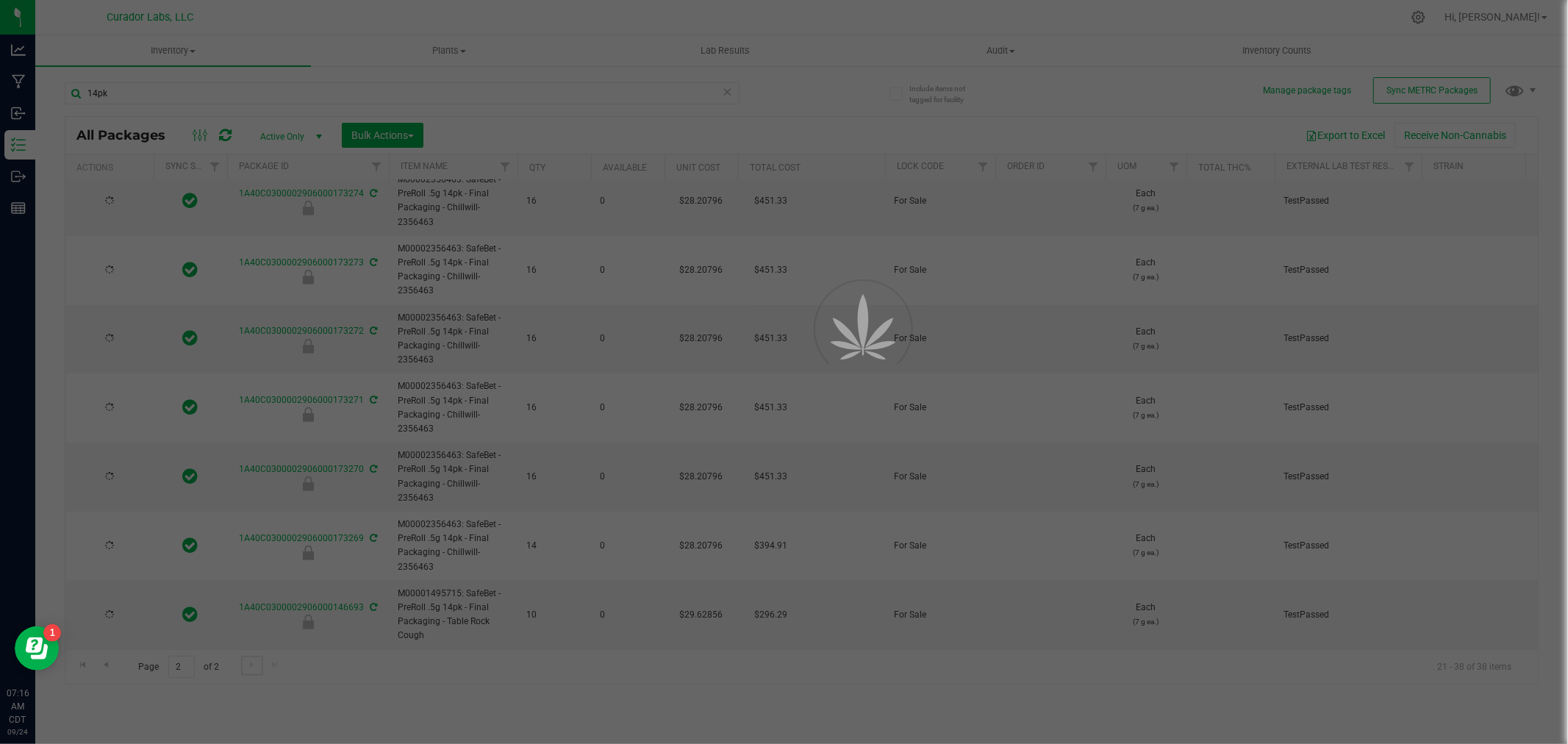
type input "[DATE]"
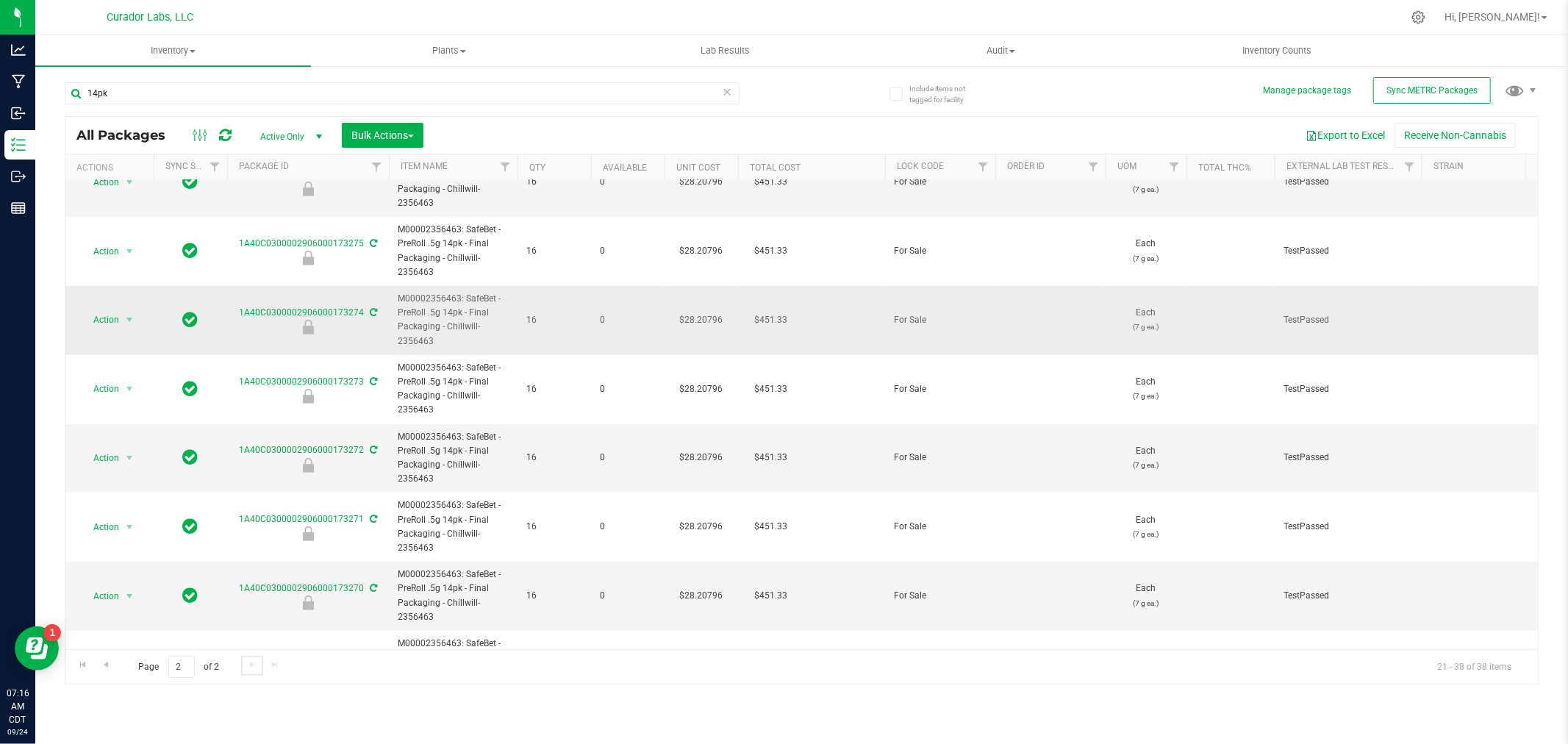
scroll to position [736, 0]
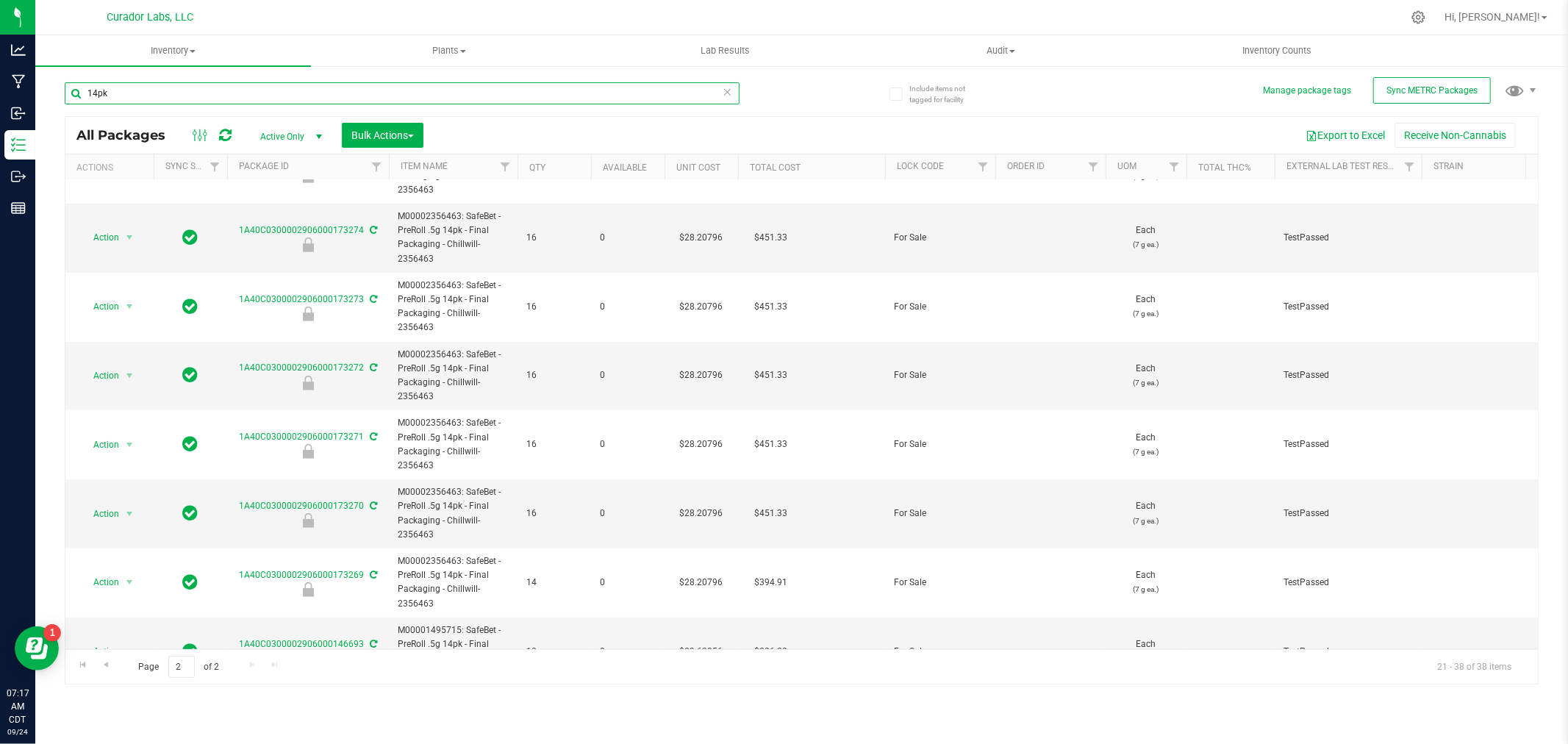
click at [150, 99] on input "14pk" at bounding box center [402, 93] width 675 height 22
type input "[DATE]"
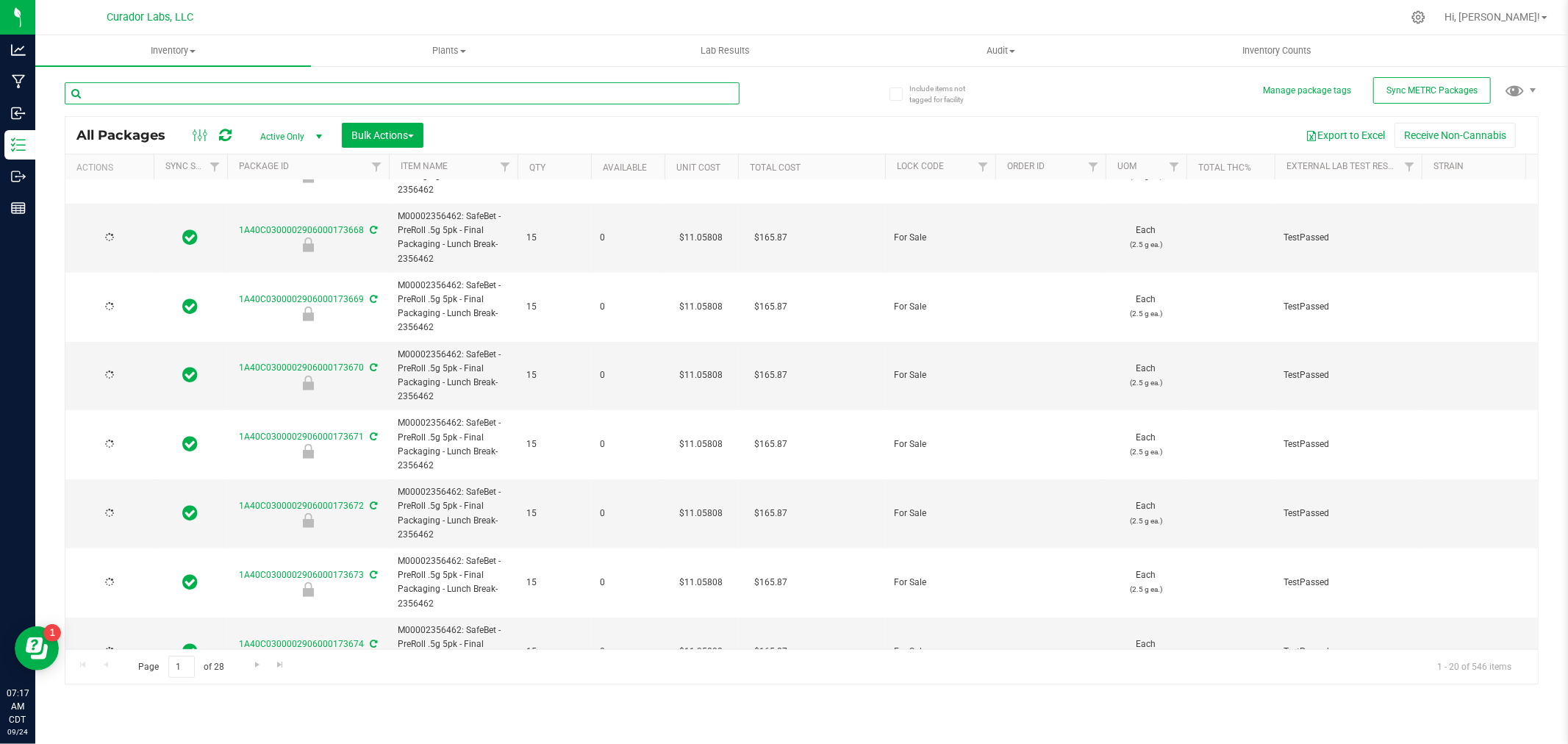
type input "[DATE]"
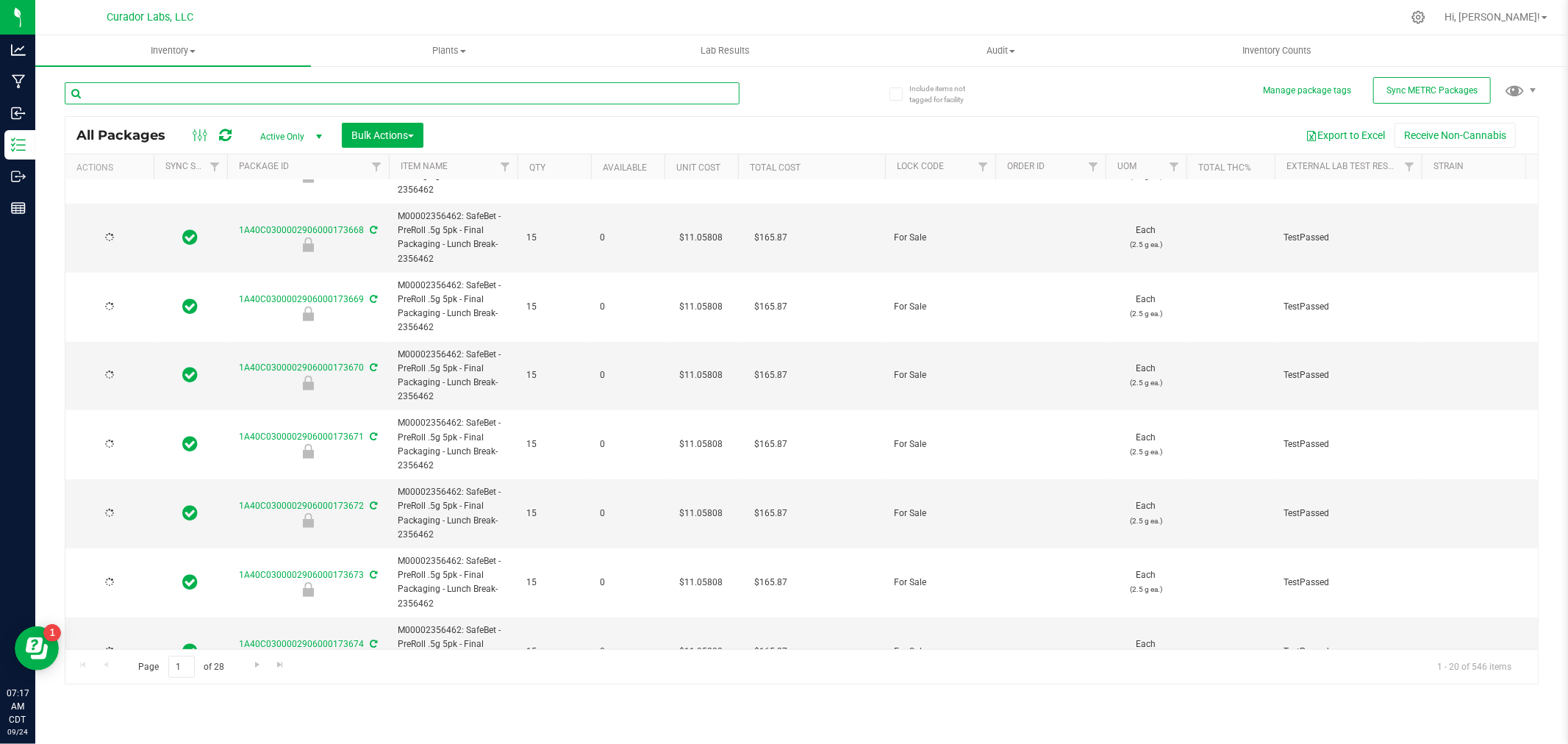
type input "[DATE]"
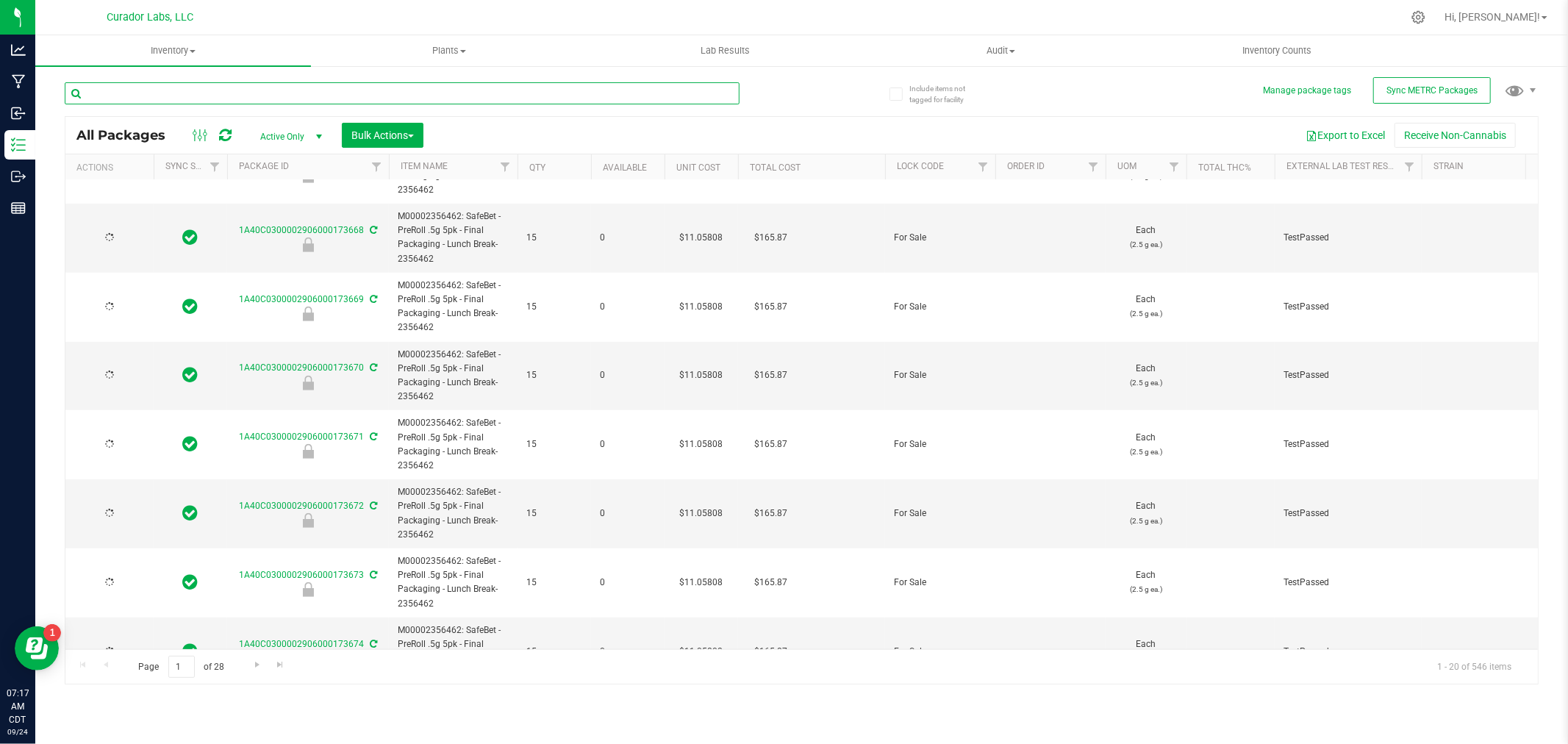
type input "[DATE]"
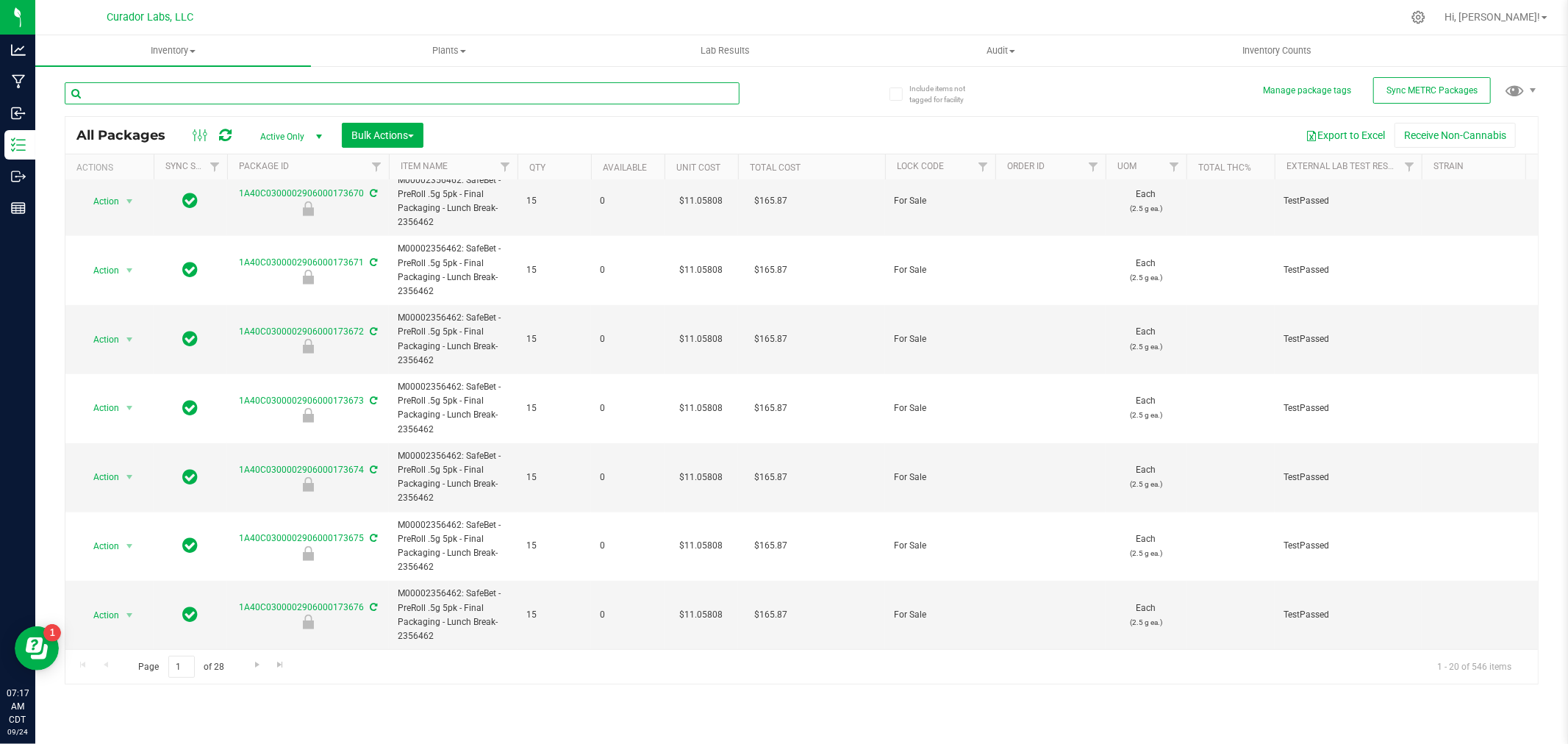
scroll to position [923, 0]
click at [255, 665] on span "Go to the next page" at bounding box center [257, 665] width 12 height 12
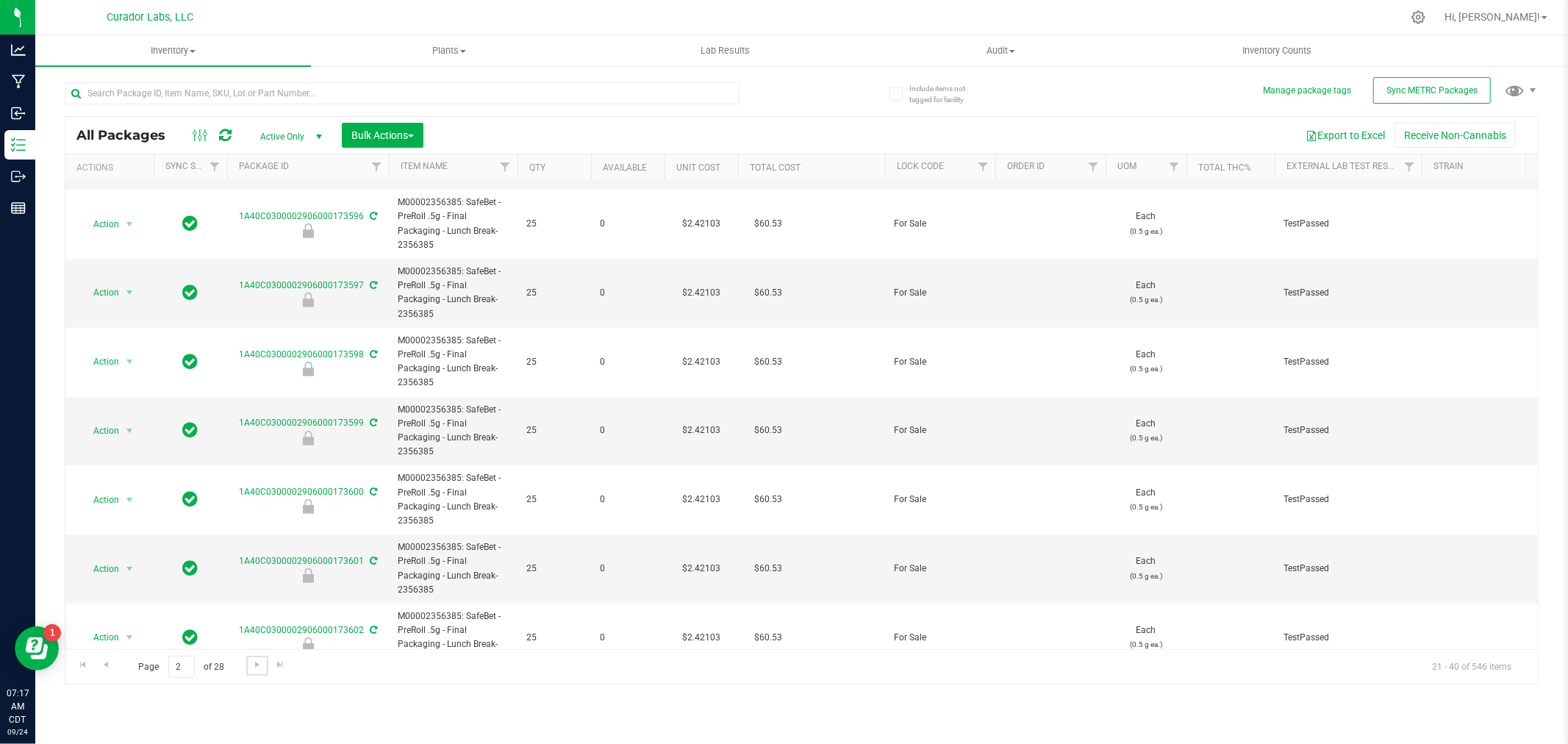
scroll to position [653, 0]
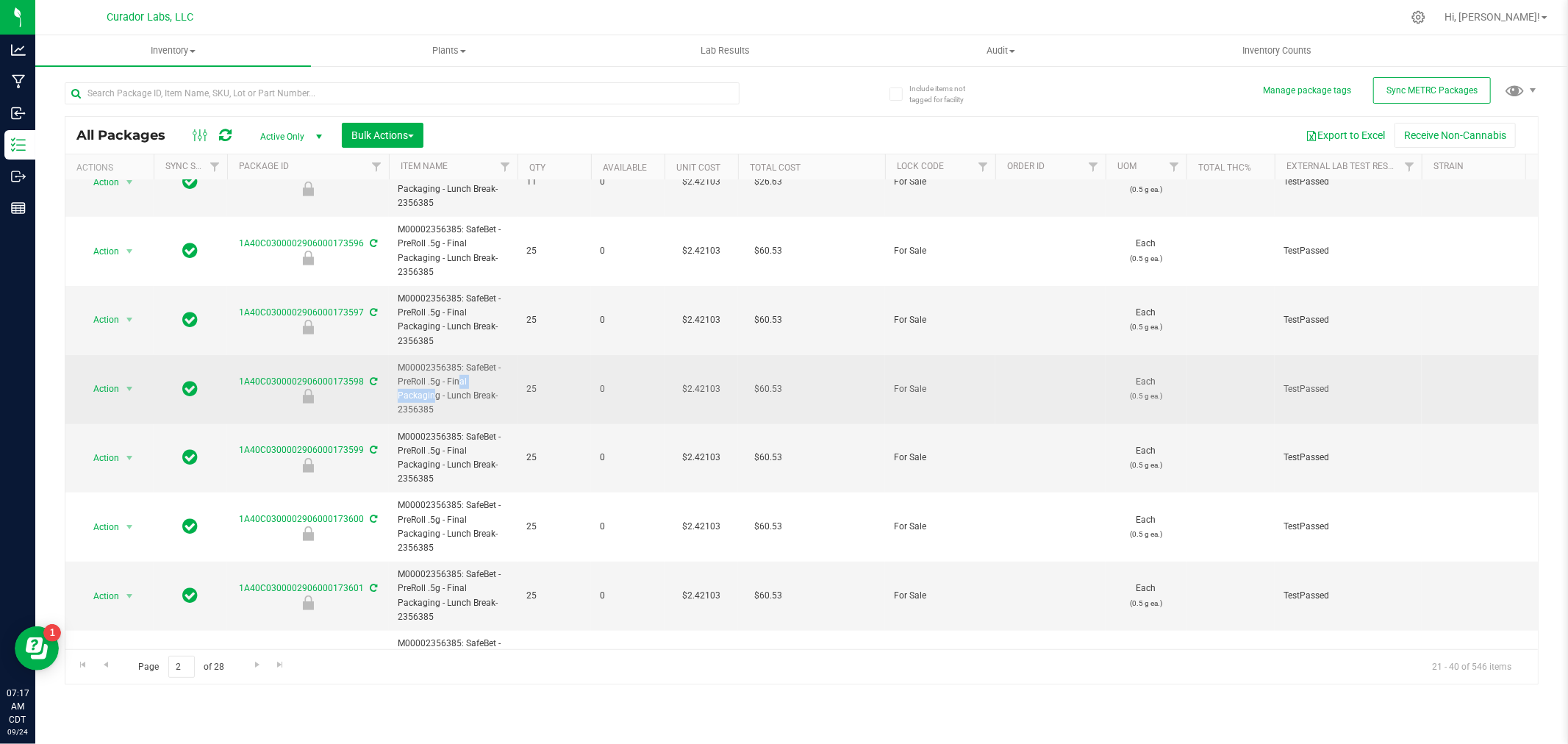
drag, startPoint x: 427, startPoint y: 380, endPoint x: 465, endPoint y: 377, distance: 38.1
click at [465, 377] on span "M00002356385: SafeBet - PreRoll .5g - Final Packaging - Lunch Break-2356385" at bounding box center [453, 389] width 111 height 57
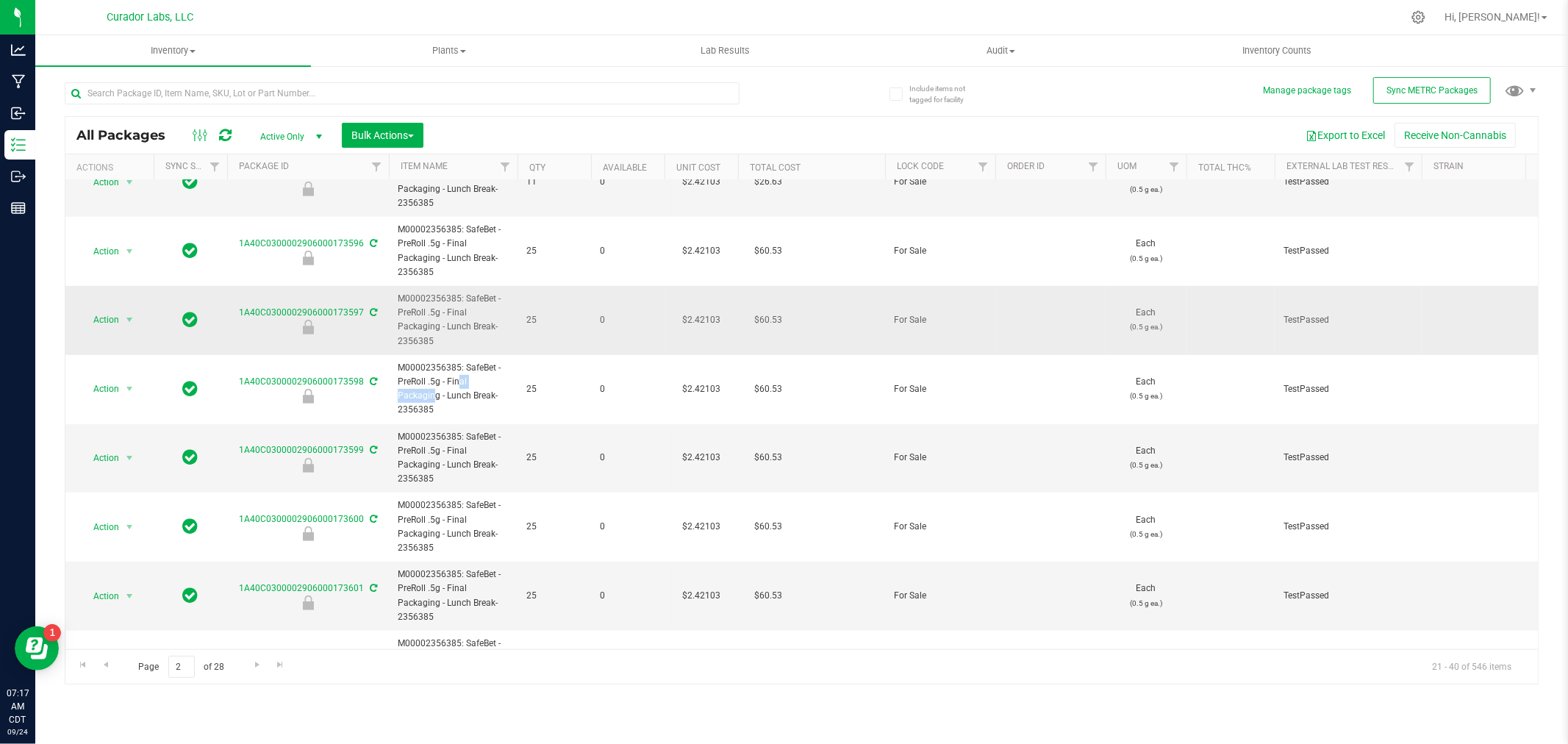
copy span ".5g - Final"
click at [266, 86] on input "text" at bounding box center [402, 93] width 675 height 22
paste input ".5g - Final"
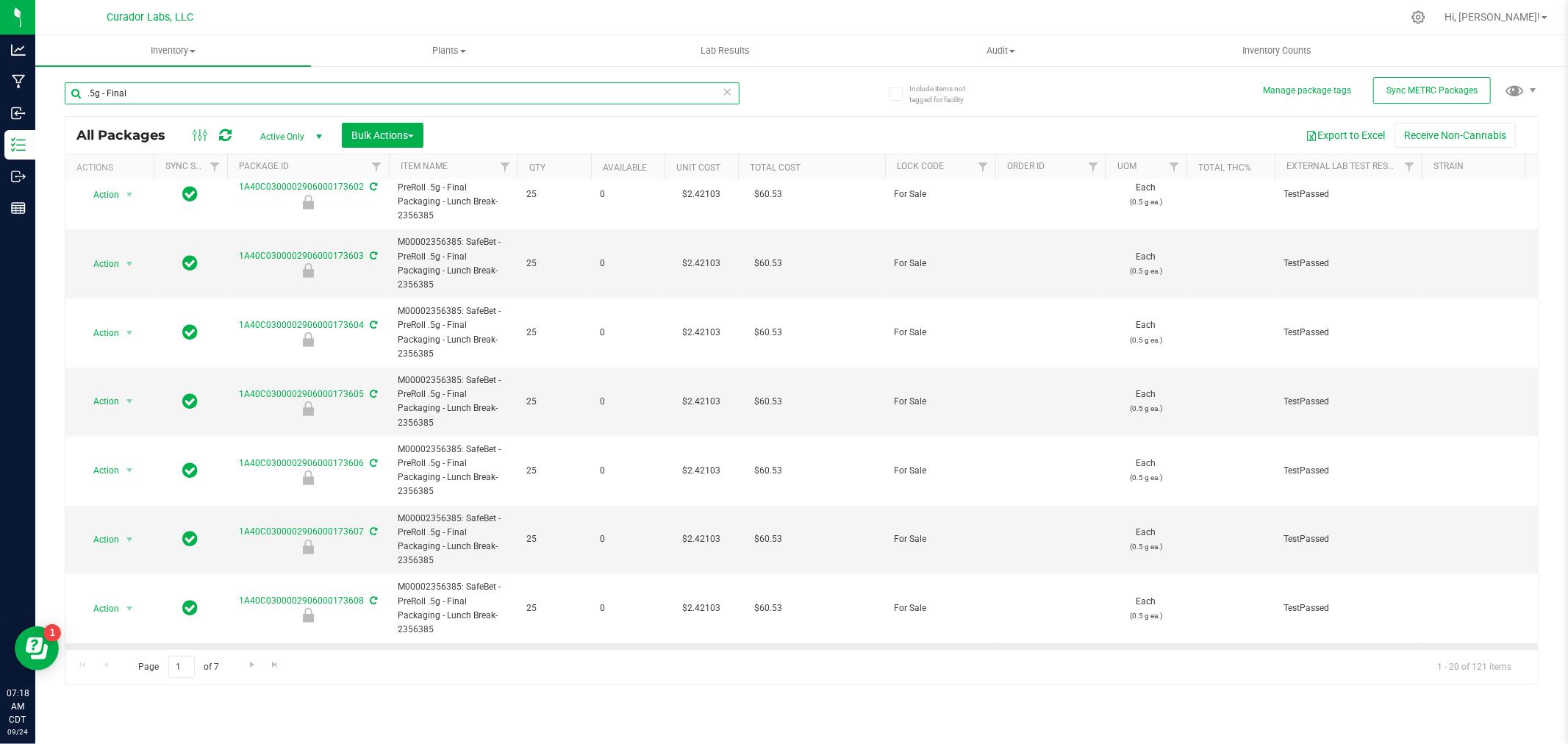
scroll to position [923, 0]
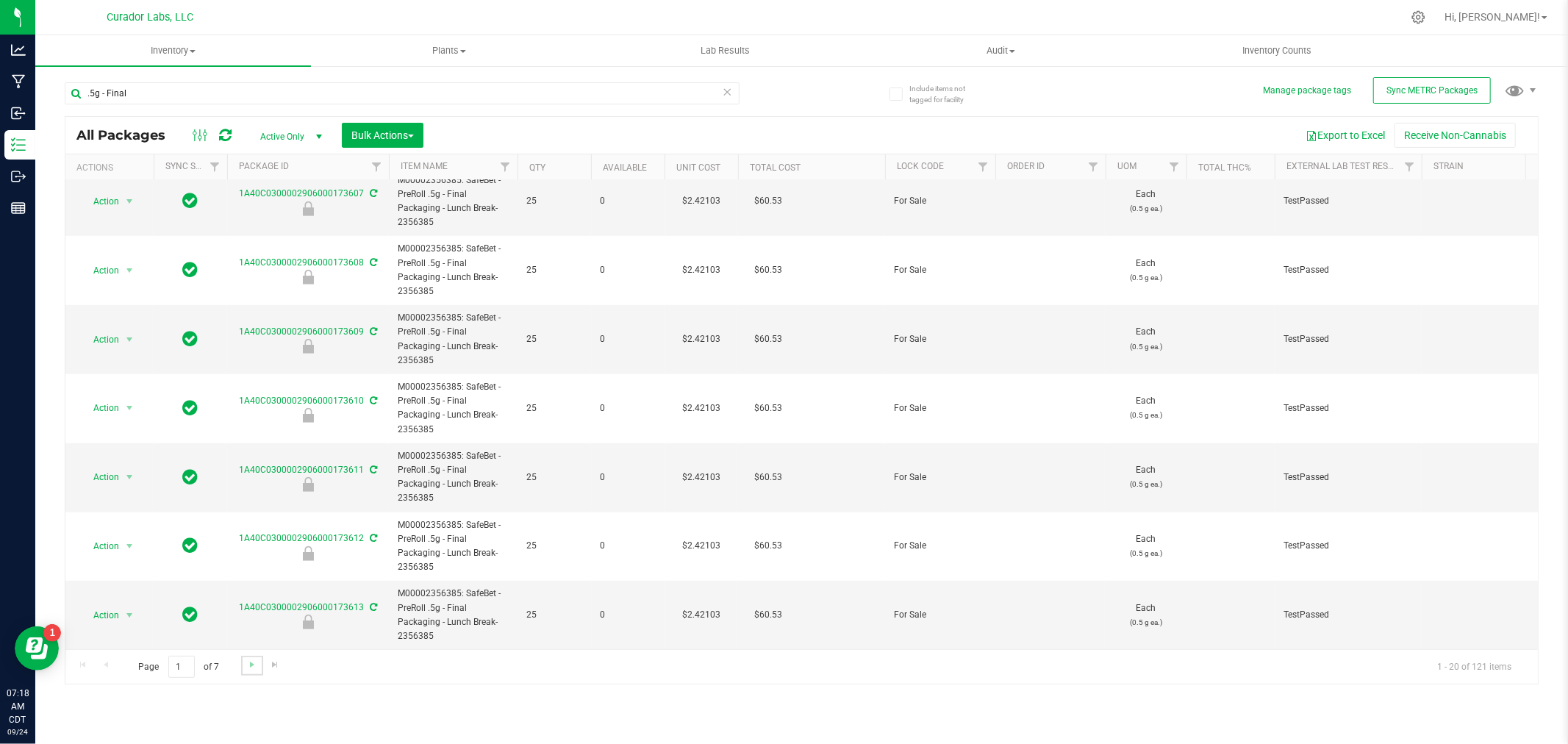
click at [241, 668] on link "Go to the next page" at bounding box center [252, 666] width 21 height 20
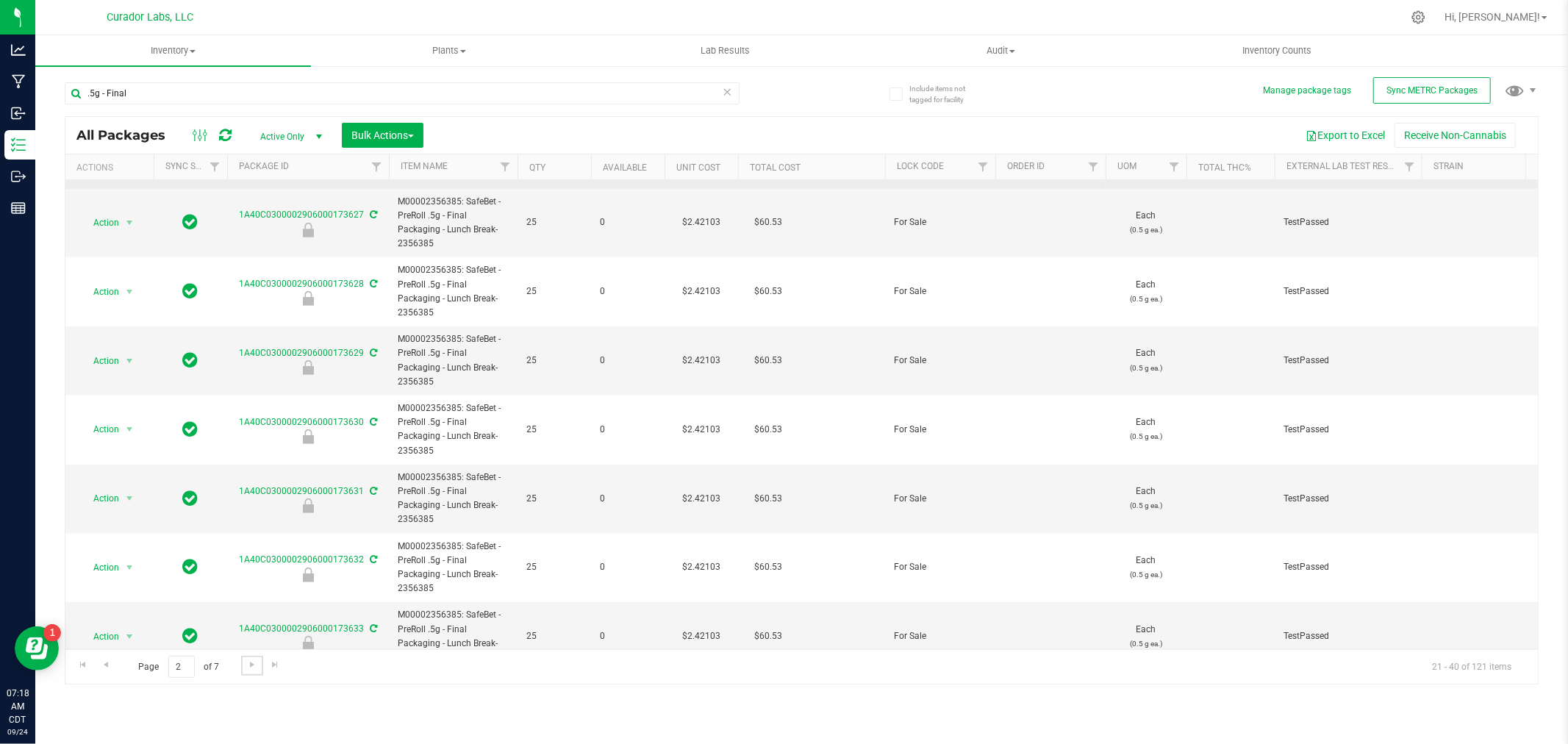
scroll to position [923, 0]
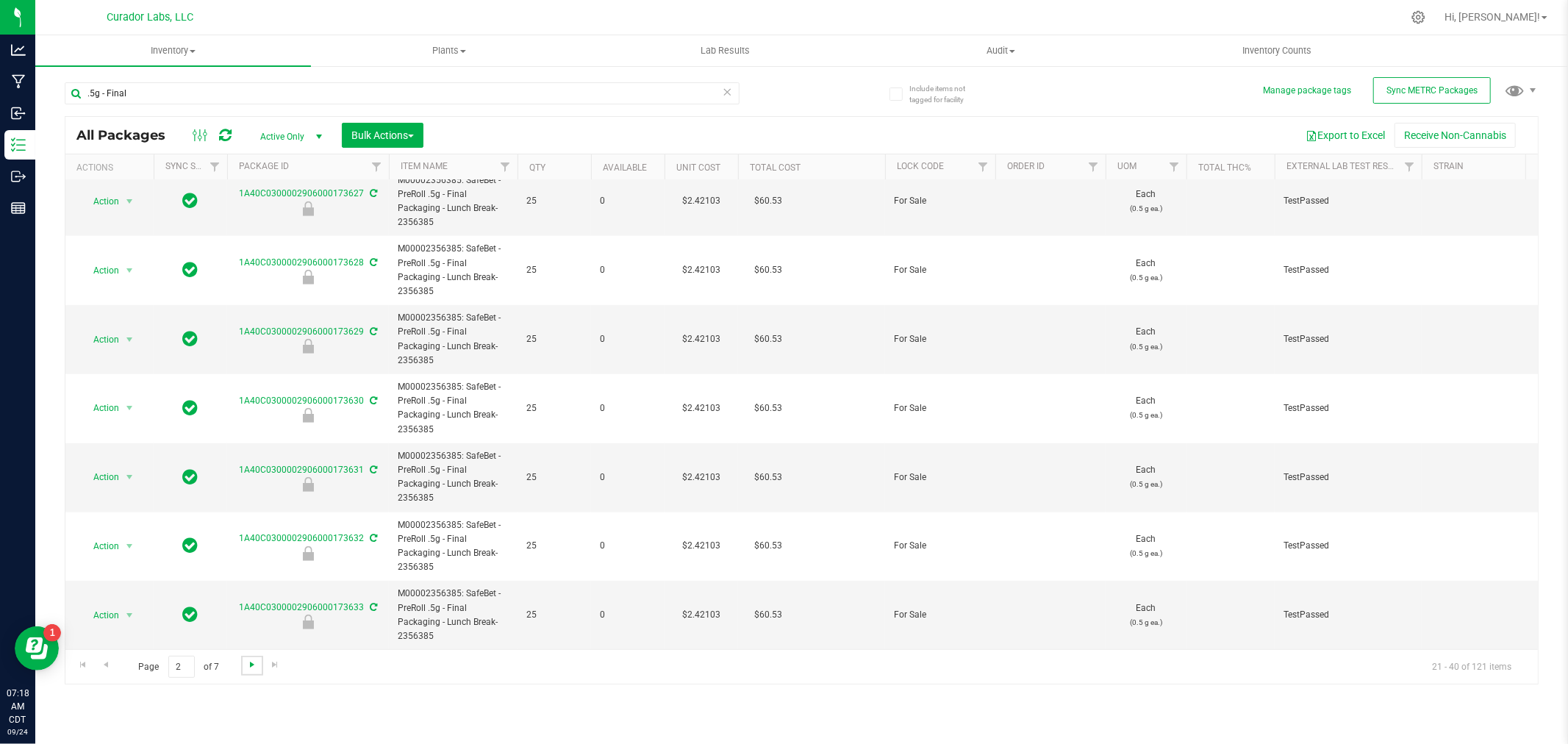
click at [246, 666] on span "Go to the next page" at bounding box center [252, 665] width 12 height 12
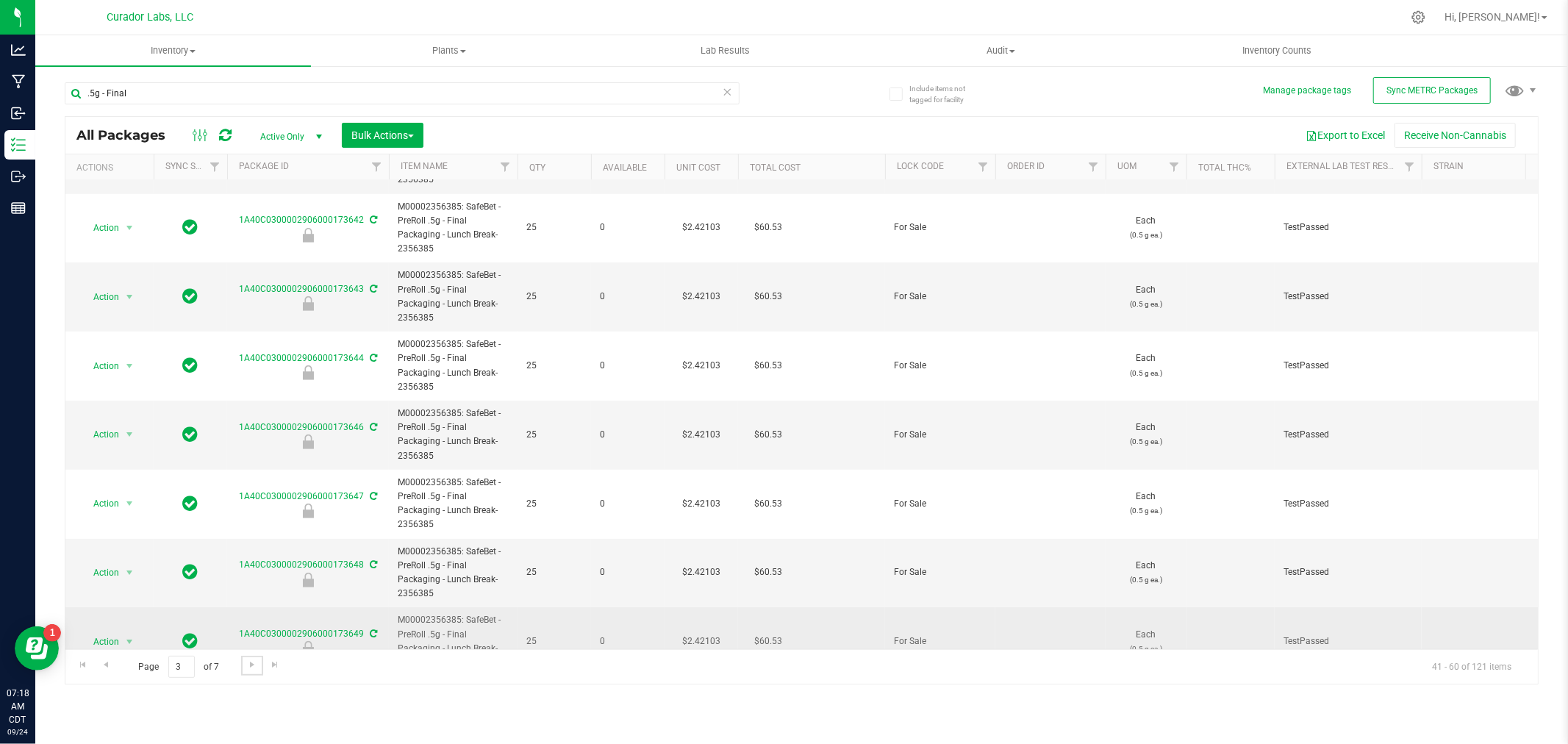
scroll to position [736, 0]
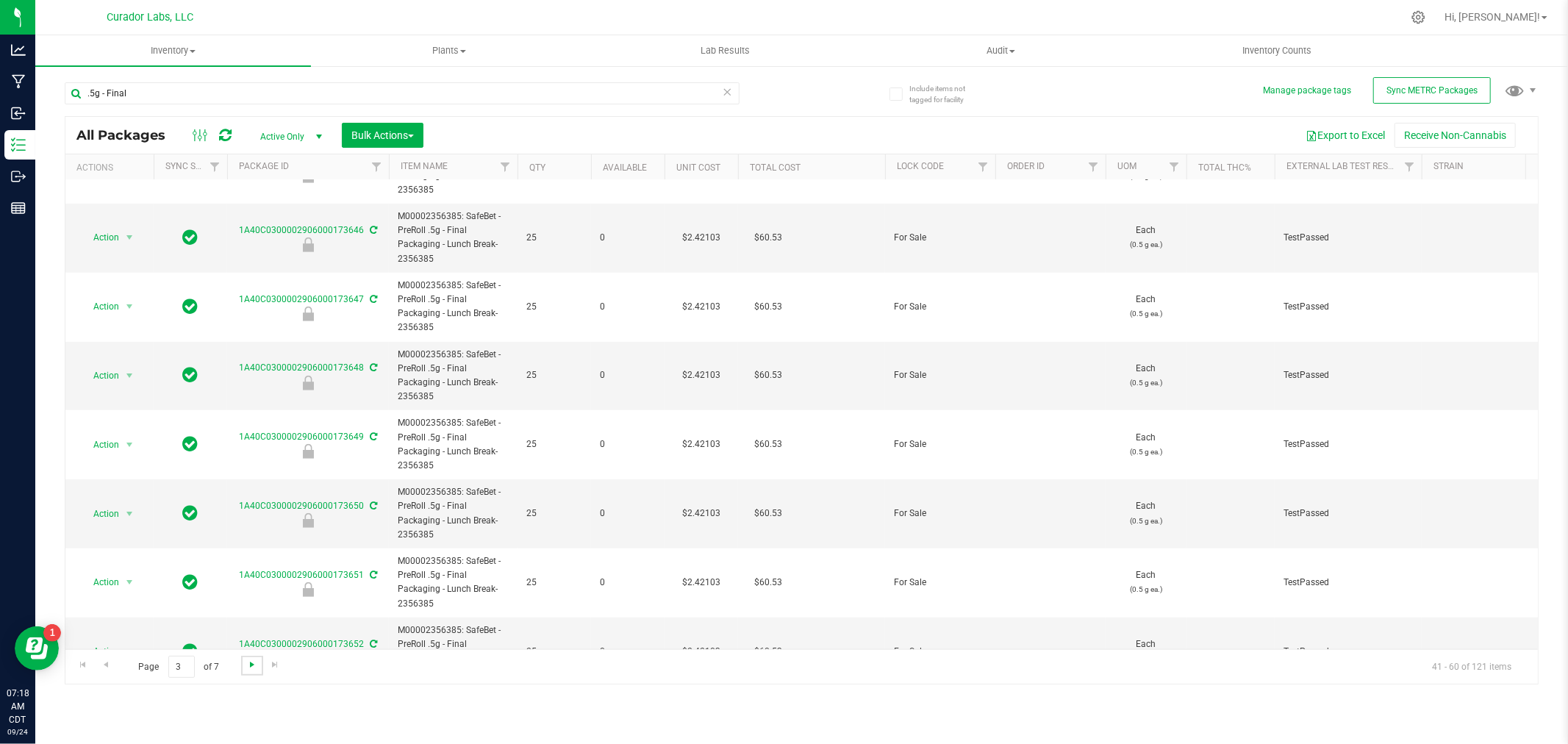
click at [250, 667] on span "Go to the next page" at bounding box center [252, 665] width 12 height 12
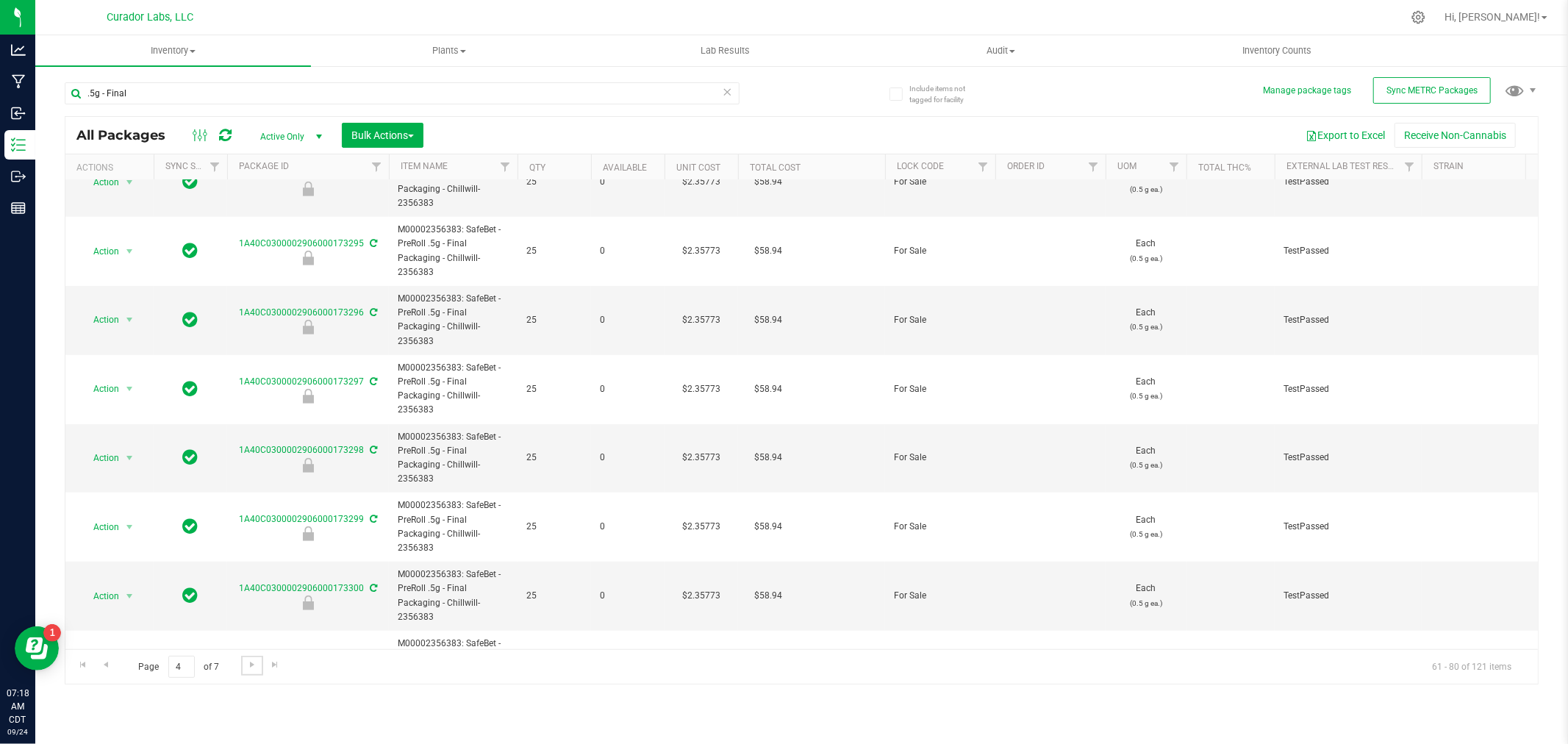
scroll to position [923, 0]
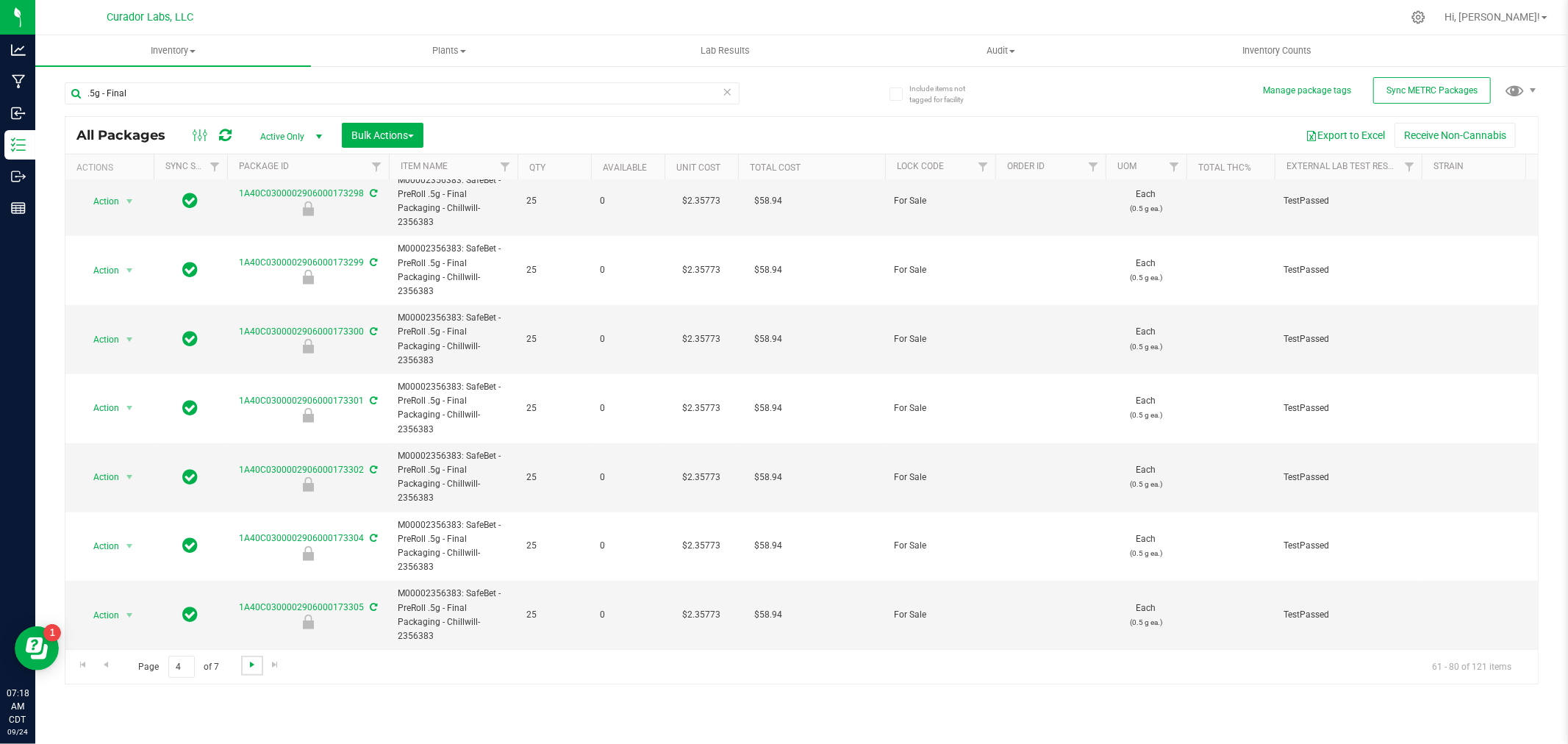
click at [254, 668] on span "Go to the next page" at bounding box center [252, 665] width 12 height 12
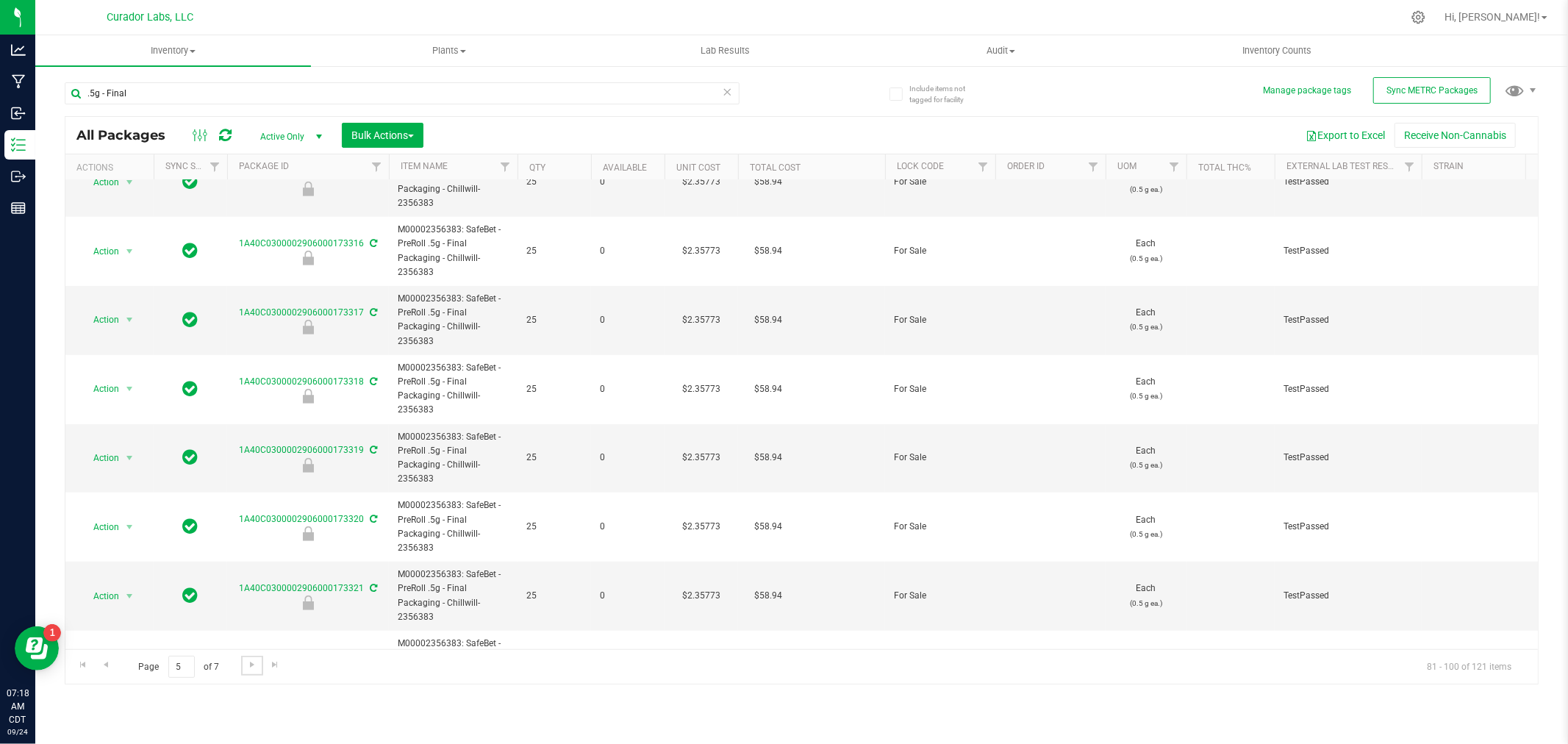
scroll to position [923, 0]
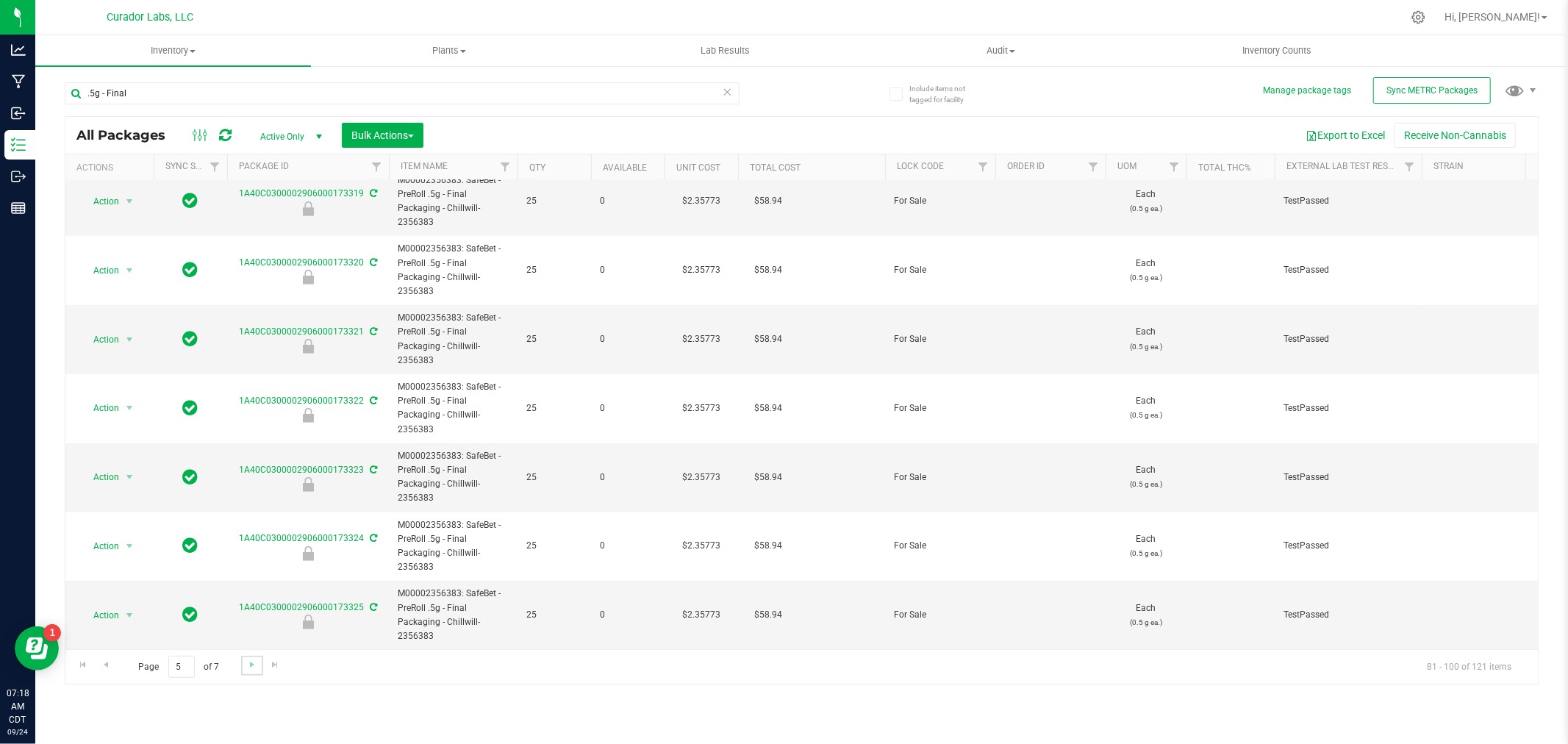
click at [246, 672] on link "Go to the next page" at bounding box center [252, 666] width 21 height 20
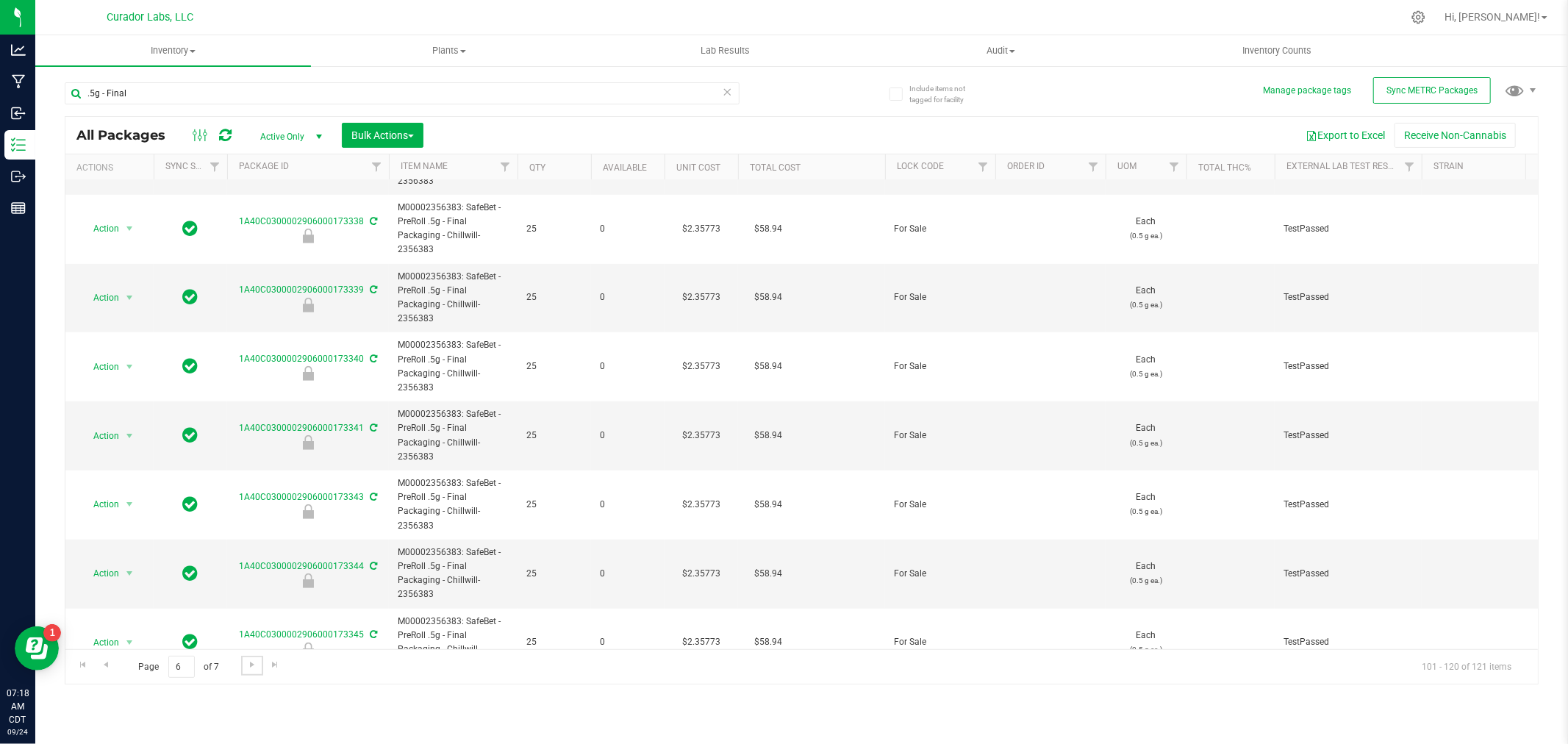
scroll to position [923, 0]
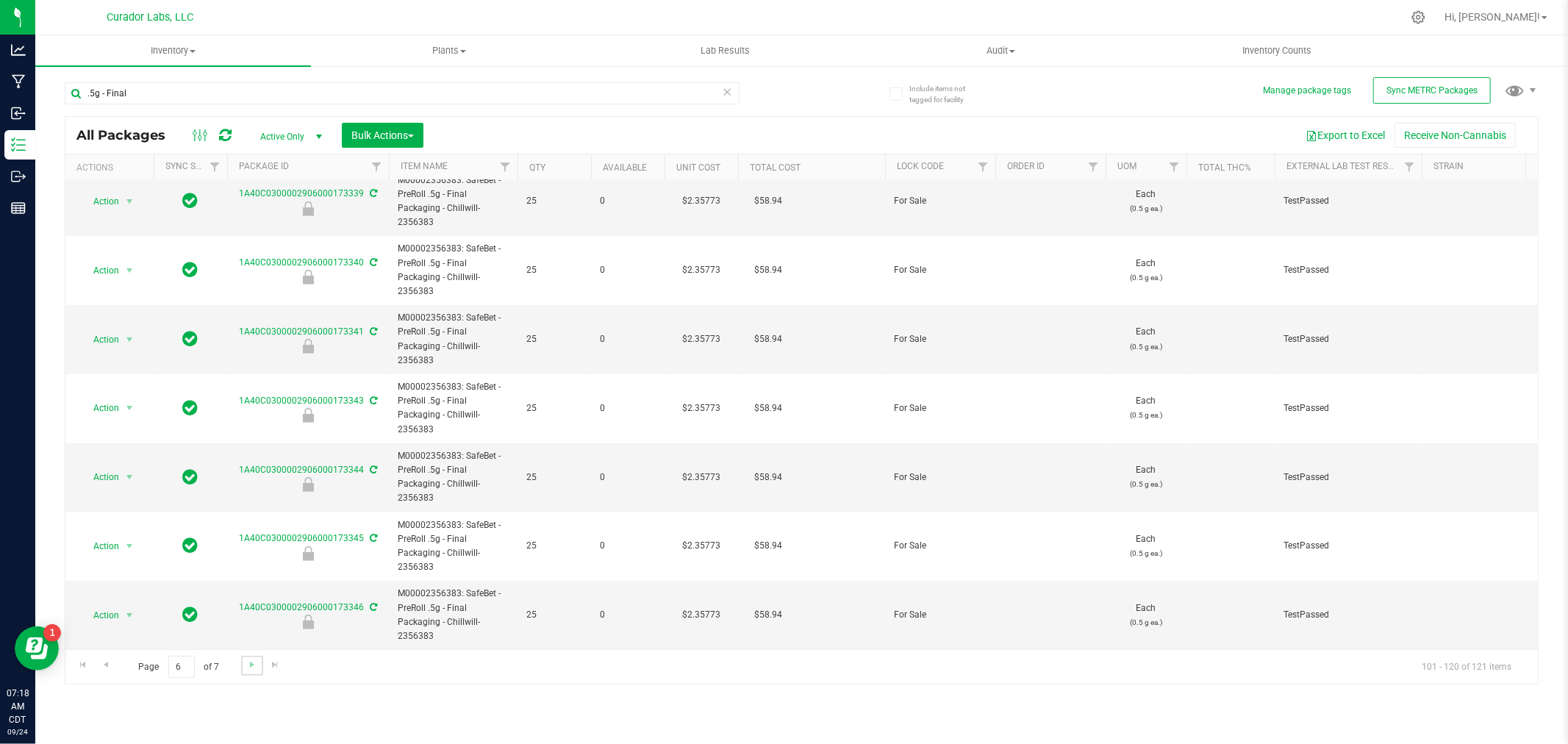
click at [253, 657] on link "Go to the next page" at bounding box center [252, 666] width 21 height 20
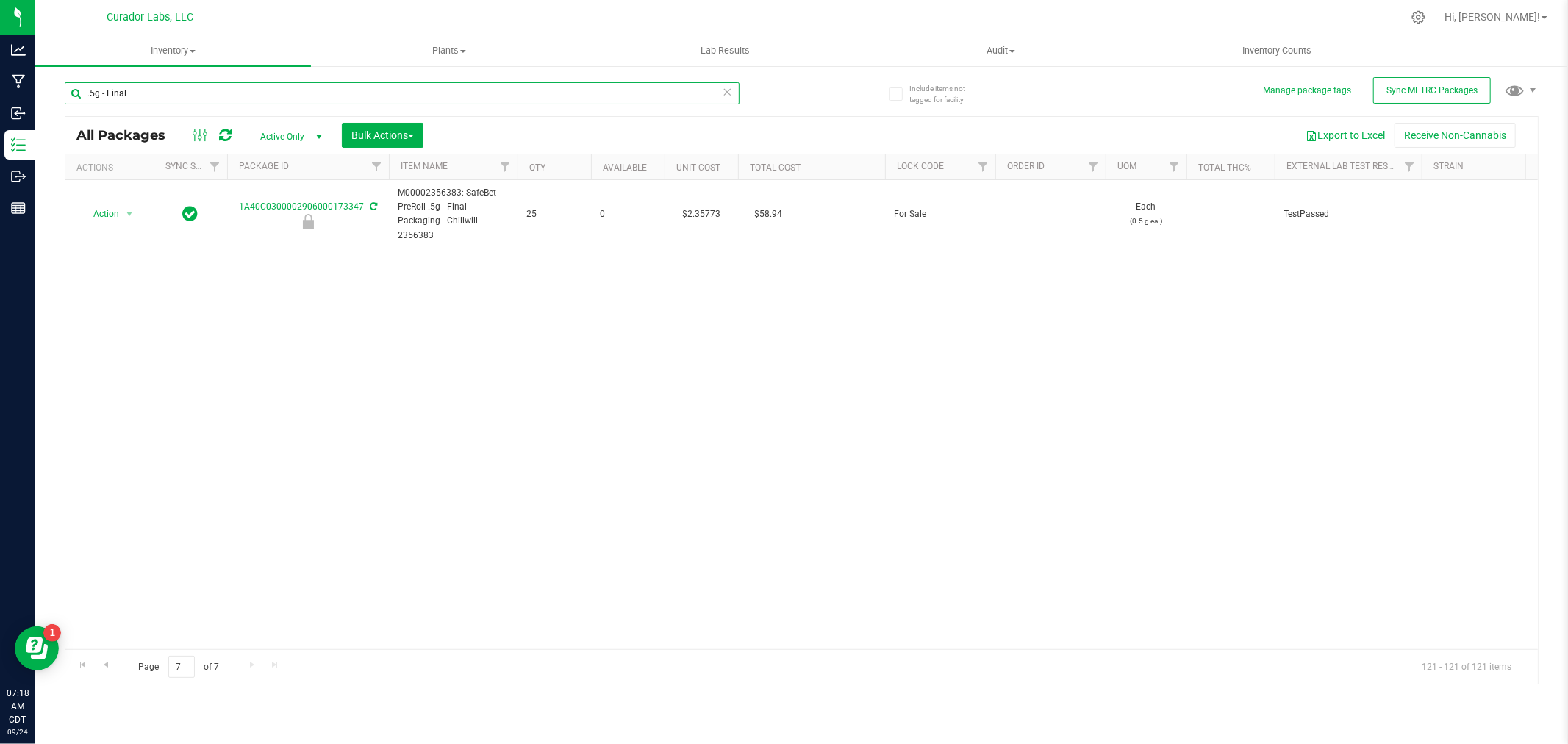
drag, startPoint x: 144, startPoint y: 94, endPoint x: 56, endPoint y: 97, distance: 88.1
click at [57, 97] on div "Include items not tagged for facility Manage package tags Sync METRC Packages .…" at bounding box center [802, 289] width 1533 height 449
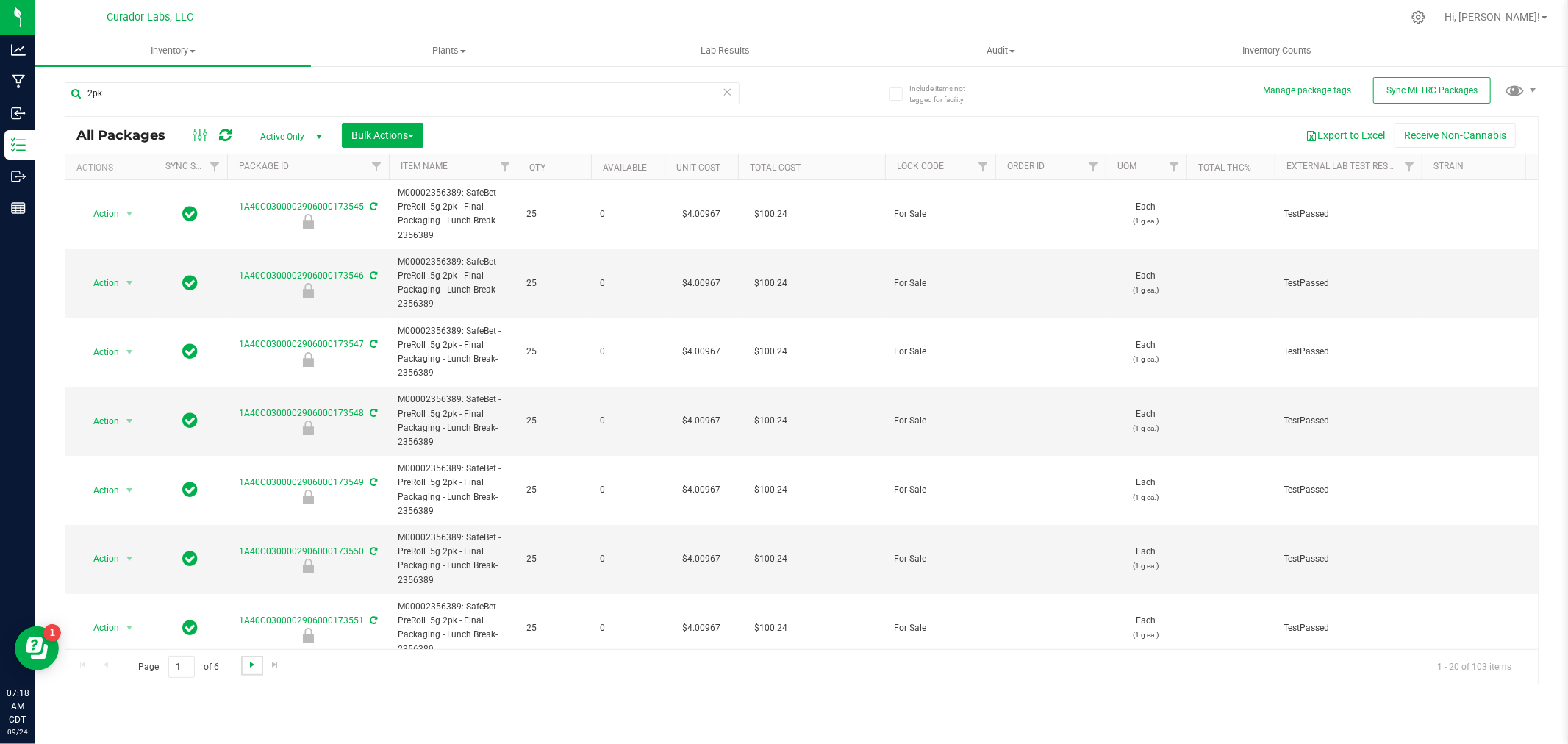
click at [253, 664] on span "Go to the next page" at bounding box center [252, 665] width 12 height 12
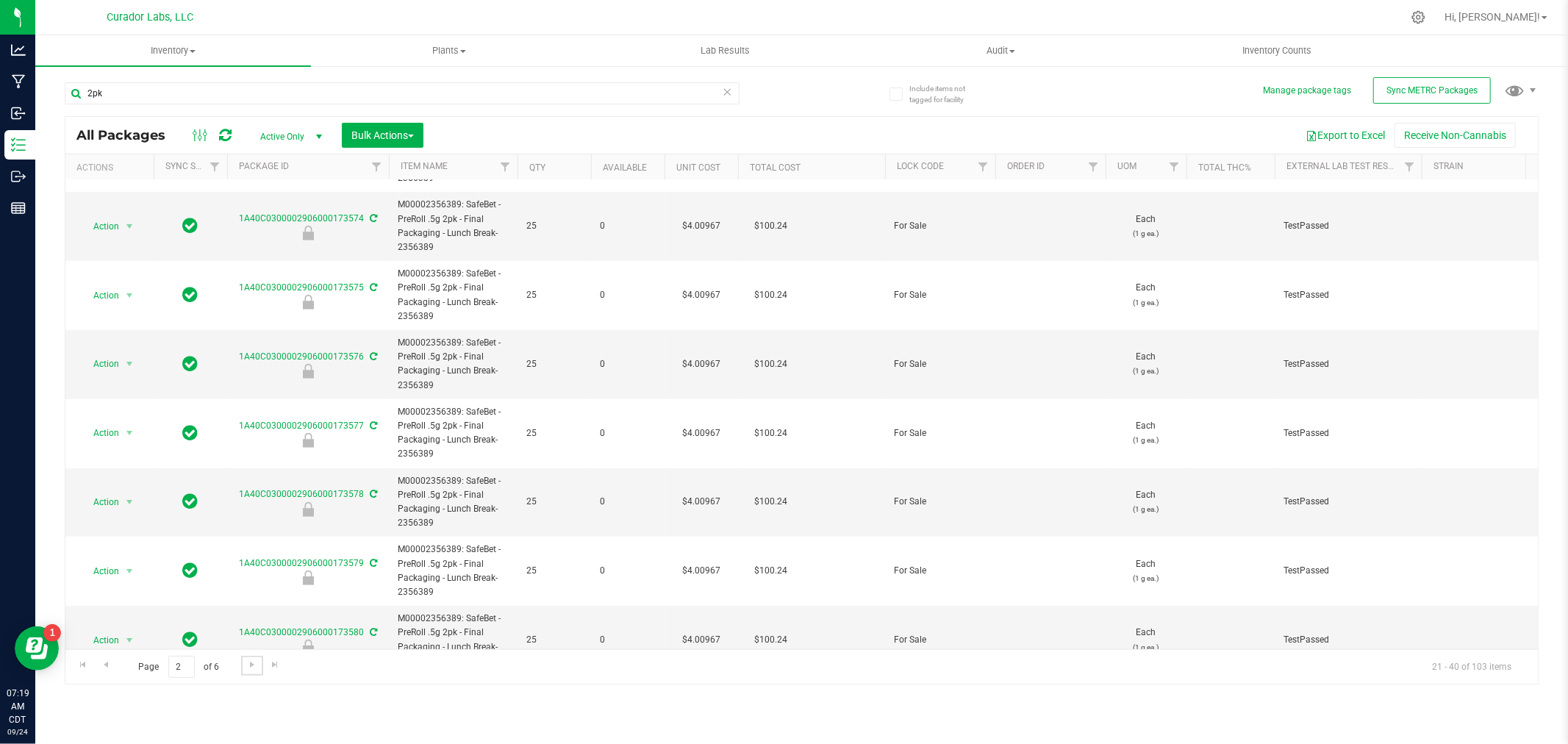
scroll to position [736, 0]
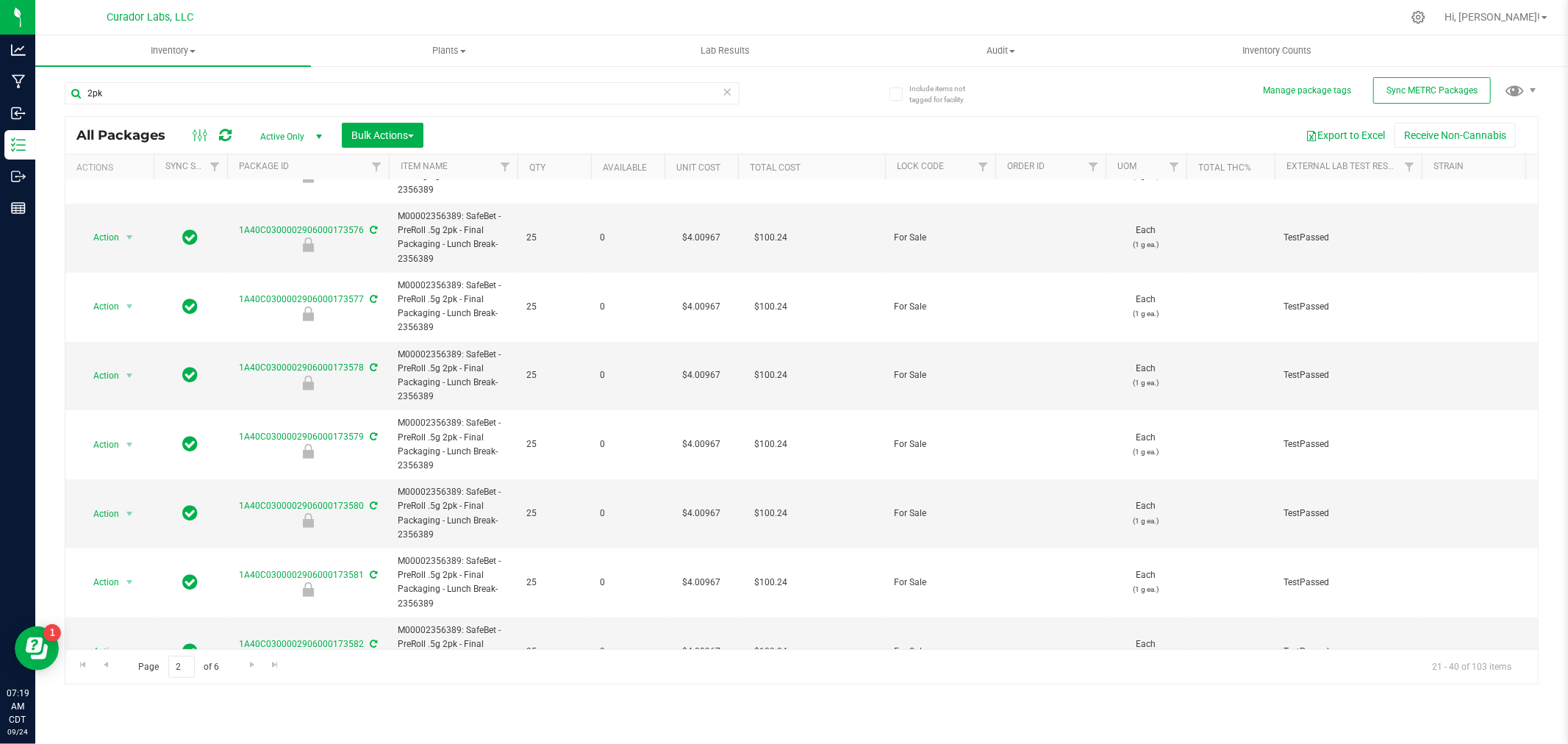
click at [239, 662] on div "Page 2 of 6 21 - 40 of 103 items" at bounding box center [802, 667] width 1472 height 35
click at [246, 662] on span "Go to the next page" at bounding box center [252, 665] width 12 height 12
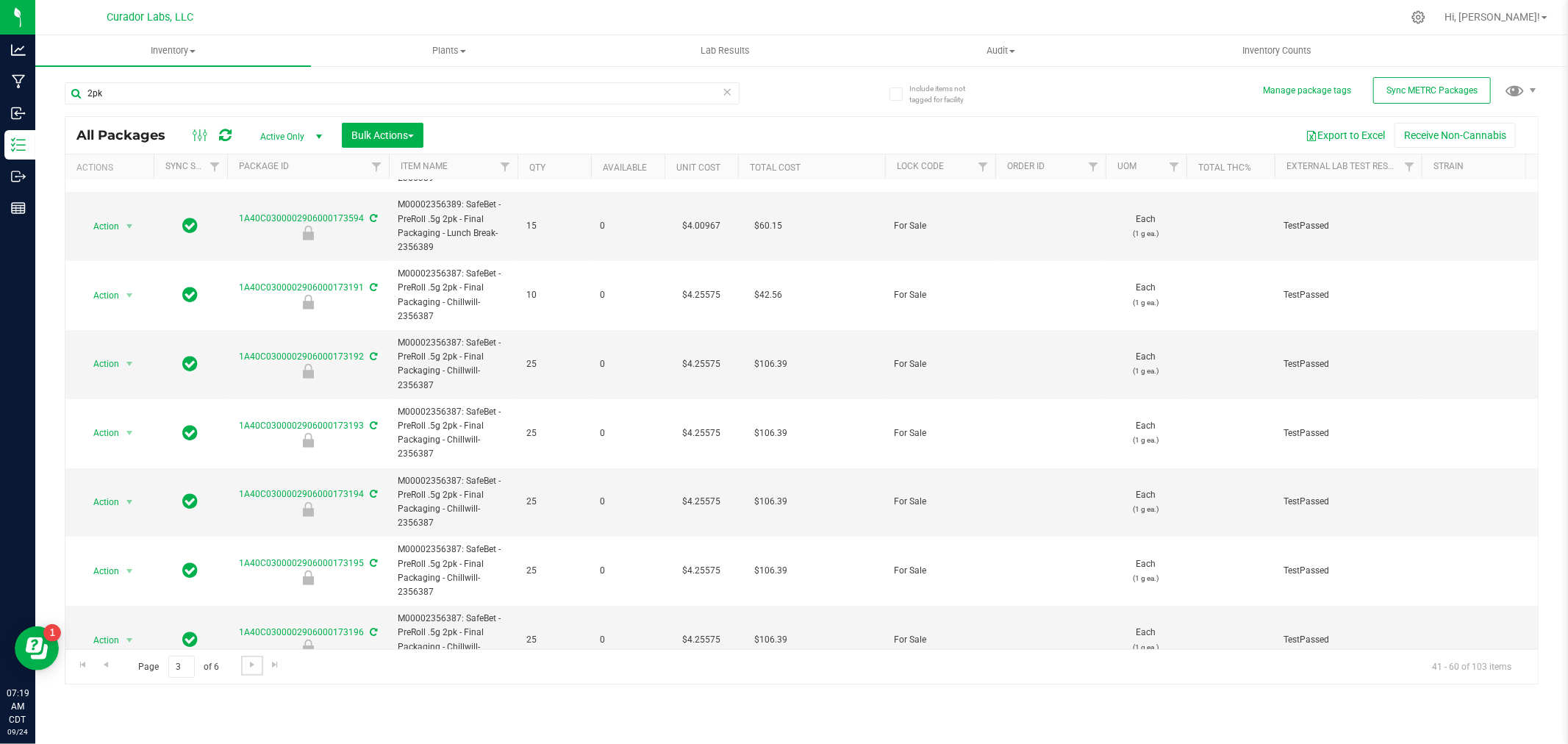
scroll to position [653, 0]
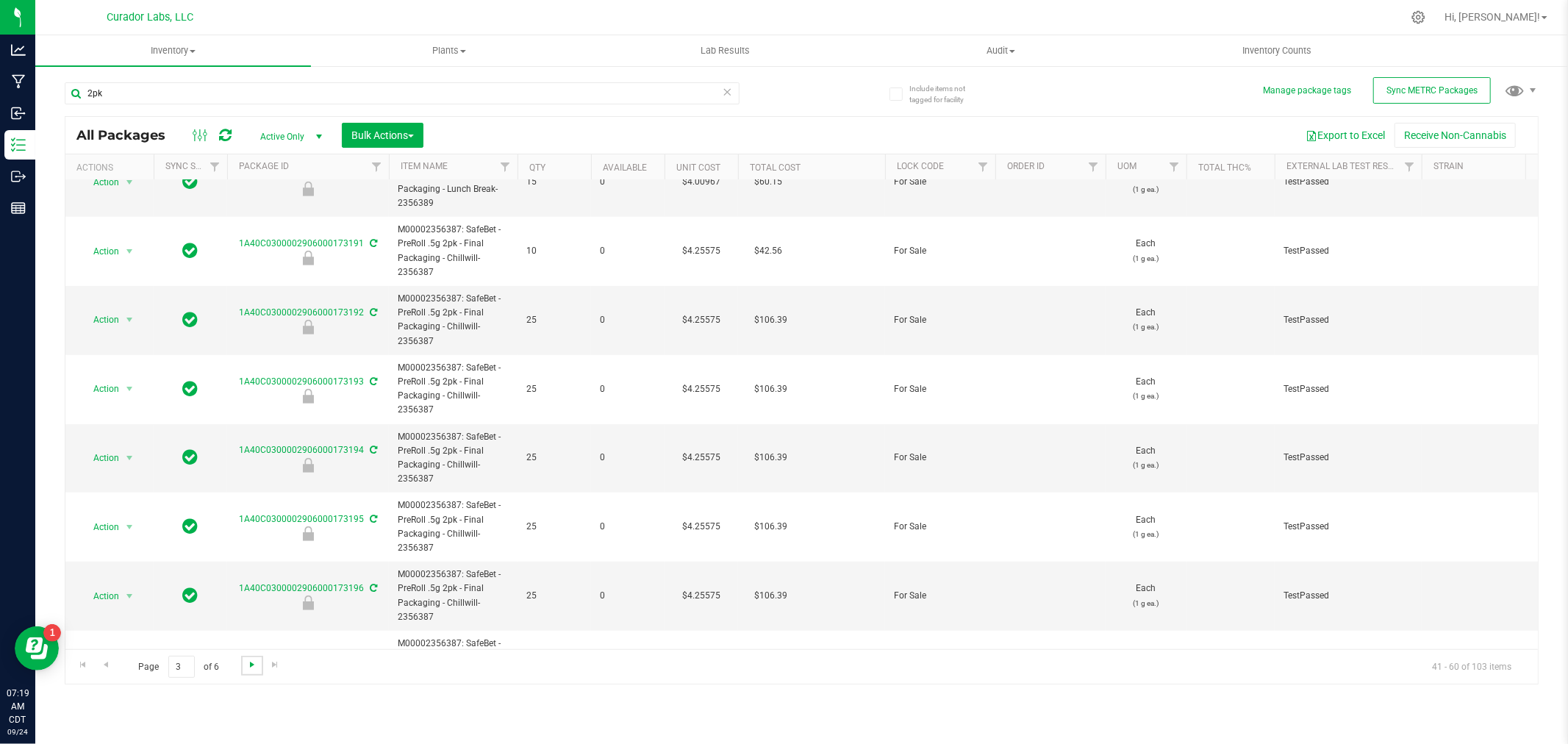
click at [251, 660] on span "Go to the next page" at bounding box center [252, 665] width 12 height 12
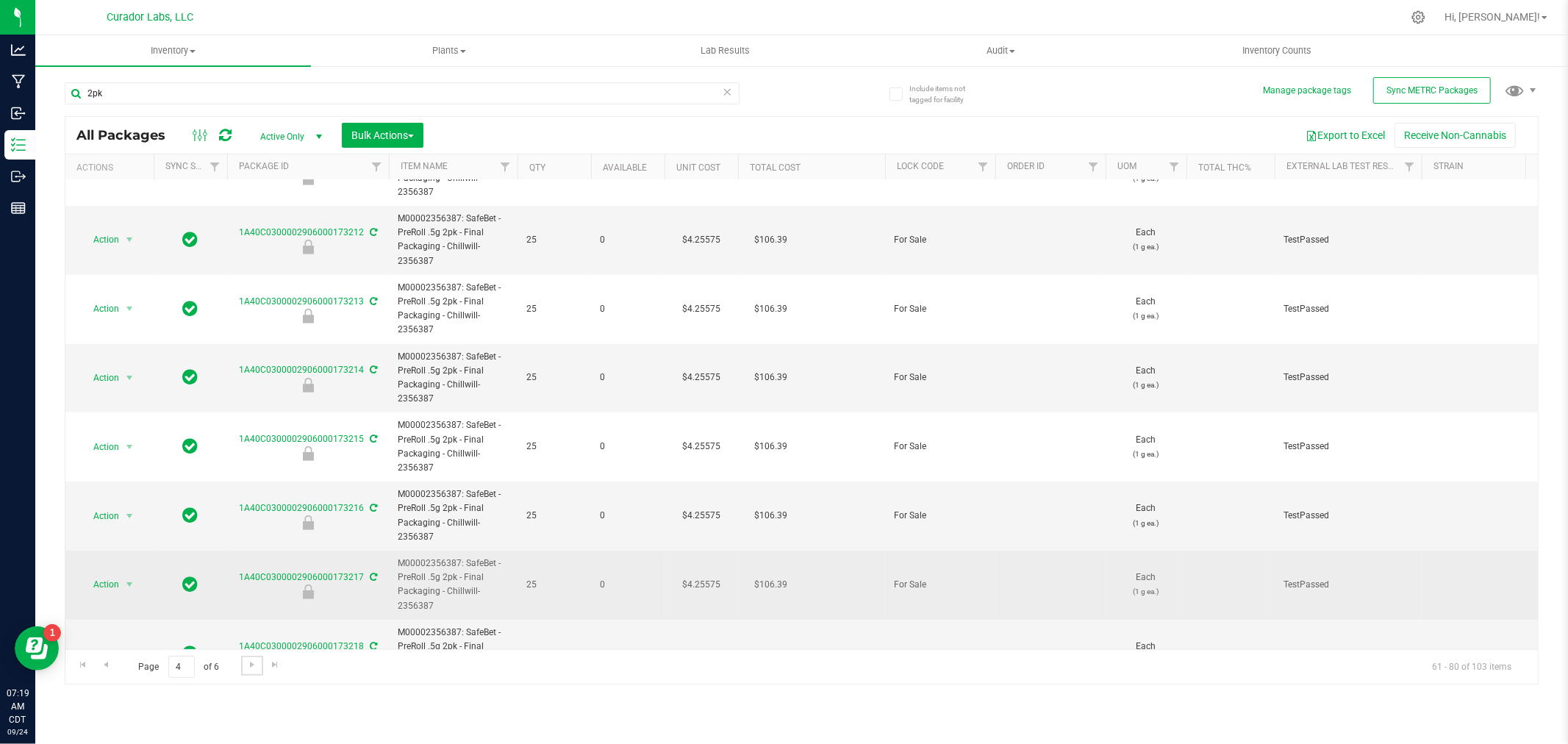
scroll to position [736, 0]
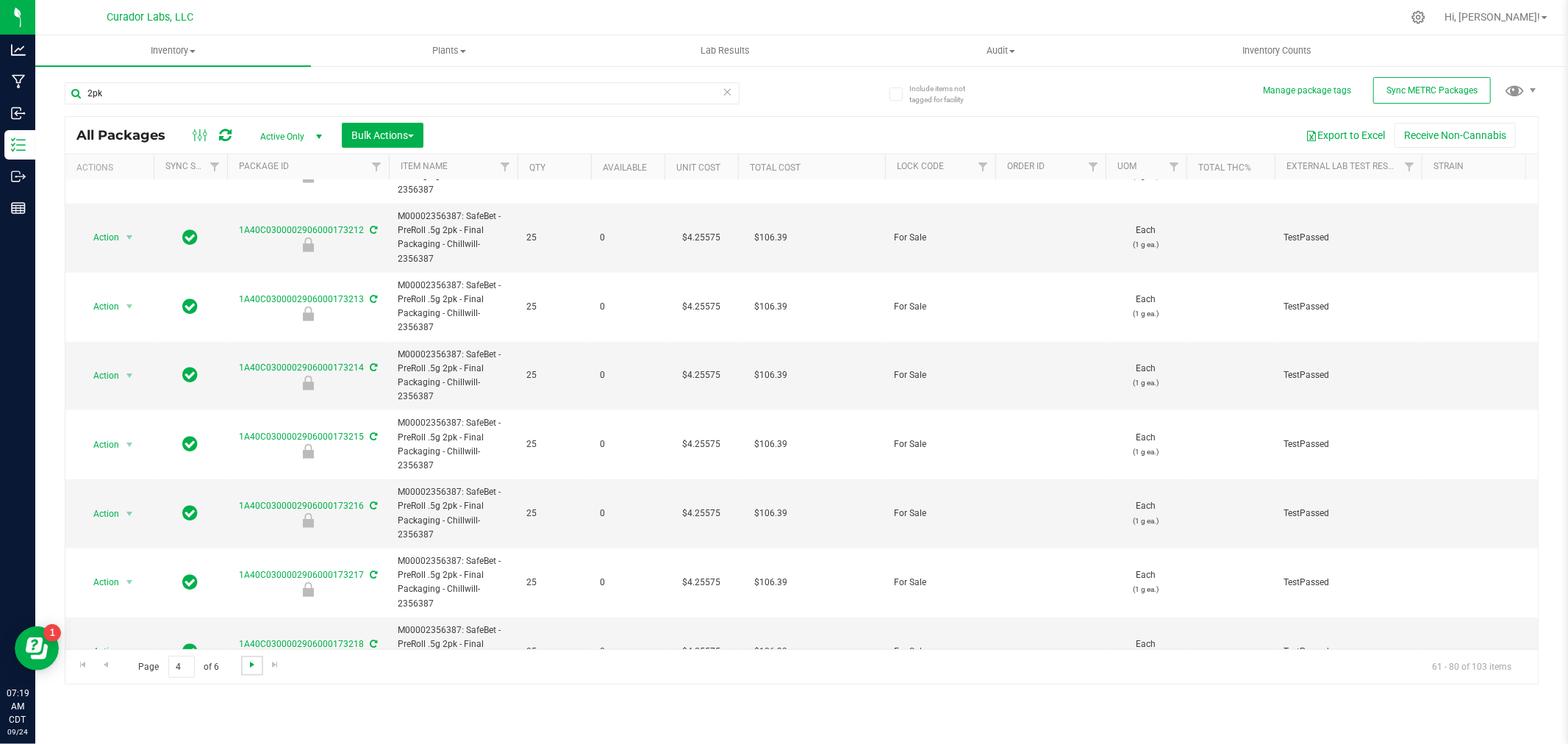
click at [247, 667] on span "Go to the next page" at bounding box center [252, 665] width 12 height 12
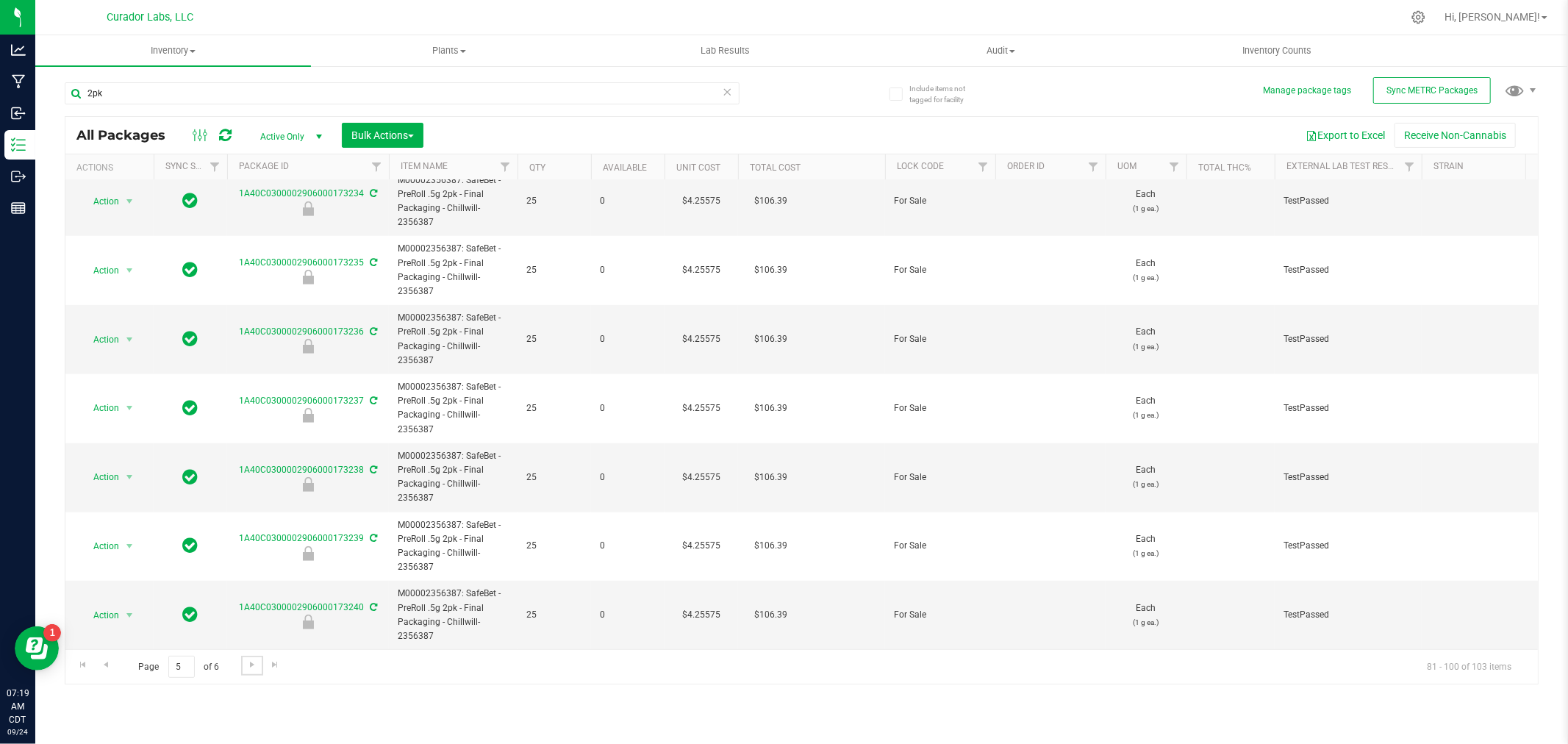
scroll to position [923, 0]
click at [258, 663] on link "Go to the next page" at bounding box center [252, 666] width 21 height 20
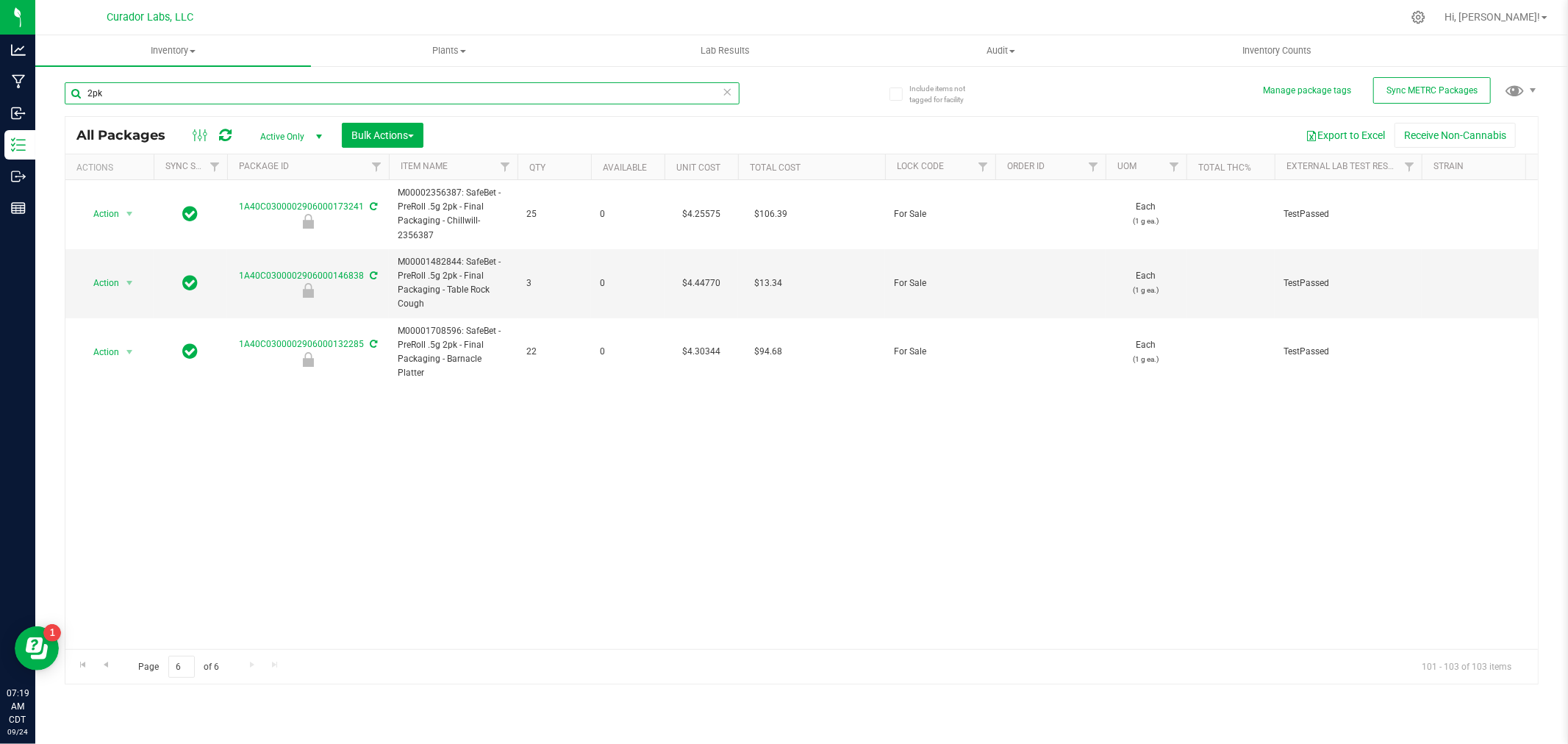
click at [133, 85] on input "2pk" at bounding box center [402, 93] width 675 height 22
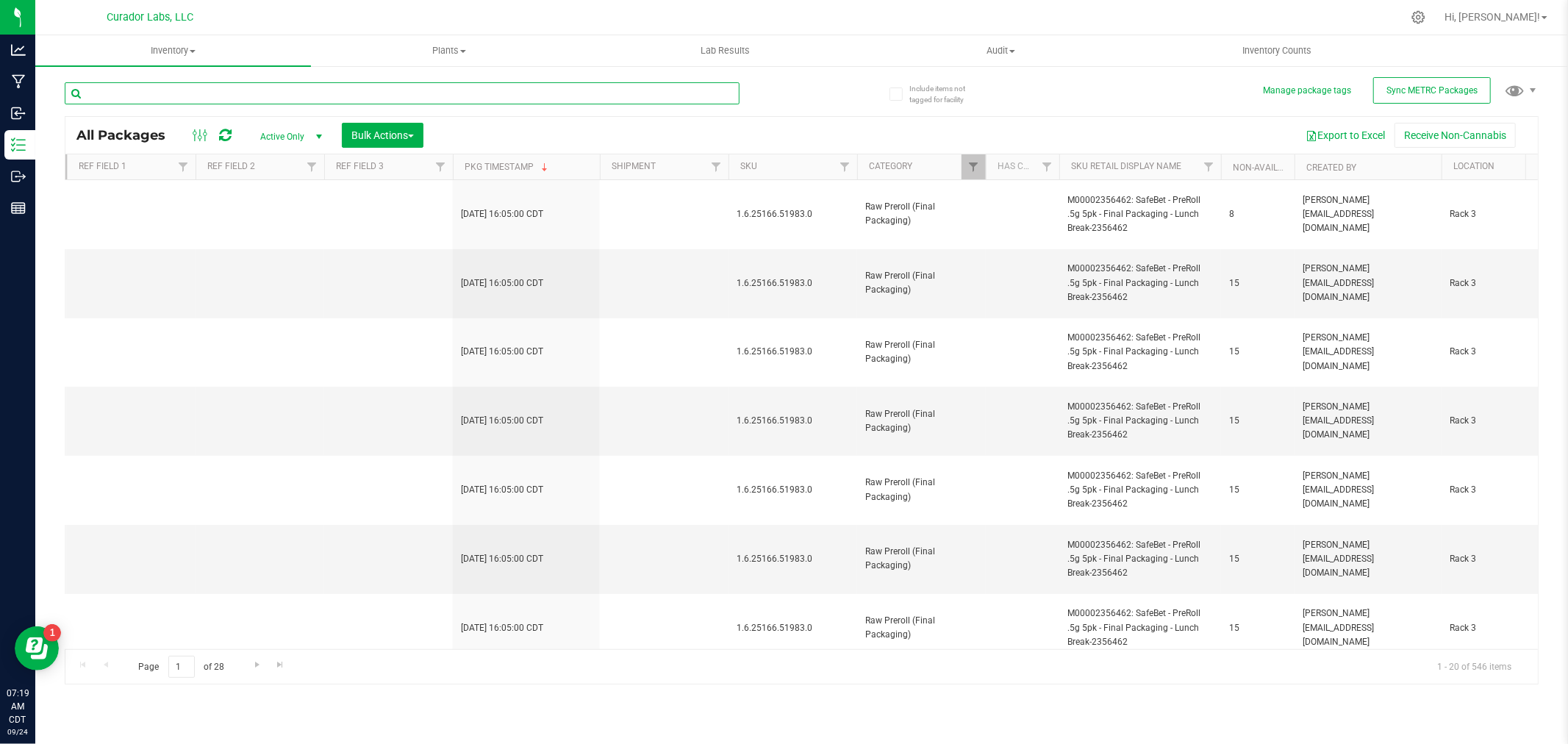
scroll to position [0, 2009]
click at [973, 173] on span "Filter" at bounding box center [970, 167] width 12 height 12
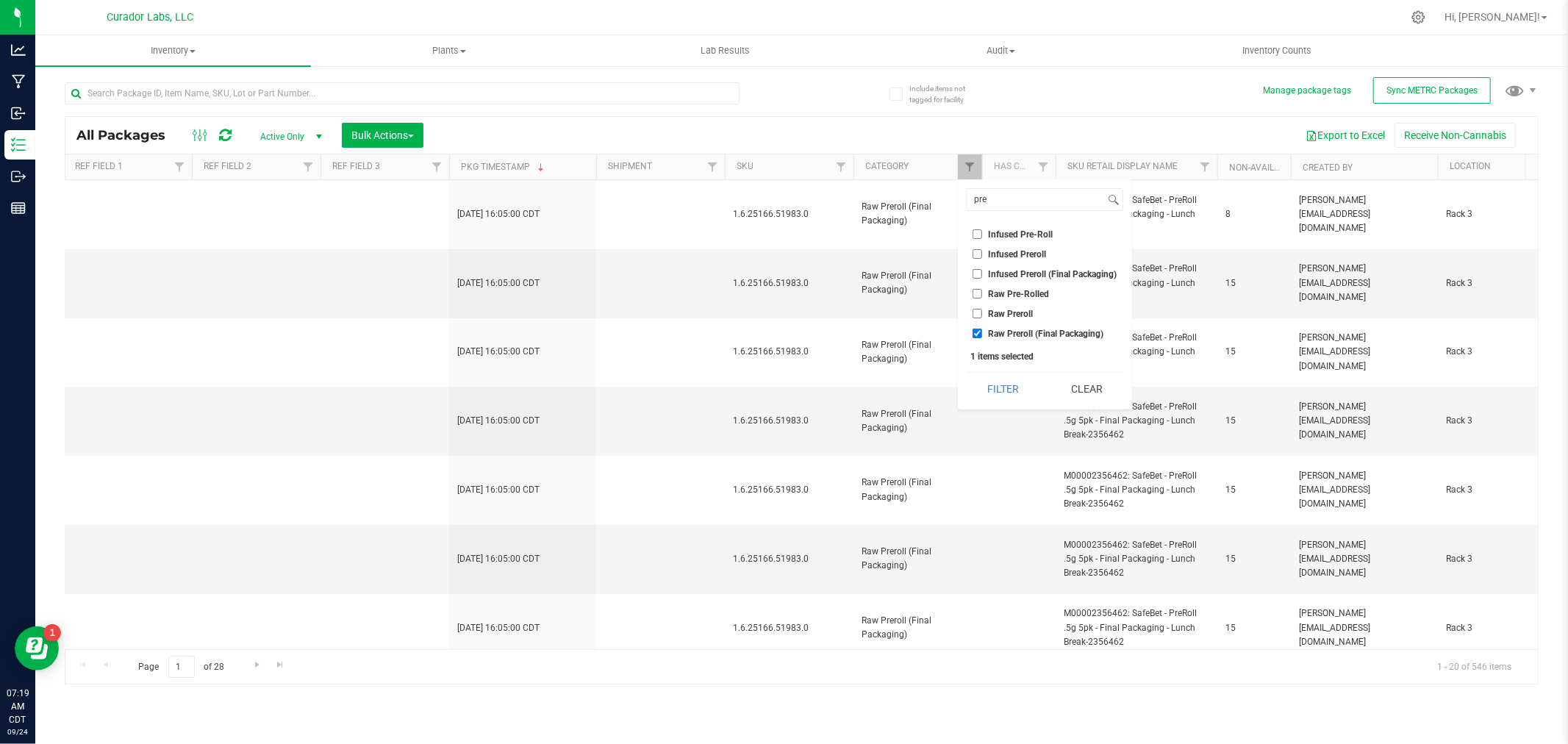
click at [1012, 330] on span "Raw Preroll (Final Packaging)" at bounding box center [1046, 334] width 115 height 9
click at [982, 329] on input "Raw Preroll (Final Packaging)" at bounding box center [977, 334] width 10 height 10
click at [1017, 200] on input "pre" at bounding box center [1036, 199] width 138 height 21
click at [1013, 267] on span "Blunt 1g" at bounding box center [1005, 270] width 34 height 9
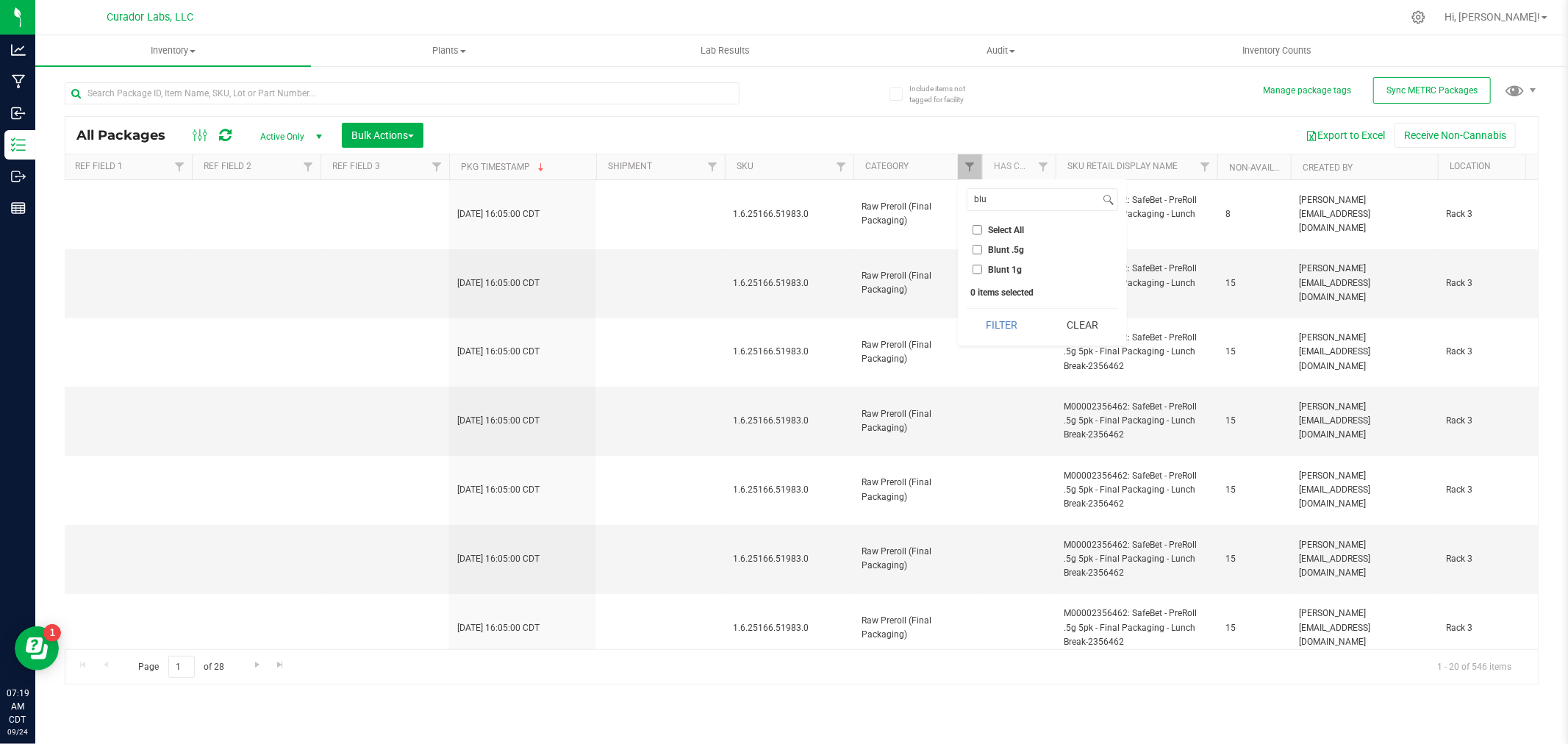
click at [982, 267] on input "Blunt 1g" at bounding box center [977, 269] width 10 height 10
click at [1002, 328] on button "Filter" at bounding box center [1002, 324] width 71 height 32
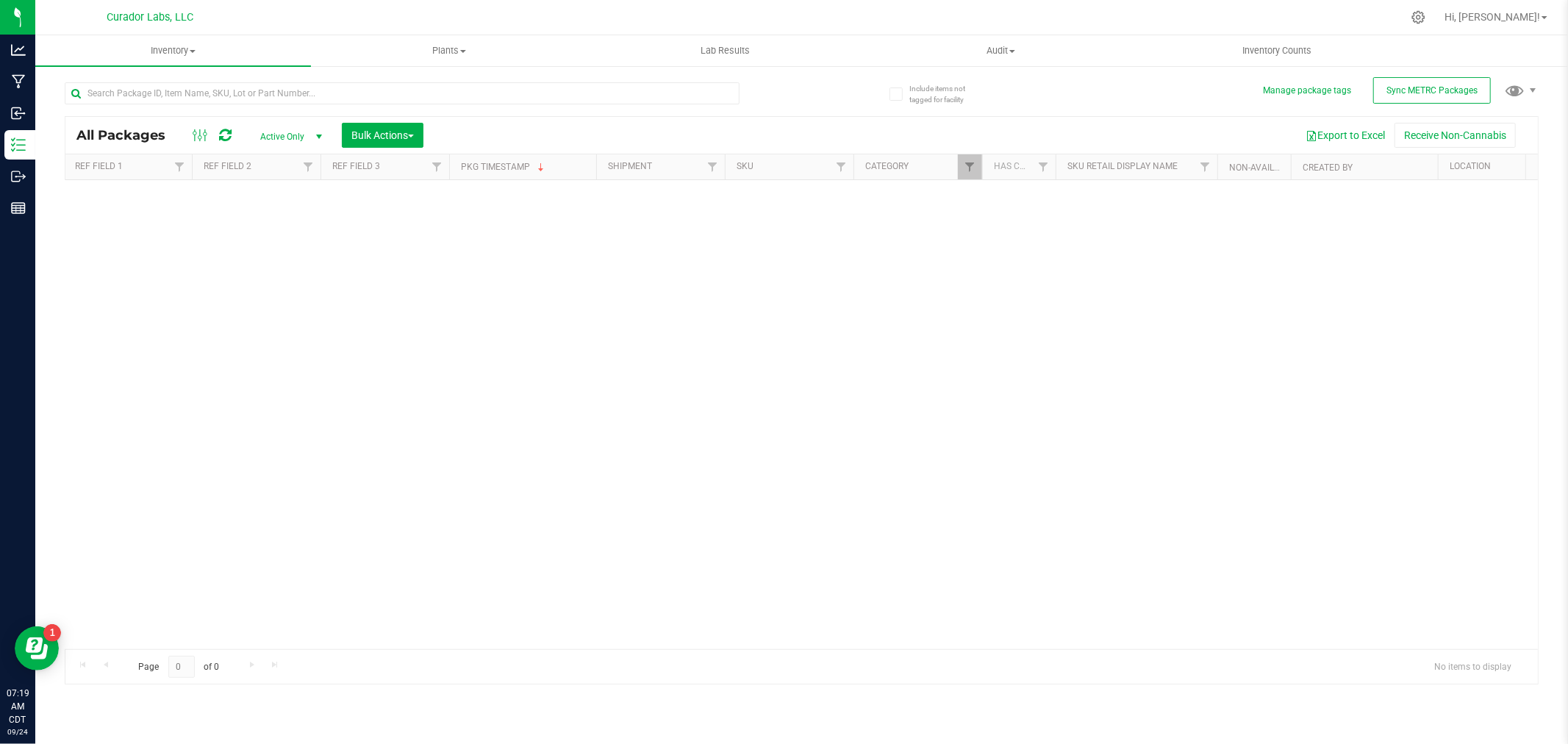
scroll to position [0, 1259]
click at [1045, 164] on span "Filter" at bounding box center [1049, 167] width 12 height 12
click at [1149, 321] on button "Clear" at bounding box center [1161, 324] width 71 height 32
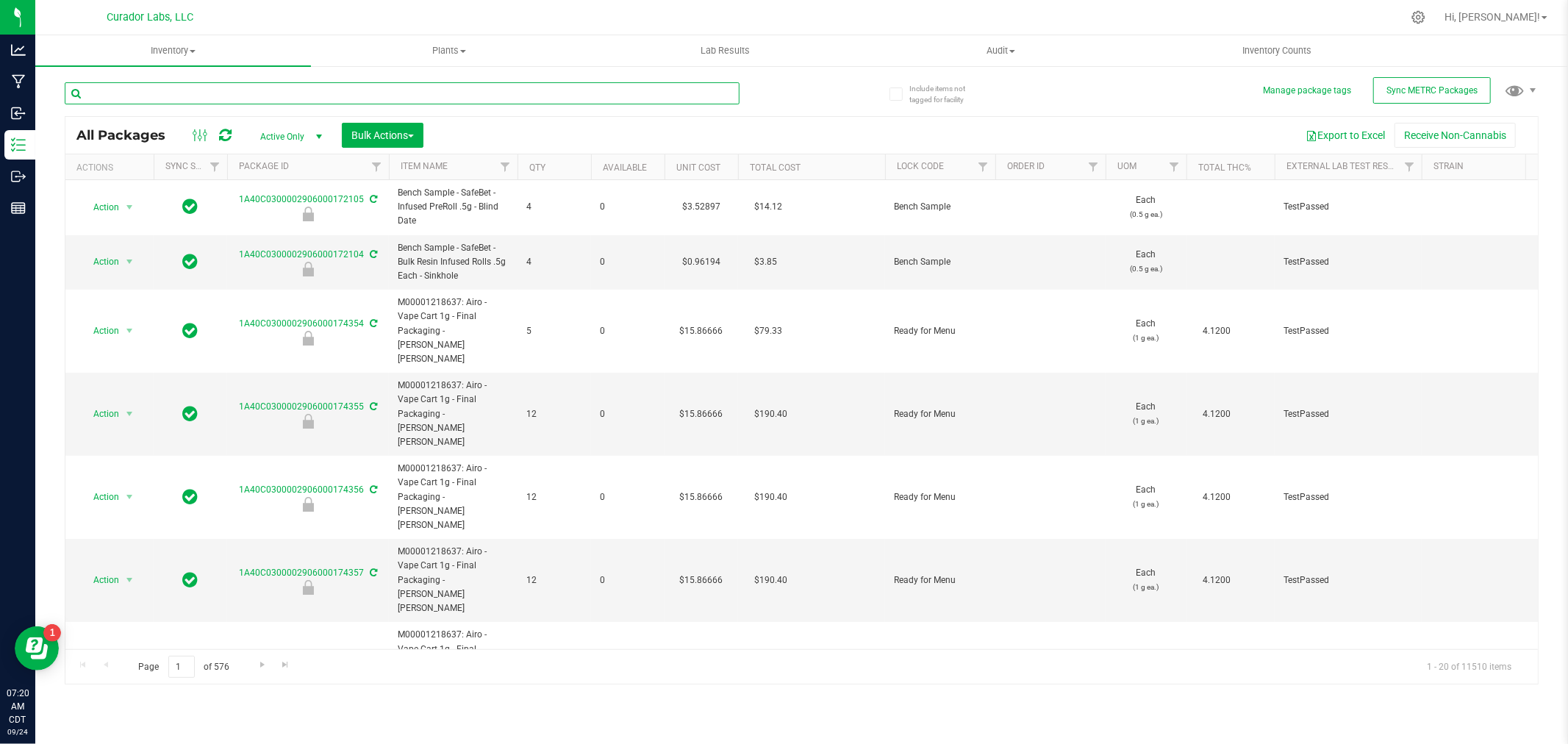
click at [372, 99] on input "text" at bounding box center [402, 93] width 675 height 22
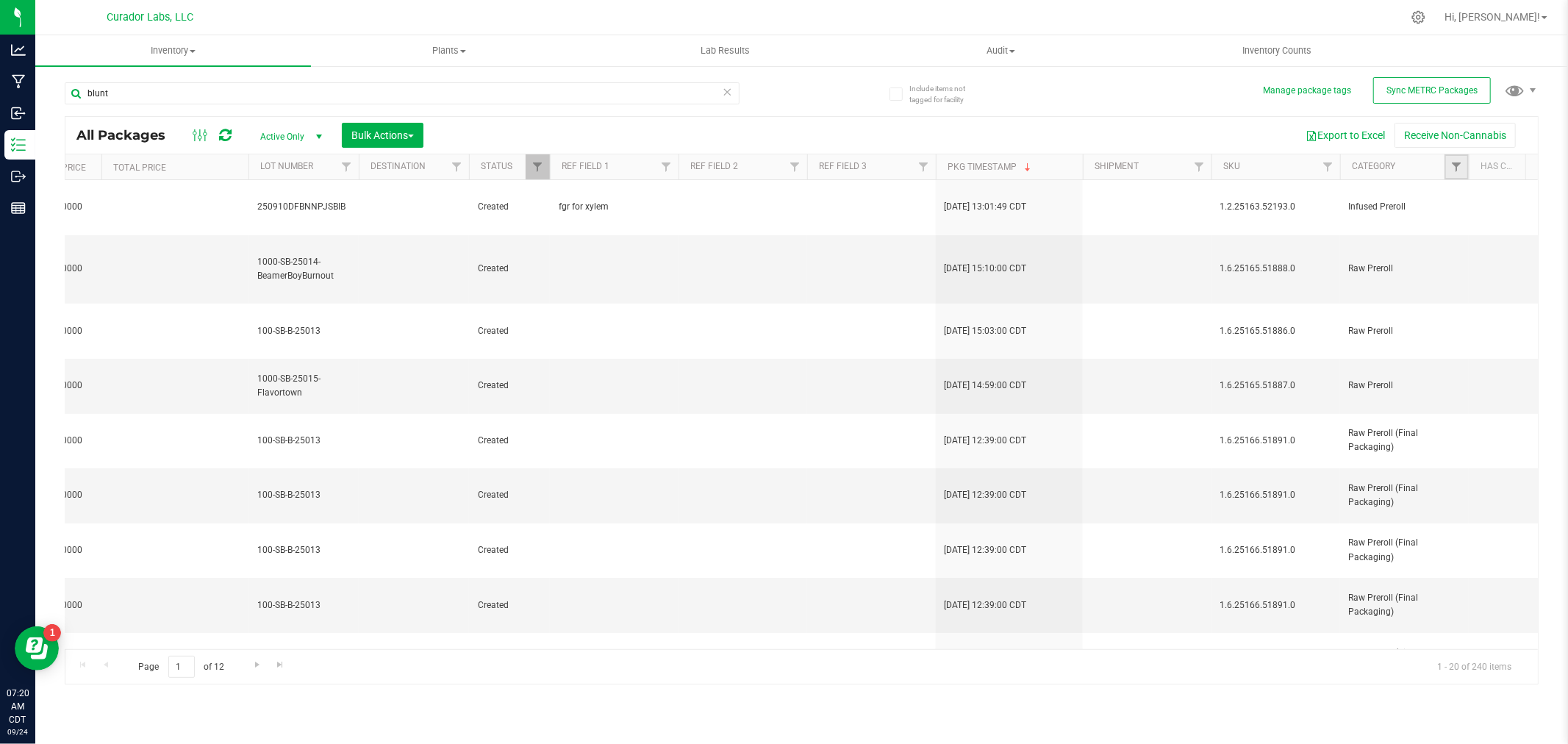
click at [1450, 167] on link "Filter" at bounding box center [1456, 167] width 24 height 25
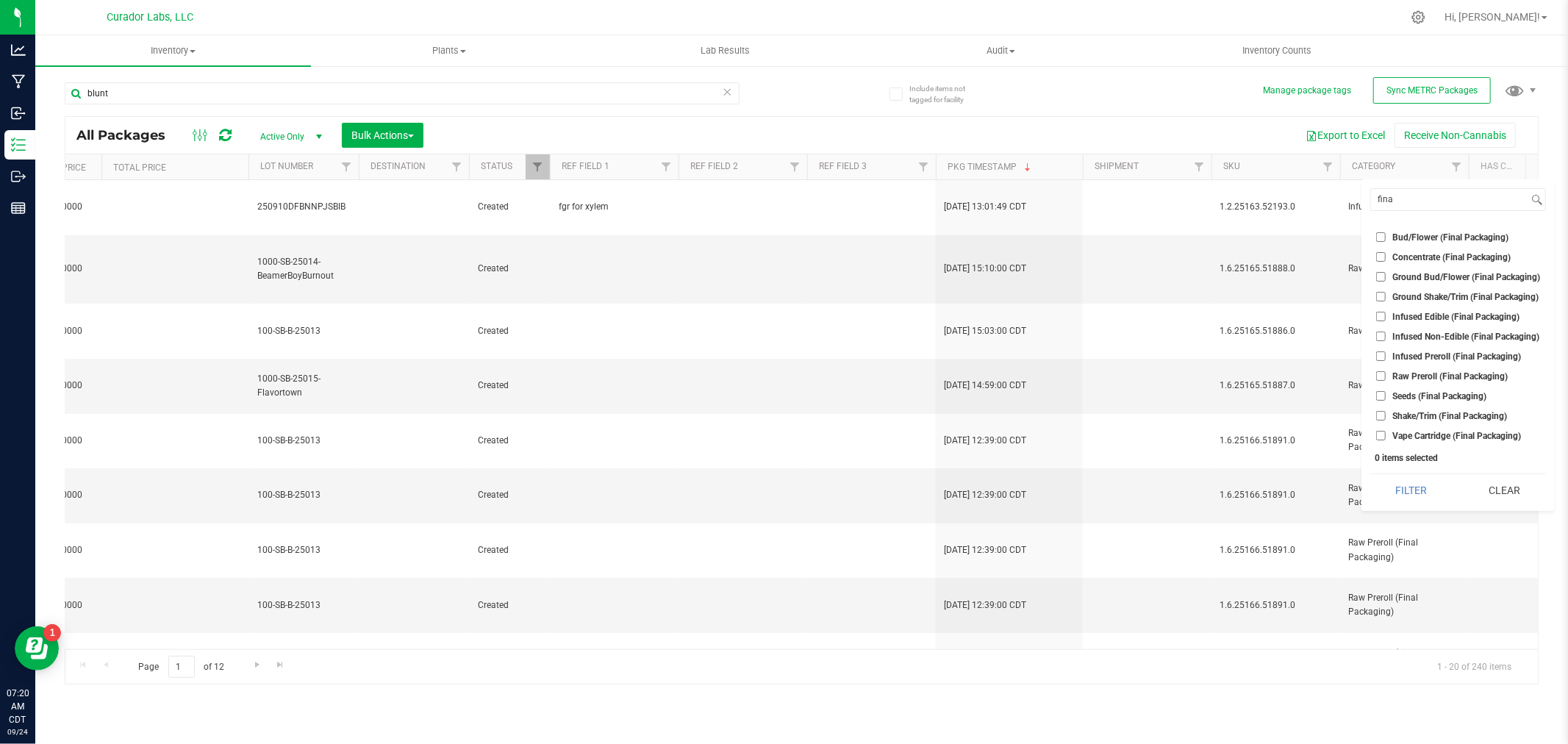
click at [1436, 372] on span "Raw Preroll (Final Packaging)" at bounding box center [1450, 377] width 115 height 9
click at [1385, 371] on input "Raw Preroll (Final Packaging)" at bounding box center [1380, 376] width 10 height 10
click at [1406, 490] on button "Filter" at bounding box center [1411, 490] width 82 height 32
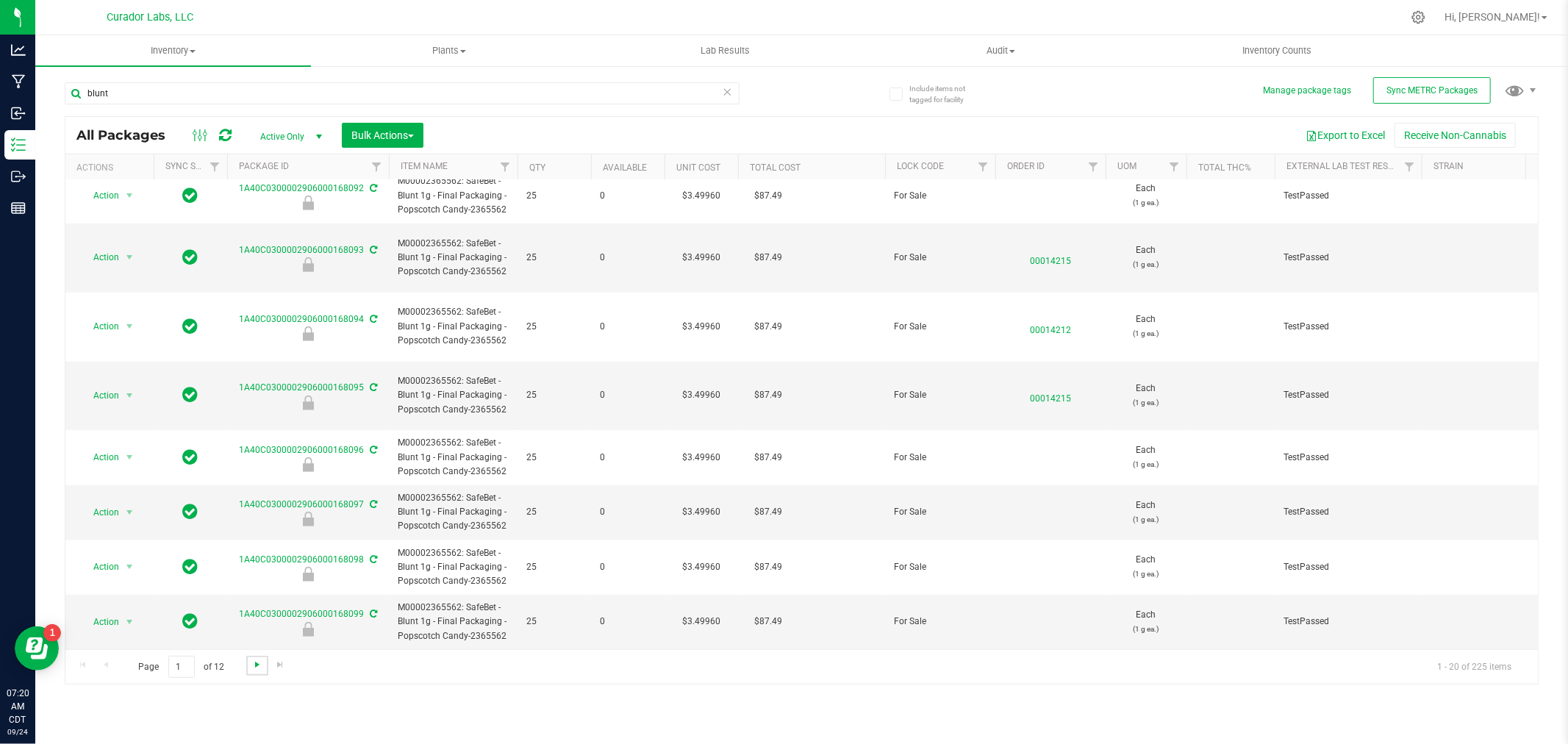
click at [251, 666] on span "Go to the next page" at bounding box center [257, 665] width 12 height 12
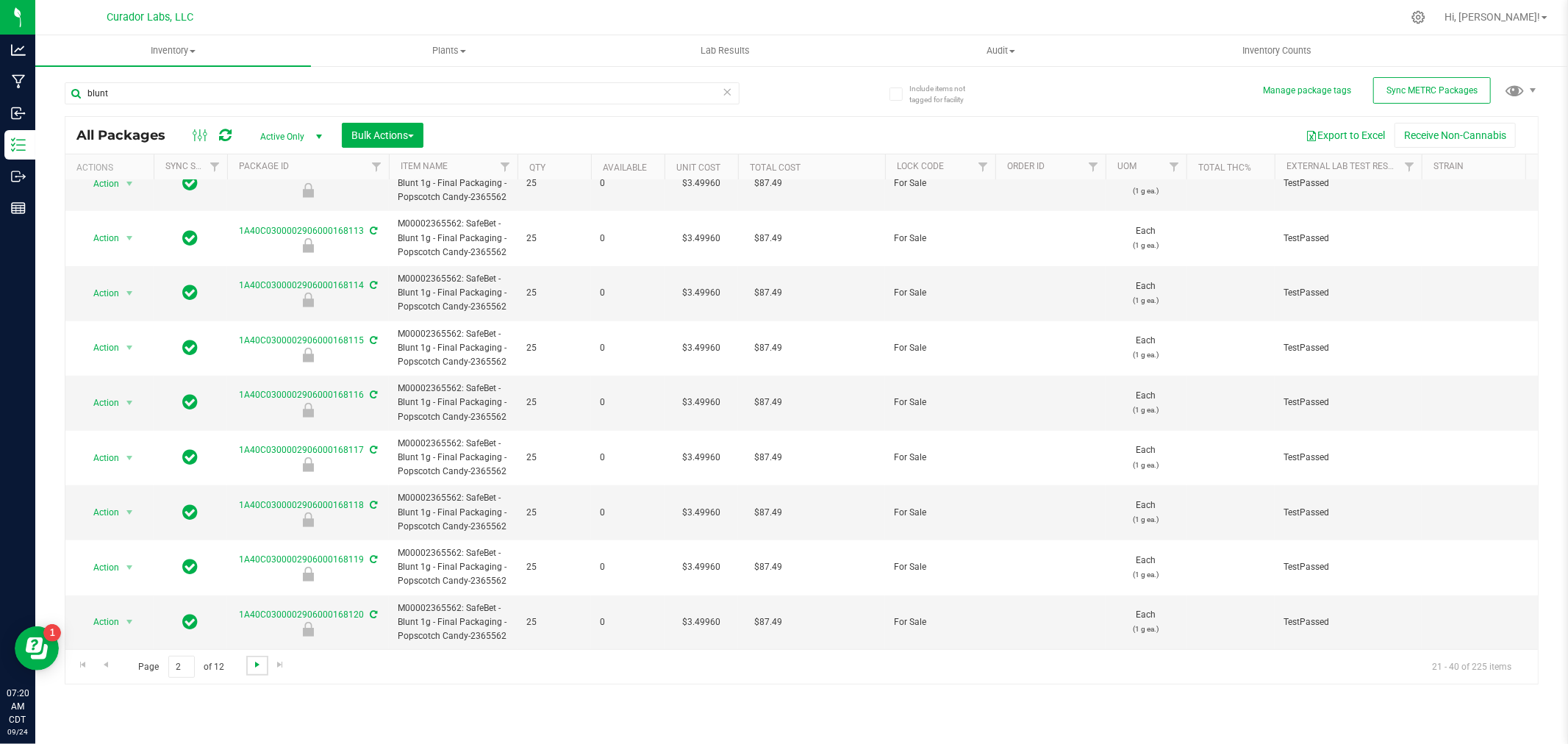
click at [256, 662] on span "Go to the next page" at bounding box center [257, 665] width 12 height 12
click at [253, 662] on span "Go to the next page" at bounding box center [257, 665] width 12 height 12
click at [251, 662] on span "Go to the next page" at bounding box center [257, 665] width 12 height 12
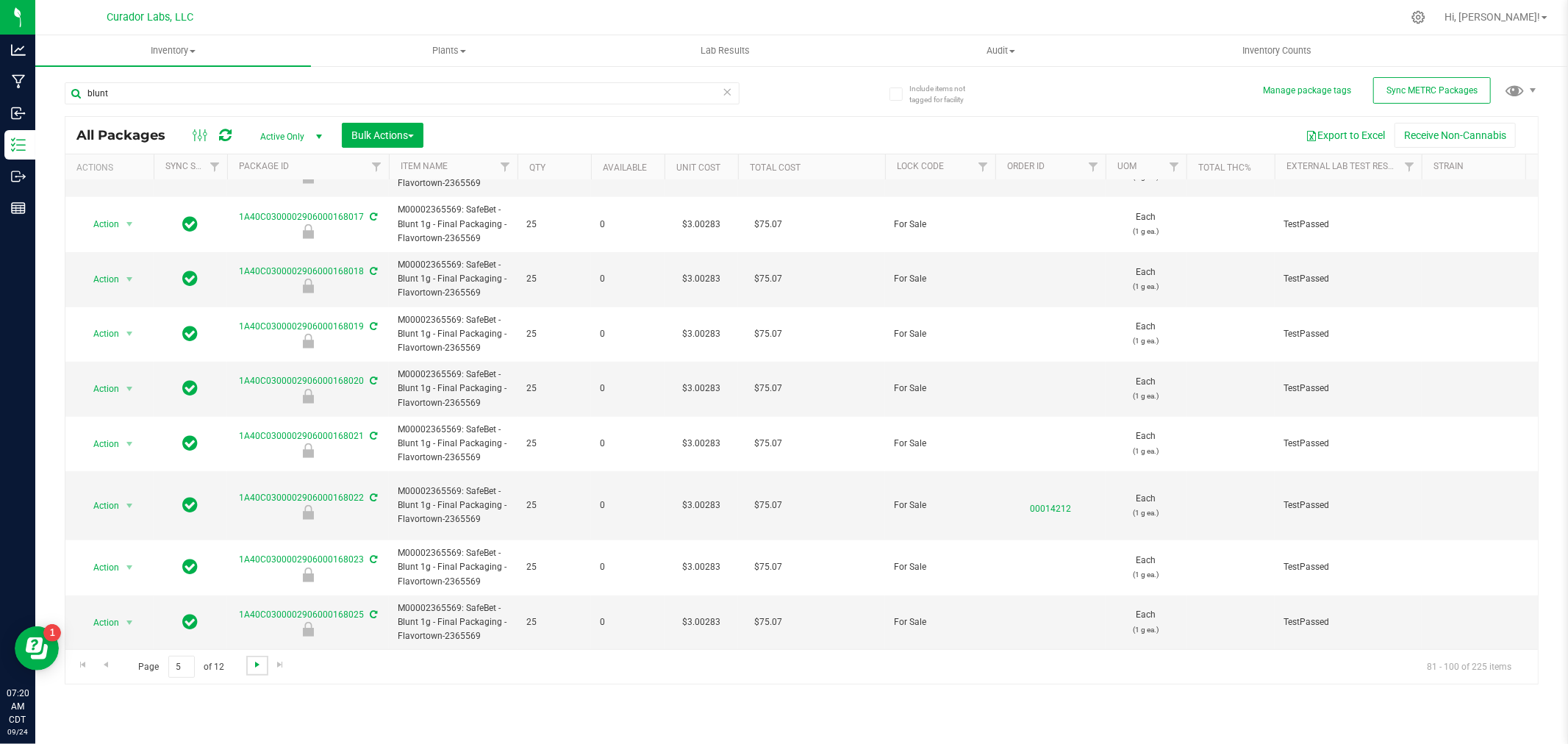
click at [259, 665] on span "Go to the next page" at bounding box center [257, 665] width 12 height 12
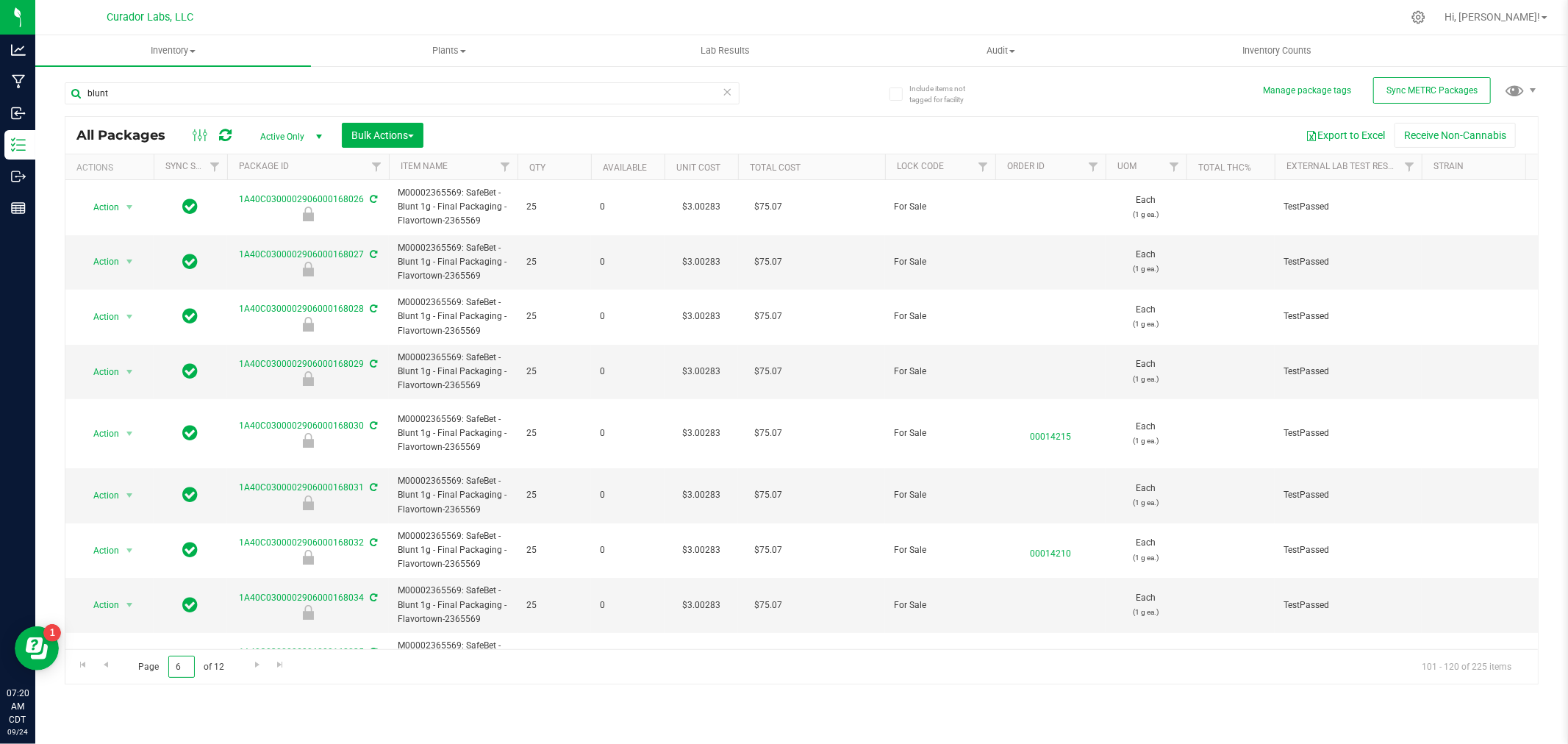
click at [193, 669] on input "6" at bounding box center [181, 667] width 26 height 23
click at [192, 669] on input "6" at bounding box center [181, 667] width 26 height 23
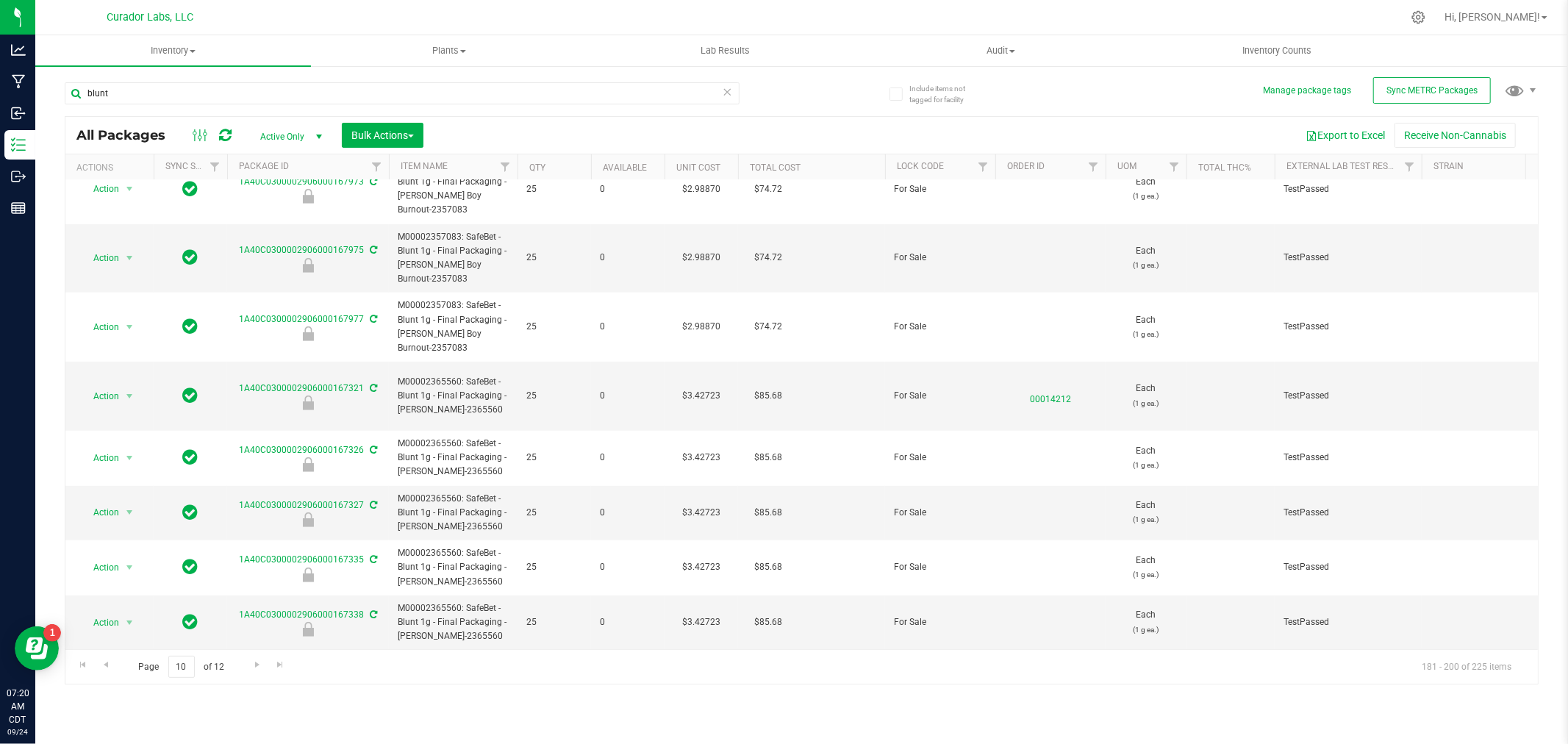
scroll to position [866, 0]
click at [258, 665] on span "Go to the next page" at bounding box center [257, 665] width 12 height 12
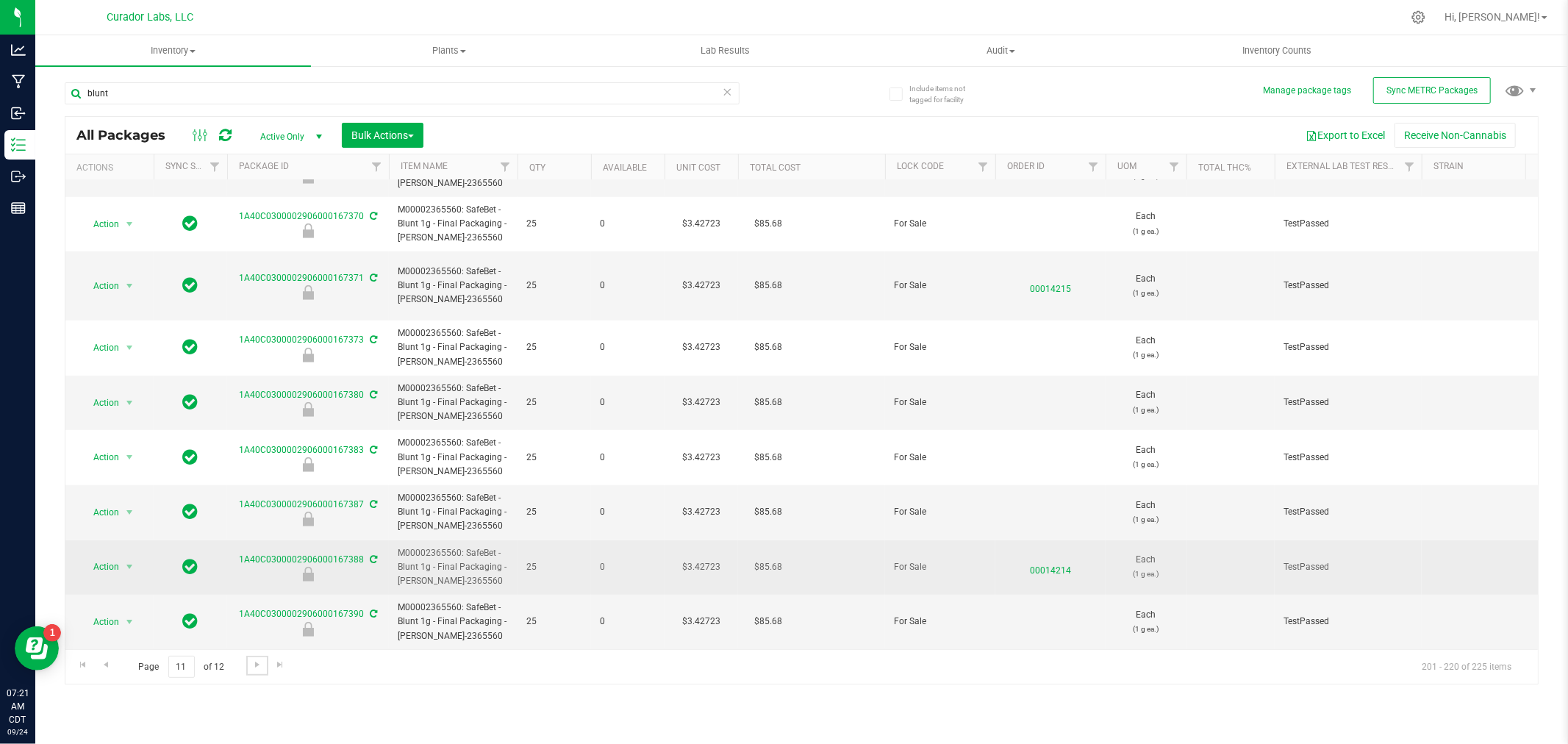
scroll to position [682, 0]
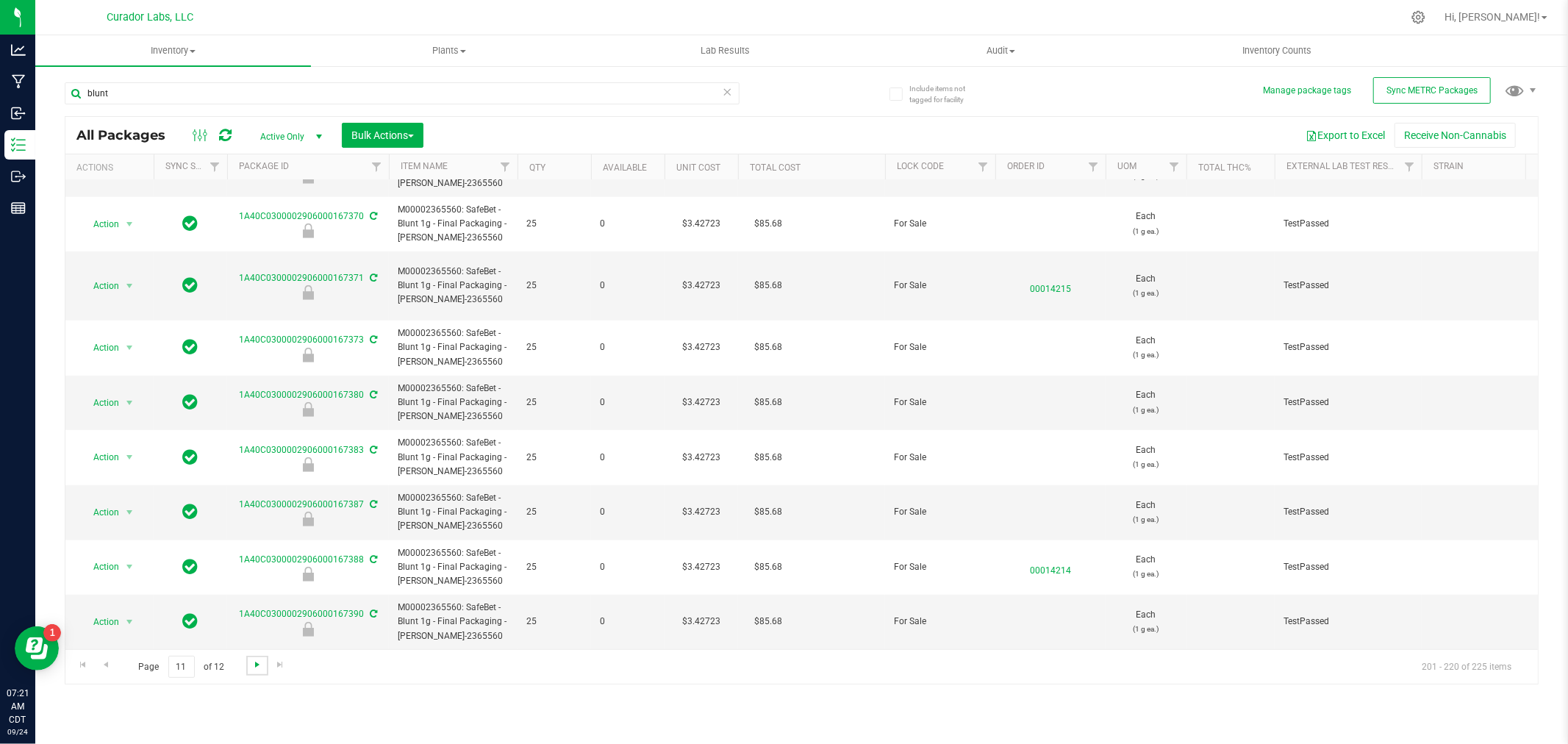
click at [259, 667] on span "Go to the next page" at bounding box center [257, 665] width 12 height 12
